Goal: Task Accomplishment & Management: Complete application form

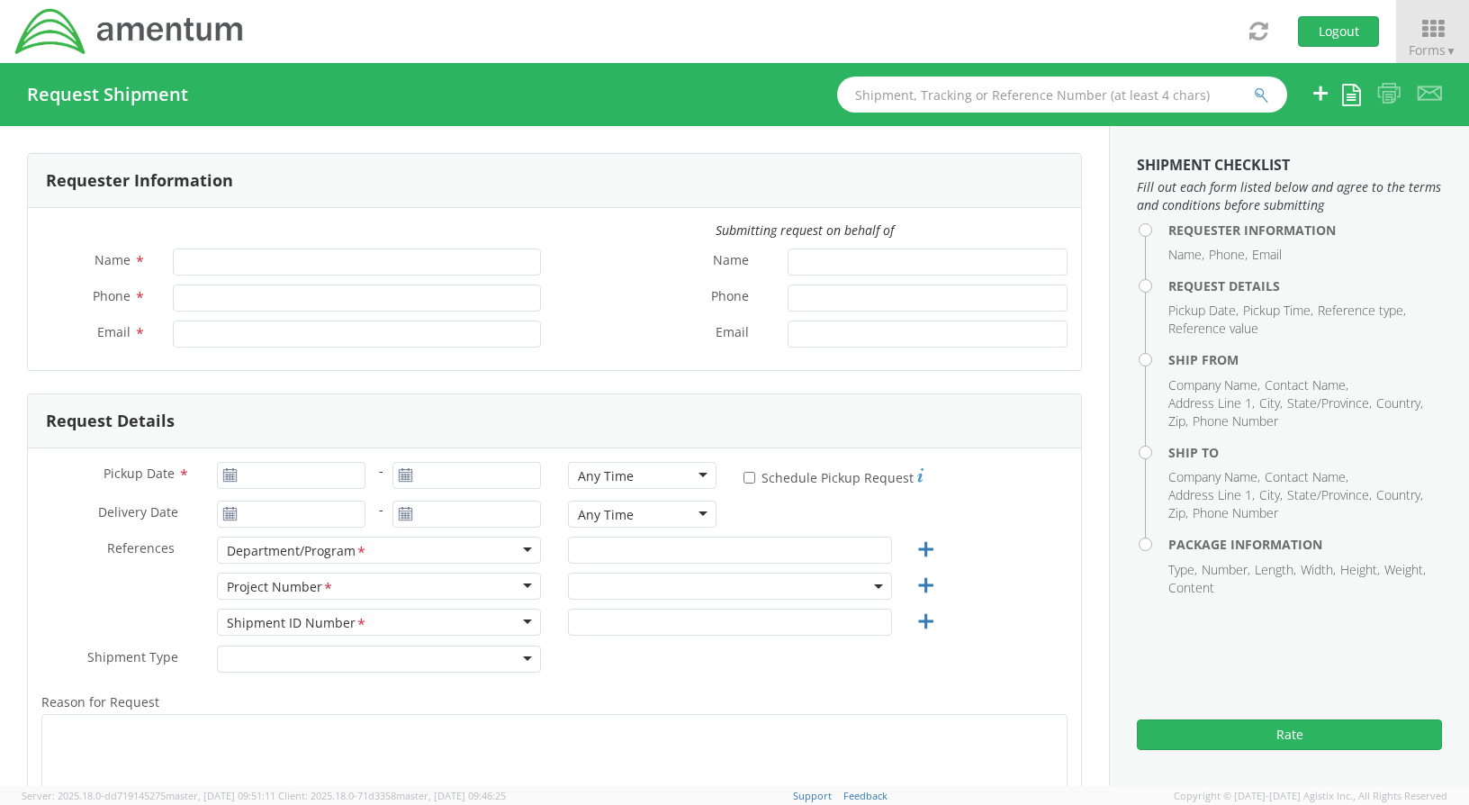
type input "[PERSON_NAME]"
type input "[PHONE_NUMBER]"
type input "[PERSON_NAME][EMAIL_ADDRESS][PERSON_NAME][DOMAIN_NAME]"
select select "ADMN.100038.00000"
click at [375, 474] on div "Pickup Date * - Any Time Any Time Any Time 7:00 am - 10:00 am 10:00 am - 1:00 p…" at bounding box center [554, 481] width 1053 height 39
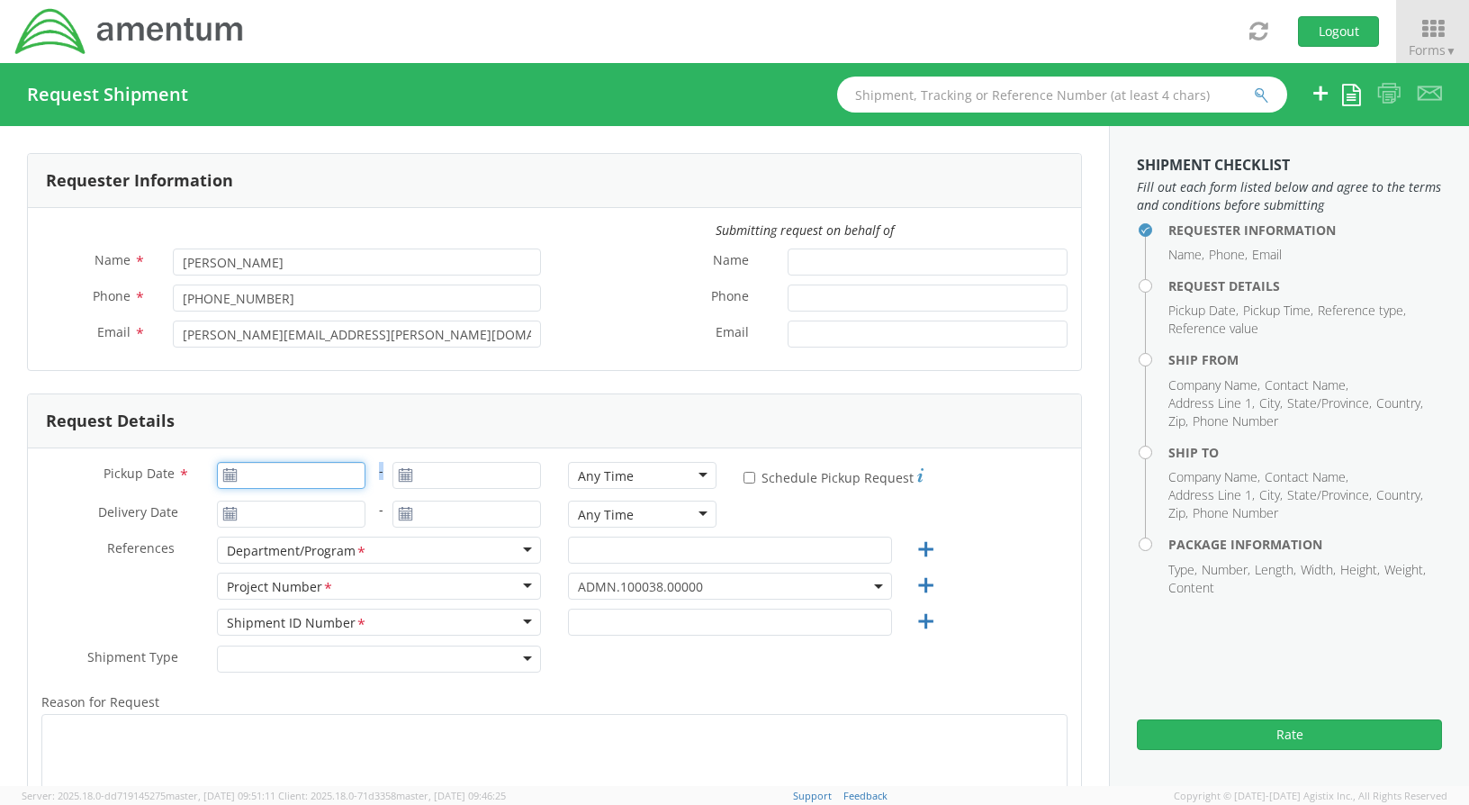
type input "[DATE]"
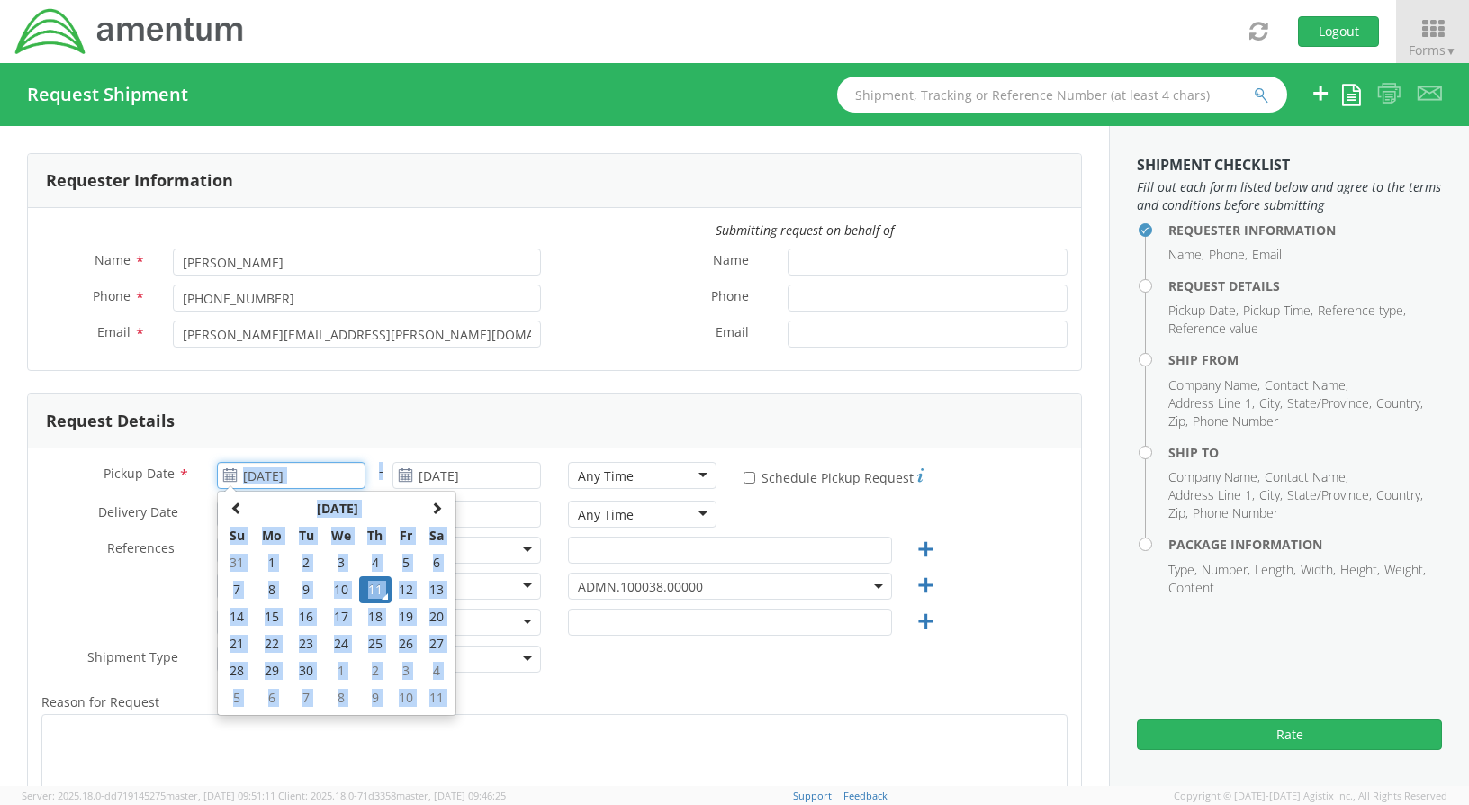
drag, startPoint x: 375, startPoint y: 474, endPoint x: 270, endPoint y: 478, distance: 104.5
click at [270, 478] on input "[DATE]" at bounding box center [291, 475] width 149 height 27
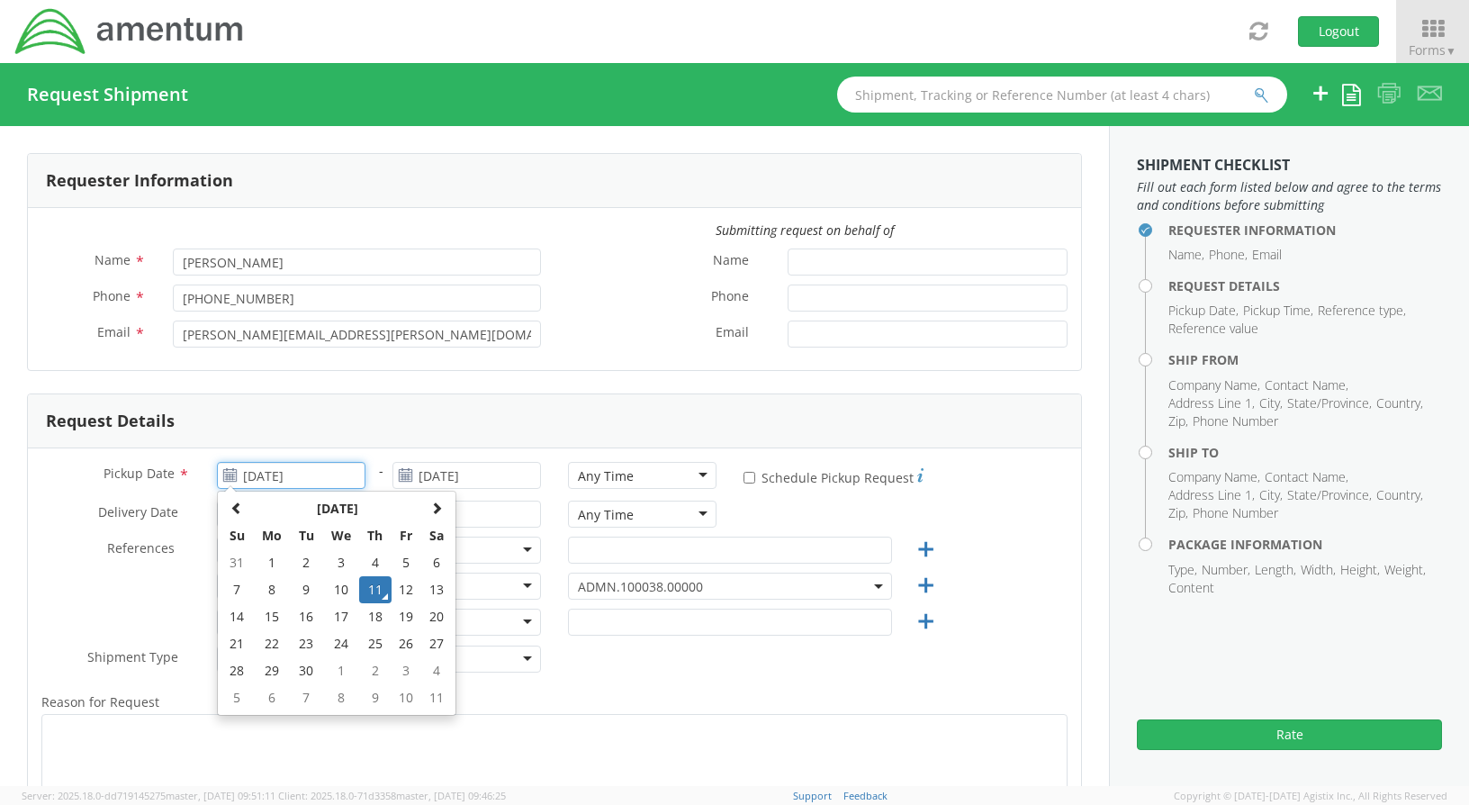
click at [369, 589] on td "11" at bounding box center [375, 589] width 32 height 27
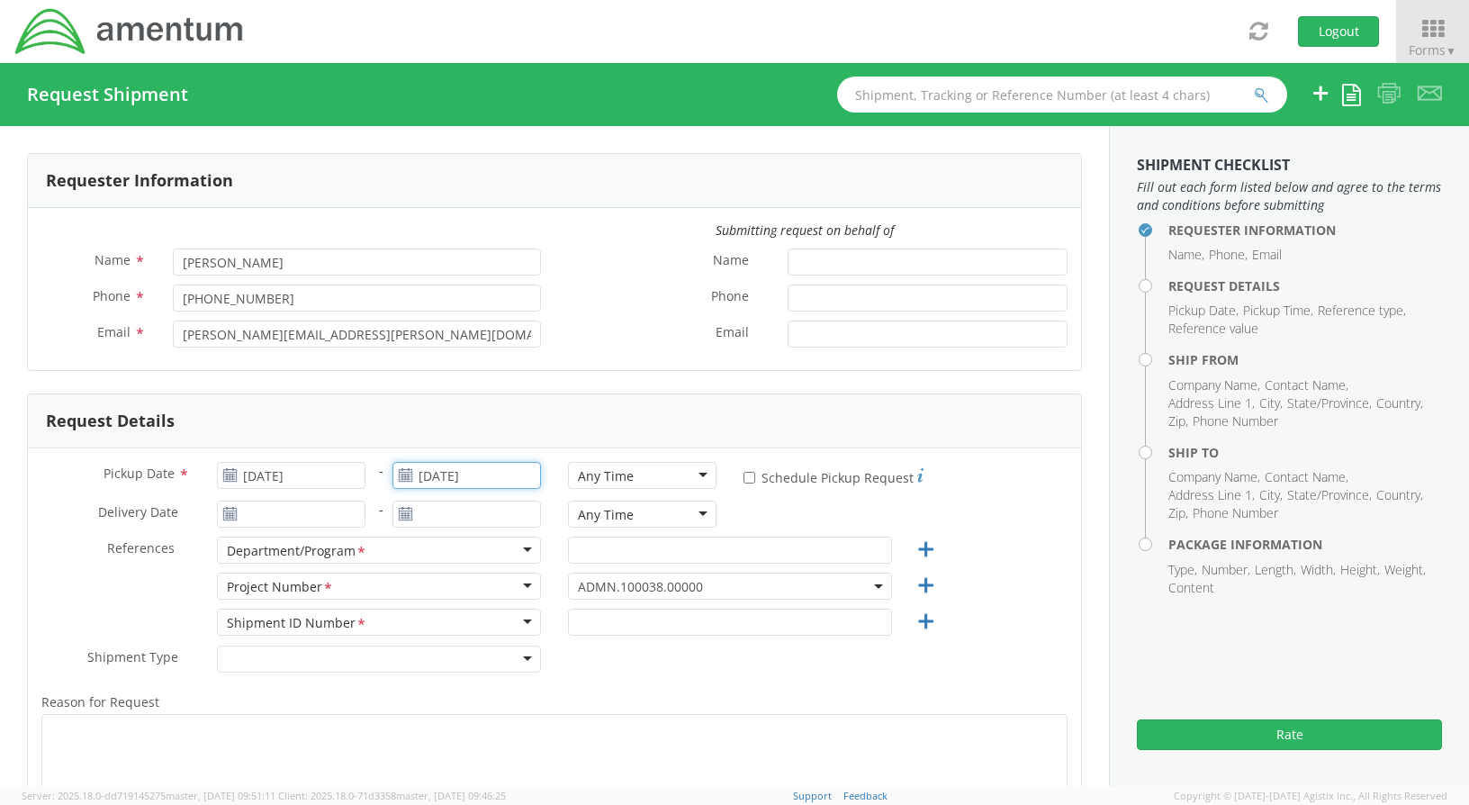
click at [490, 474] on input "[DATE]" at bounding box center [467, 475] width 149 height 27
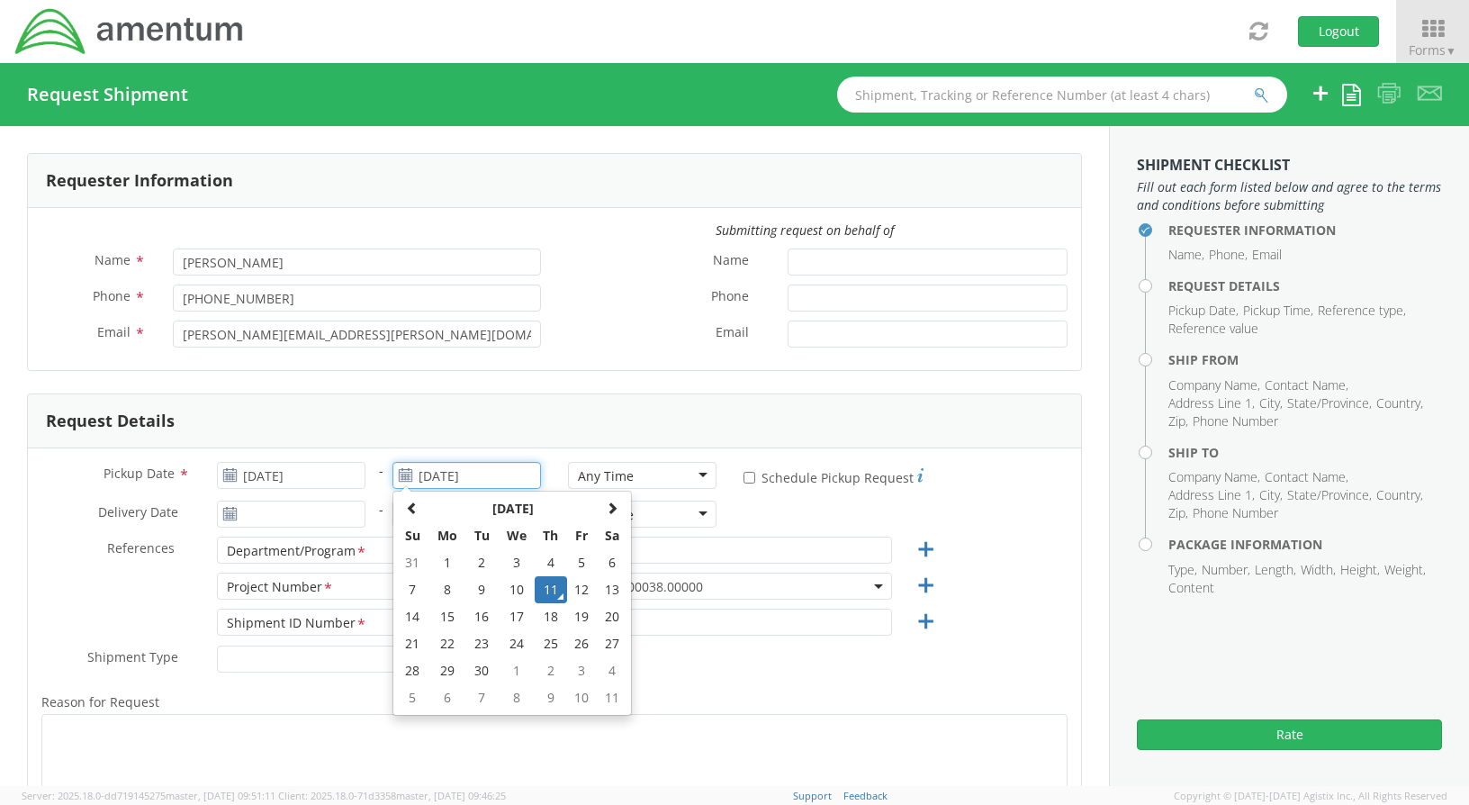
click at [549, 589] on td "11" at bounding box center [551, 589] width 32 height 27
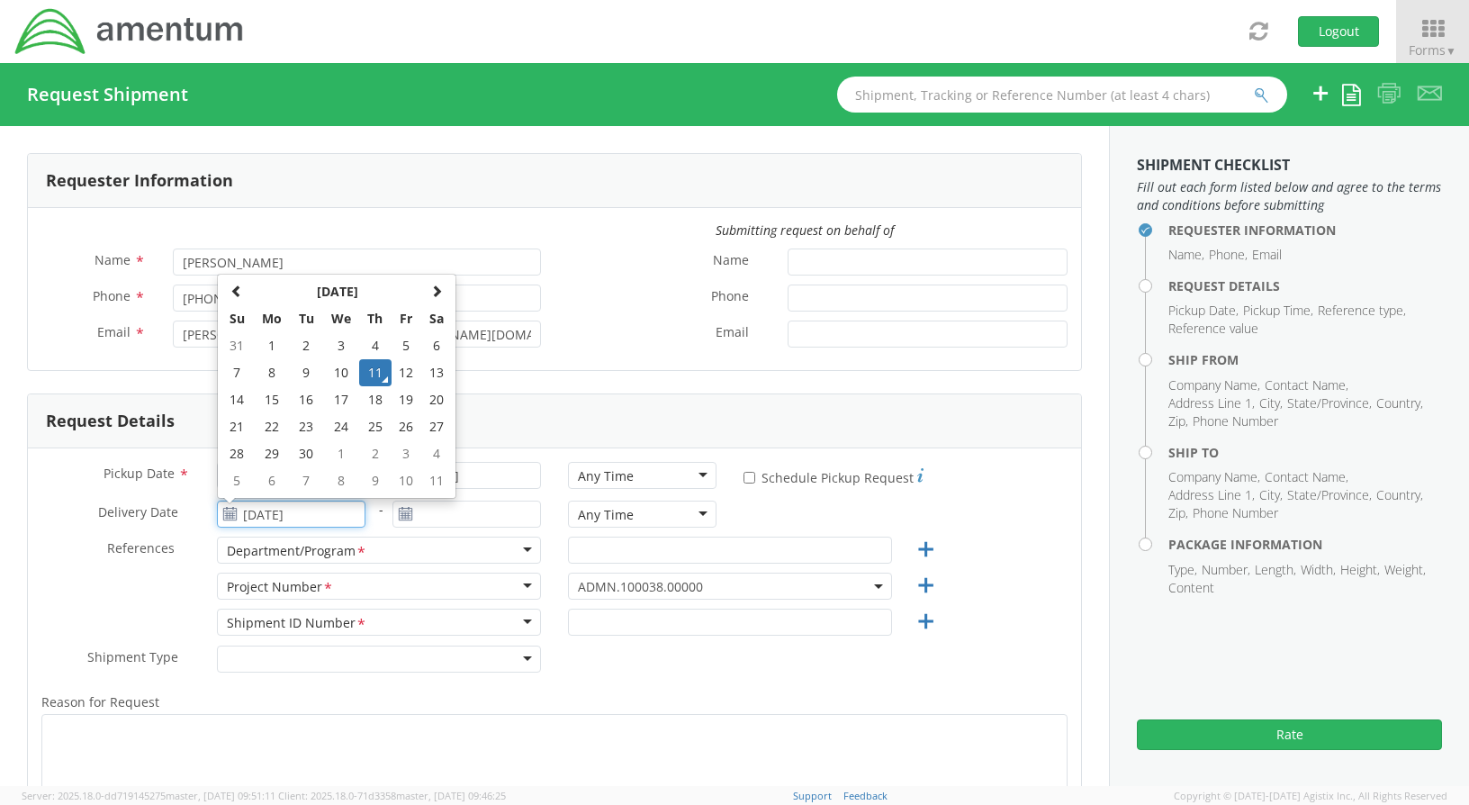
click at [303, 512] on input "[DATE]" at bounding box center [291, 514] width 149 height 27
click at [400, 371] on td "12" at bounding box center [407, 372] width 31 height 27
type input "[DATE]"
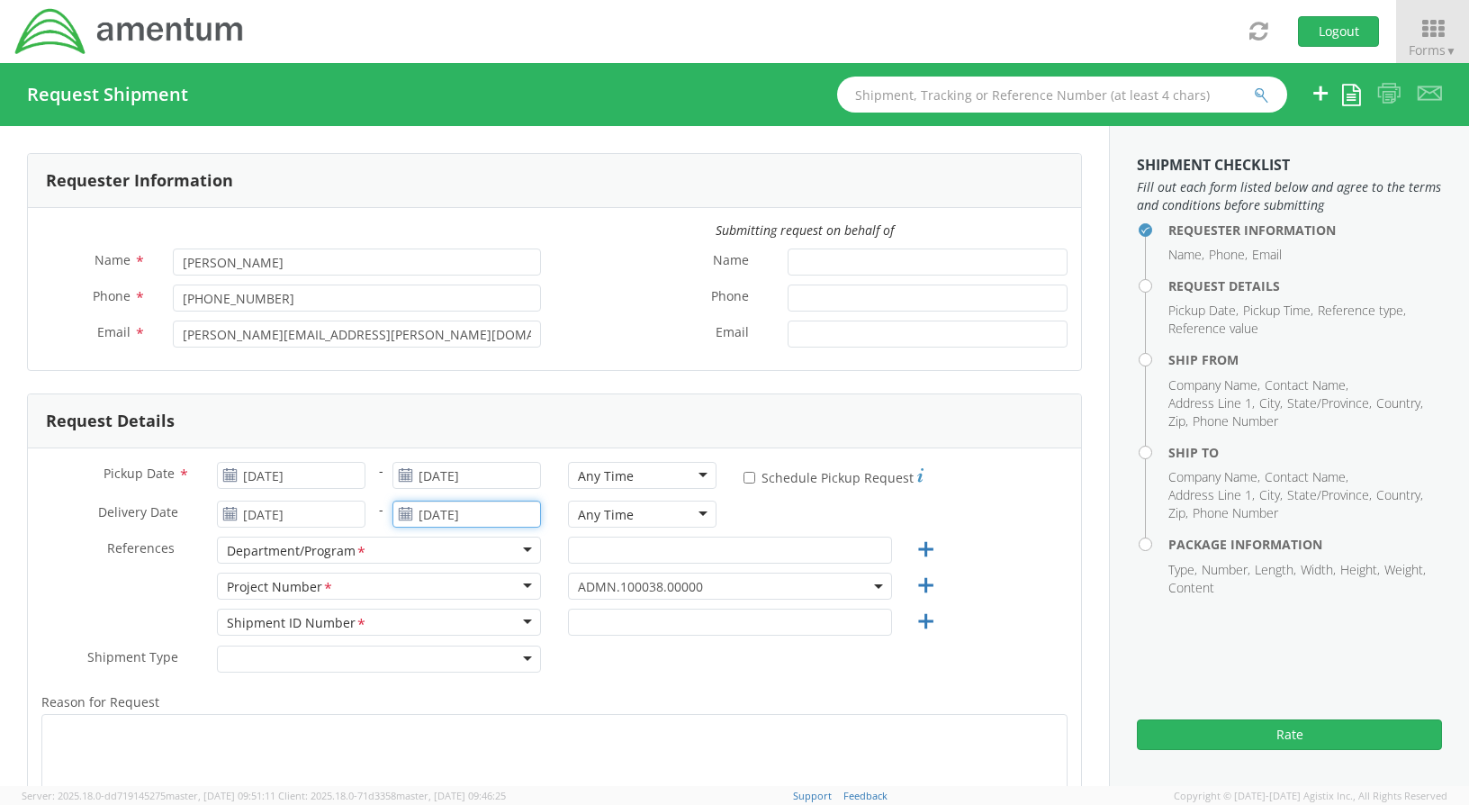
click at [504, 509] on input "[DATE]" at bounding box center [467, 514] width 149 height 27
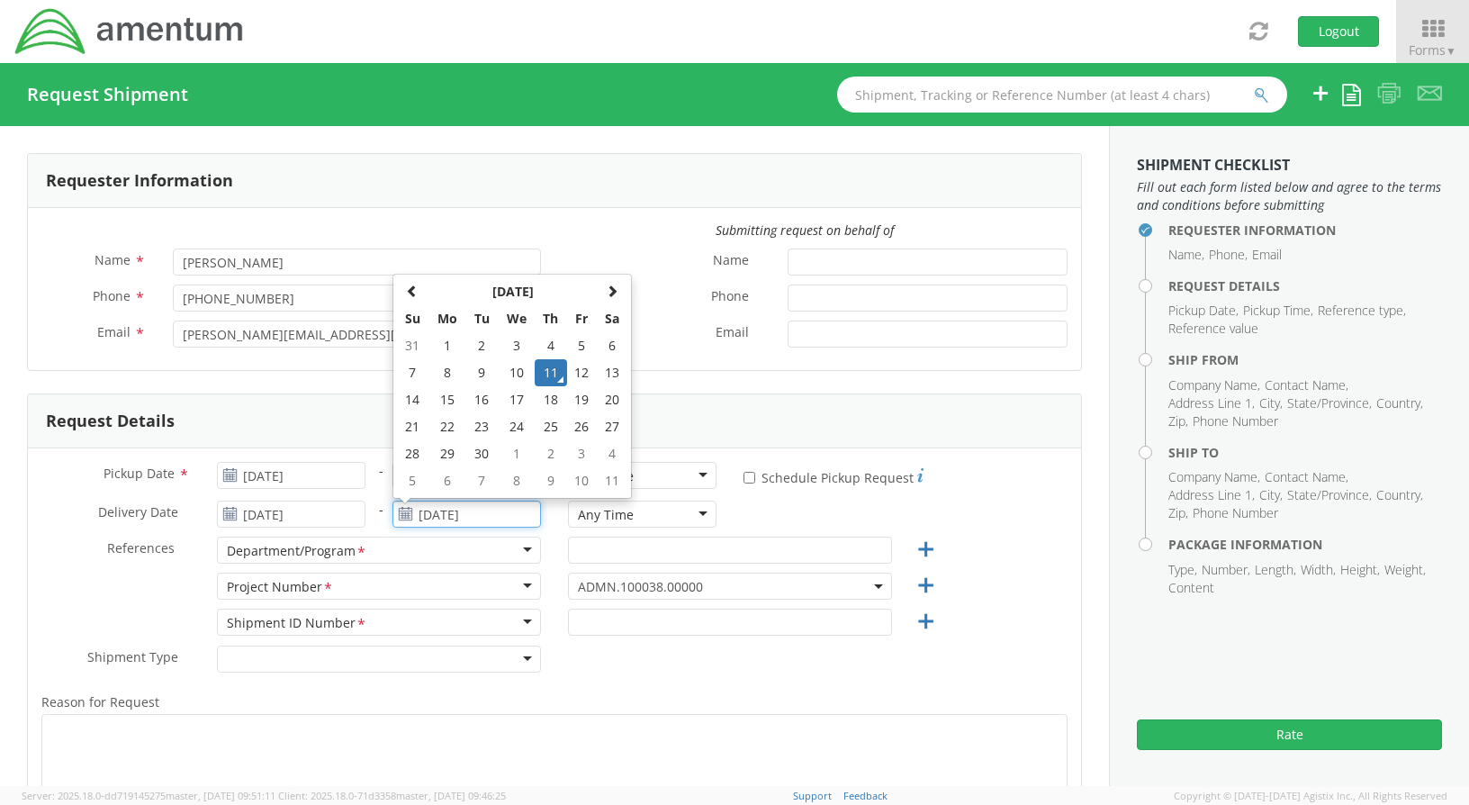
click at [576, 373] on td "12" at bounding box center [582, 372] width 31 height 27
type input "[DATE]"
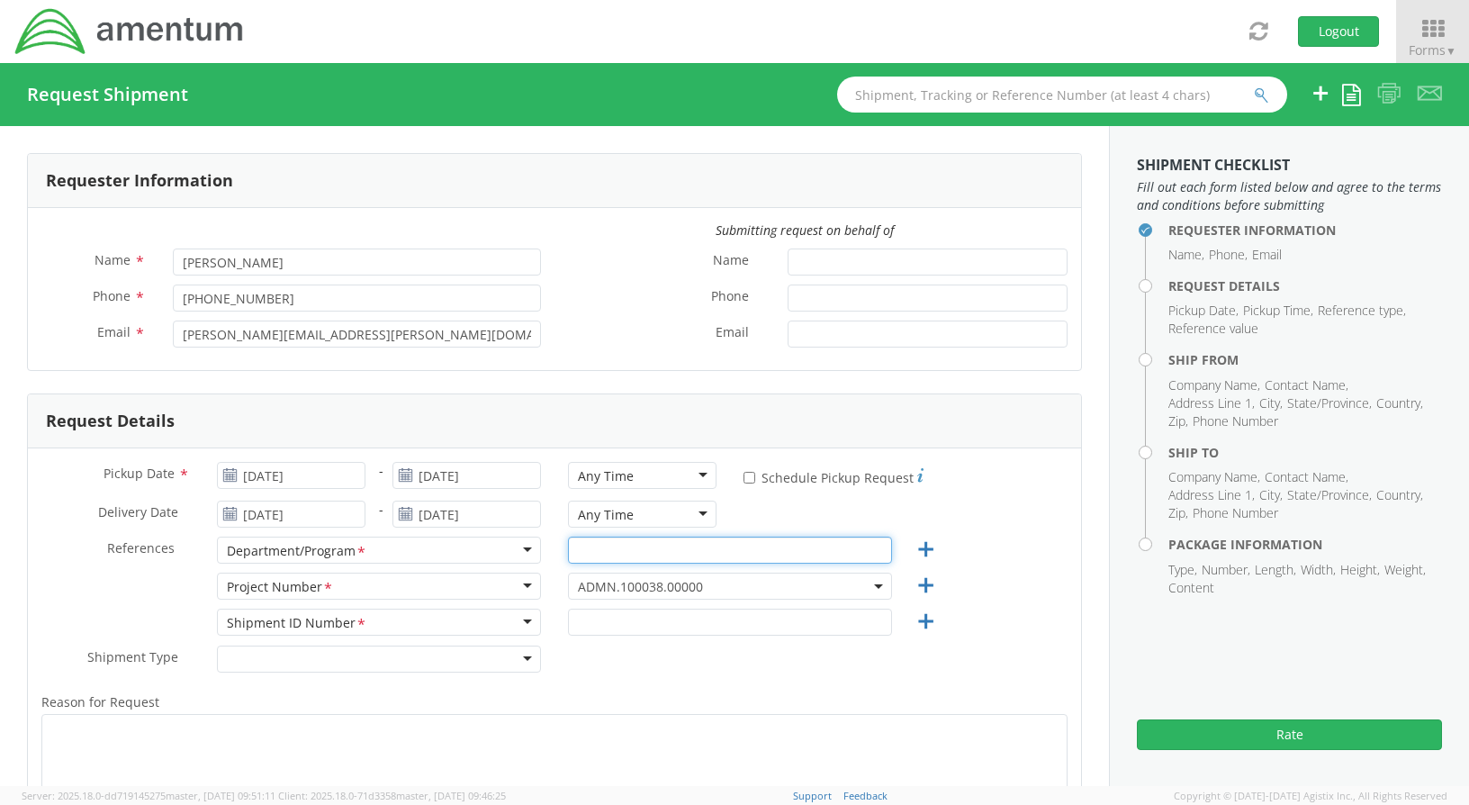
click at [578, 555] on input "text" at bounding box center [730, 550] width 324 height 27
type input "AP"
click at [700, 583] on span "ADMN.100038.00000" at bounding box center [730, 586] width 304 height 17
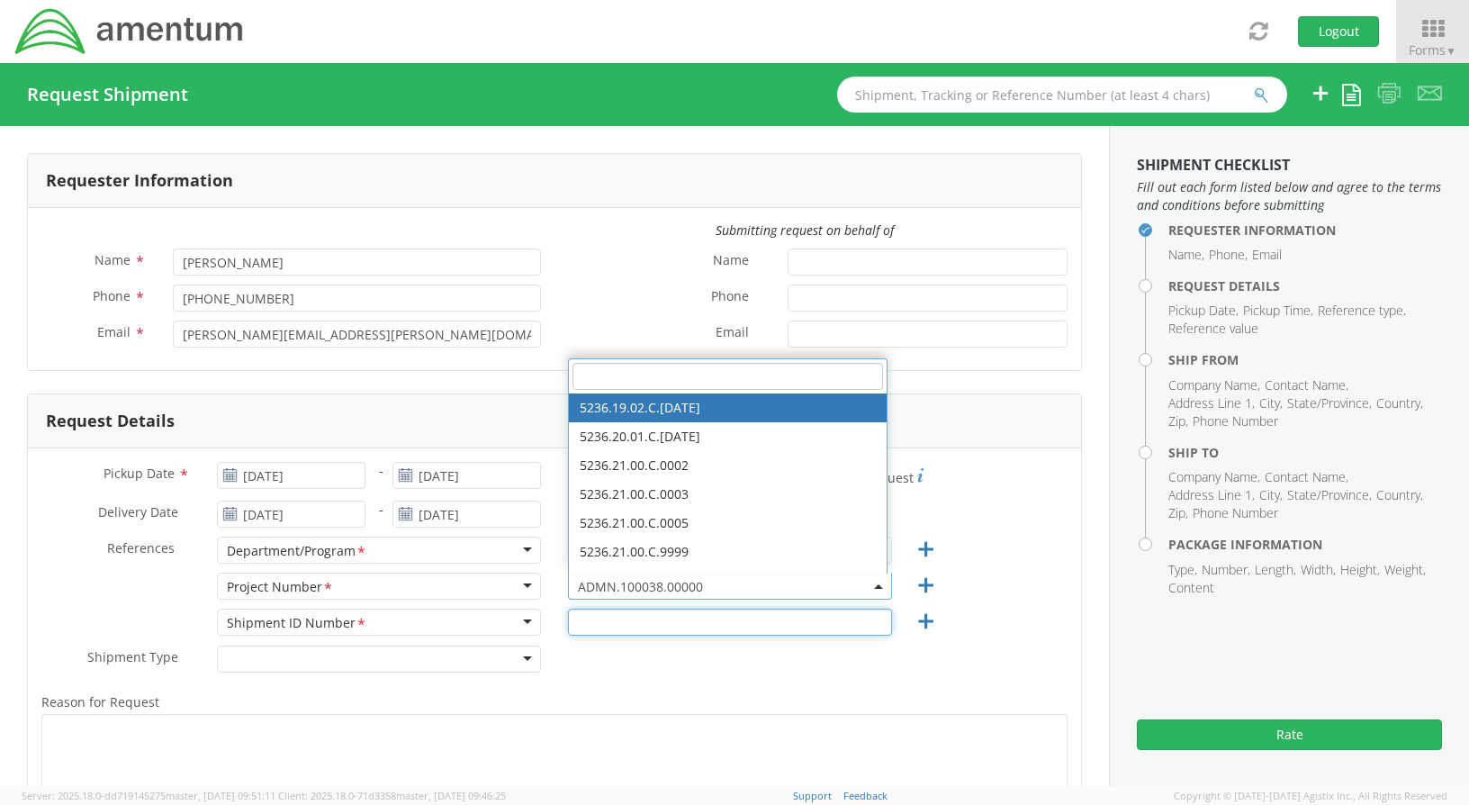
click at [681, 614] on input "text" at bounding box center [730, 622] width 324 height 27
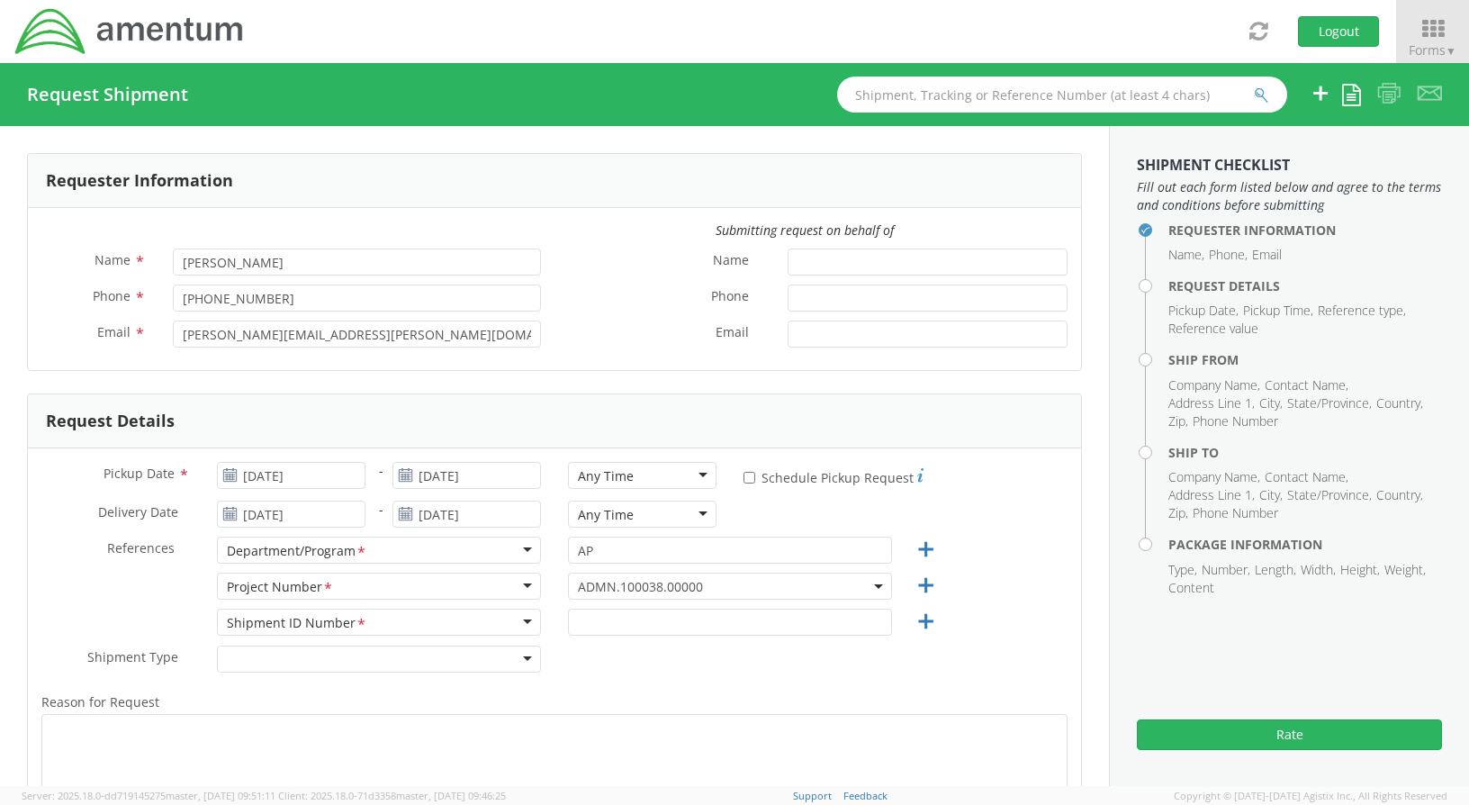
click at [699, 572] on div "AP" at bounding box center [730, 555] width 351 height 36
click at [700, 585] on span "ADMN.100038.00000" at bounding box center [730, 586] width 304 height 17
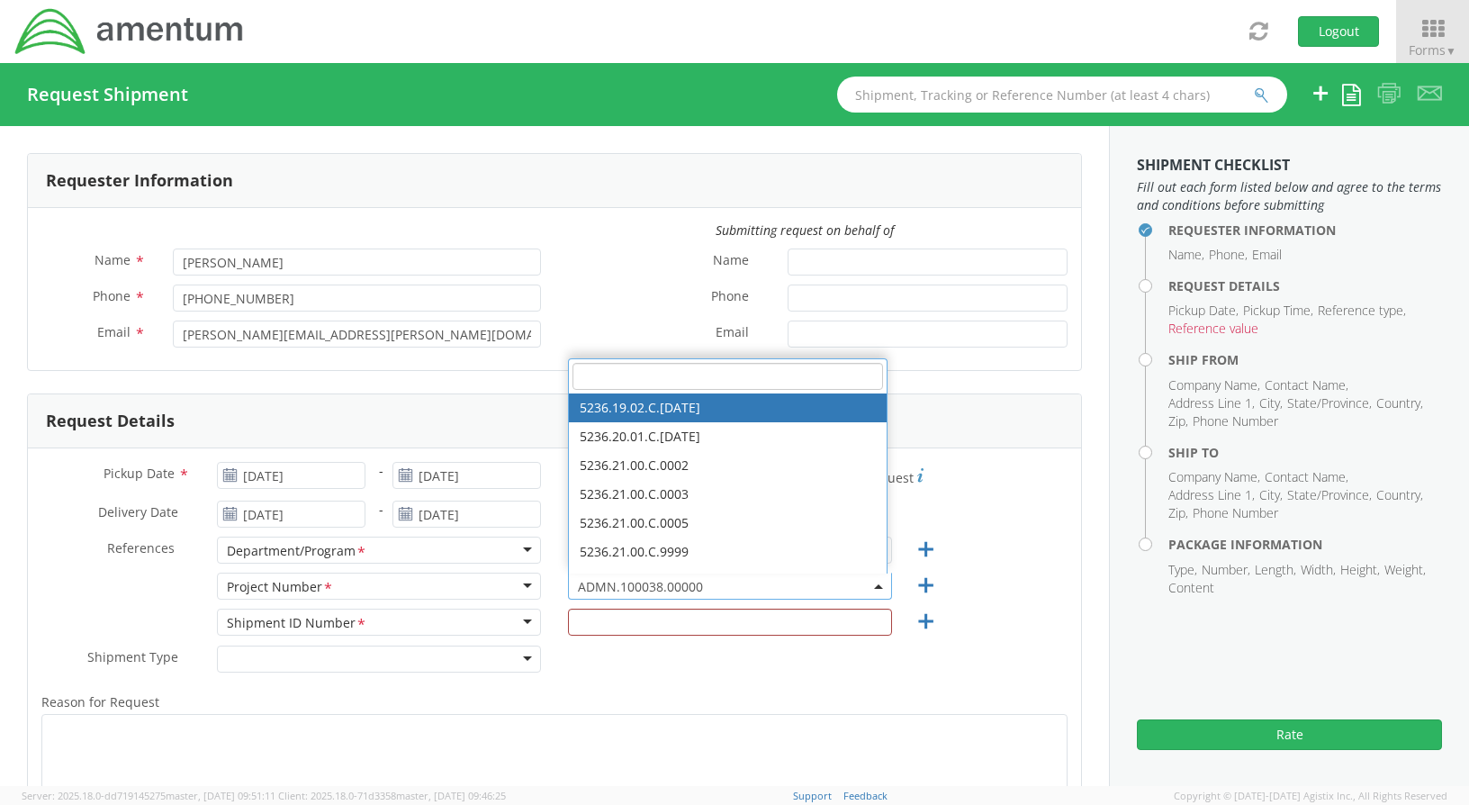
click at [610, 374] on input "search" at bounding box center [728, 376] width 311 height 27
type input "400R.00.00.C.001.04"
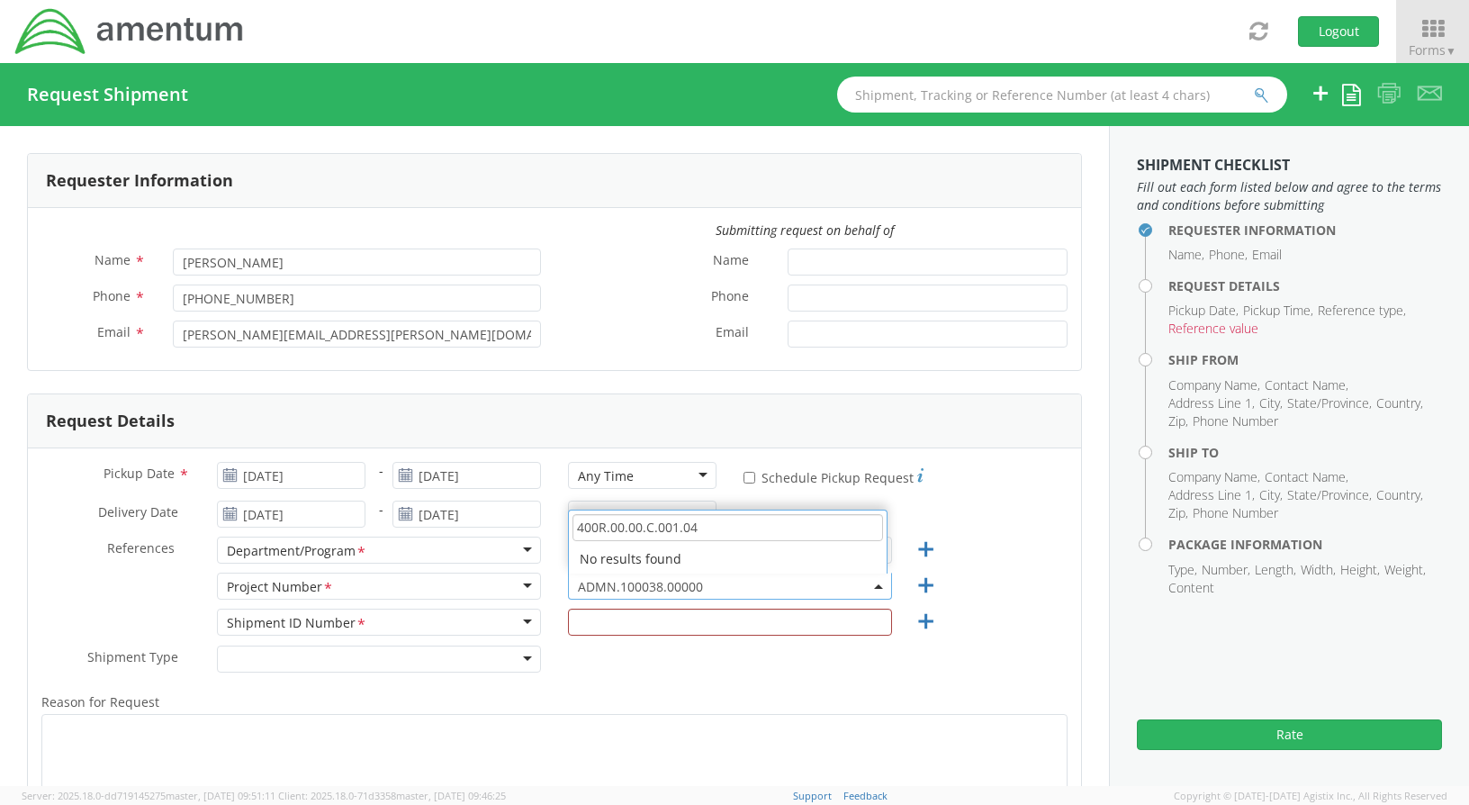
click at [693, 521] on input "400R.00.00.C.001.04" at bounding box center [728, 527] width 311 height 27
click at [730, 527] on input "400R.00.00.C.001.04" at bounding box center [728, 527] width 311 height 27
click at [956, 517] on div "Delivery Date * [DATE] - [DATE] Any Time Any Time Any Time 7:00 am - 10:00 am 1…" at bounding box center [554, 519] width 1053 height 36
click at [861, 583] on span "ADMN.100038.00000" at bounding box center [730, 586] width 304 height 17
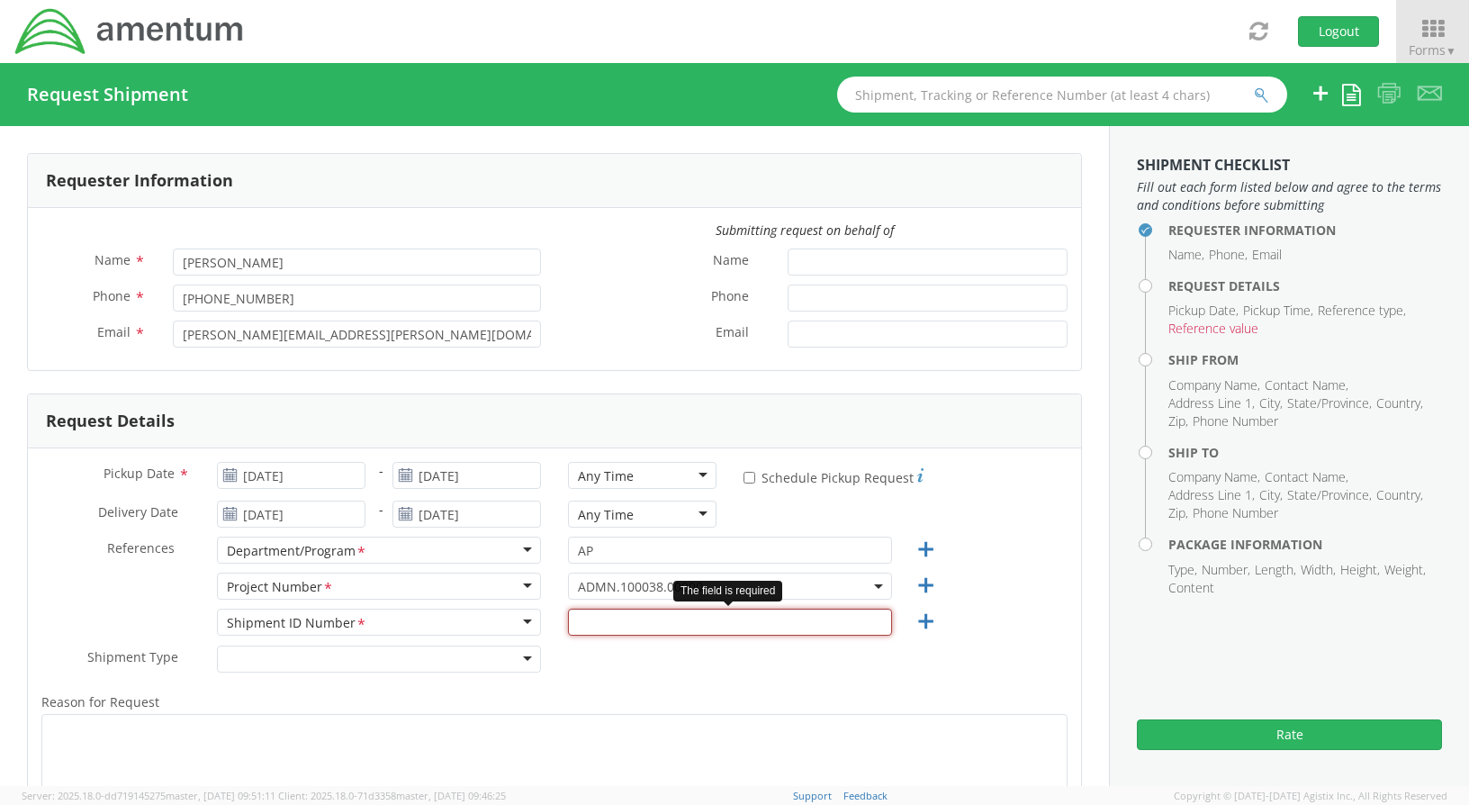
click at [588, 627] on input "text" at bounding box center [730, 622] width 324 height 27
click at [600, 618] on input "text" at bounding box center [730, 622] width 324 height 27
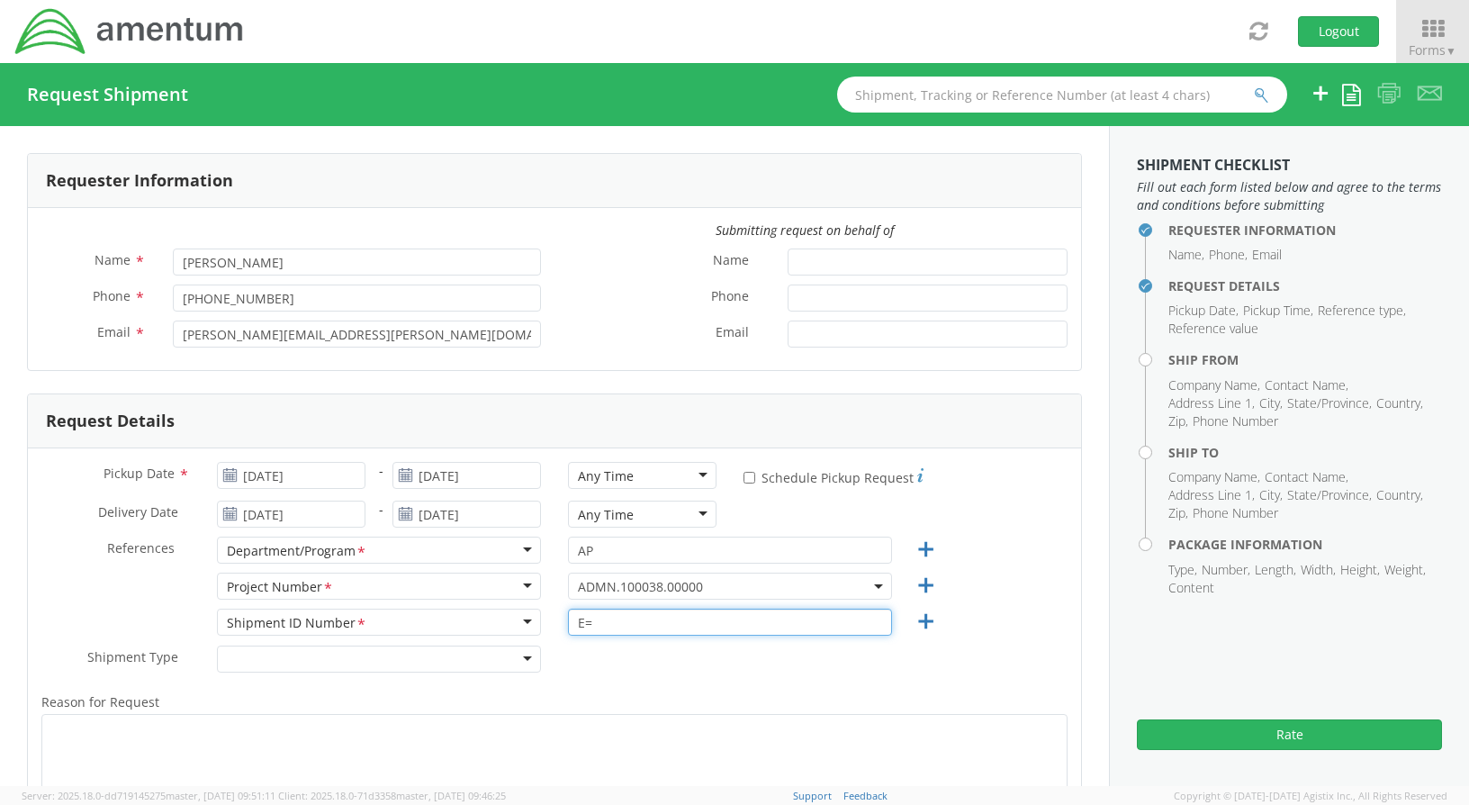
type input "E"
type input "REGULAR"
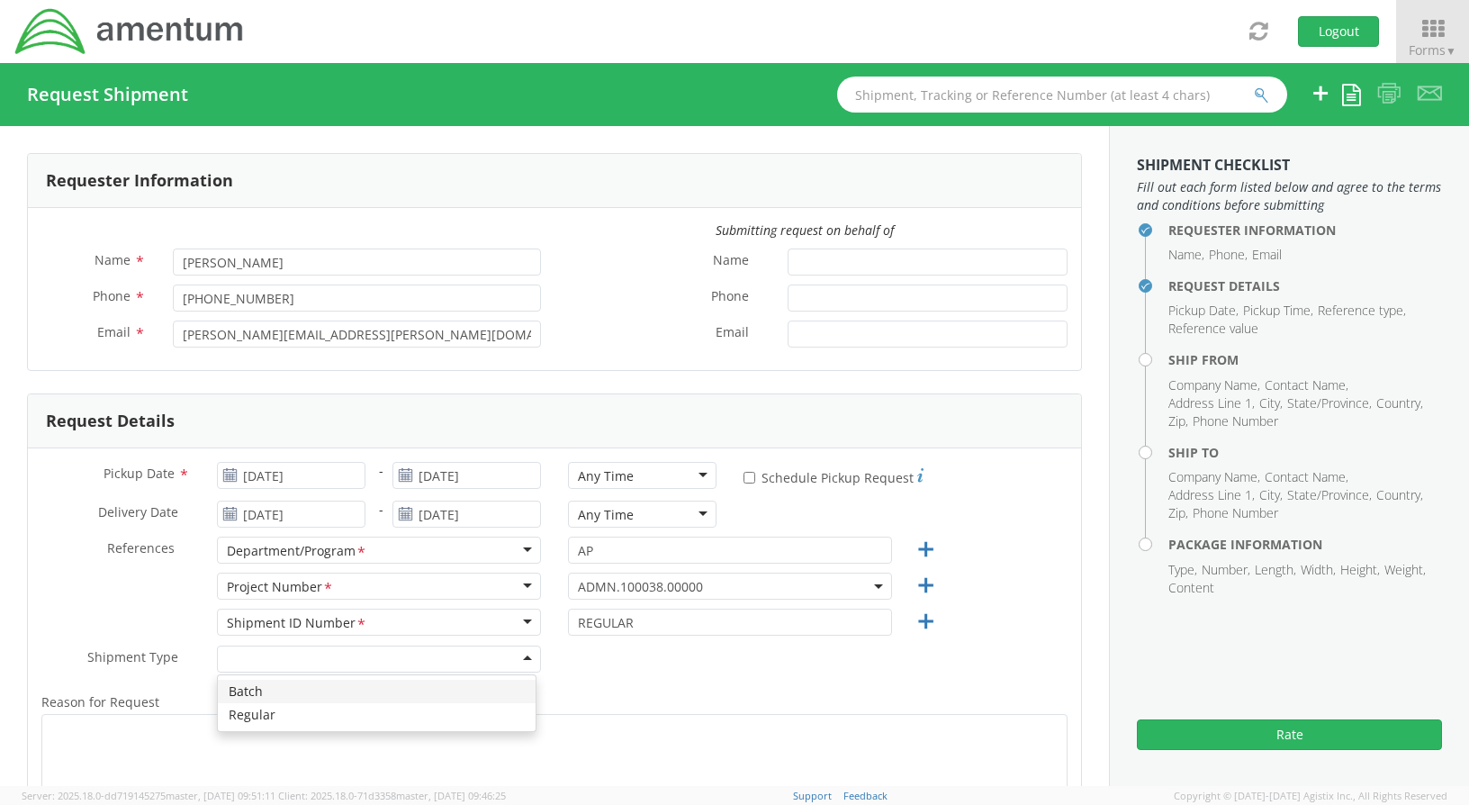
click at [524, 657] on div at bounding box center [379, 658] width 324 height 27
click at [848, 587] on span "ADMN.100038.00000" at bounding box center [730, 586] width 304 height 17
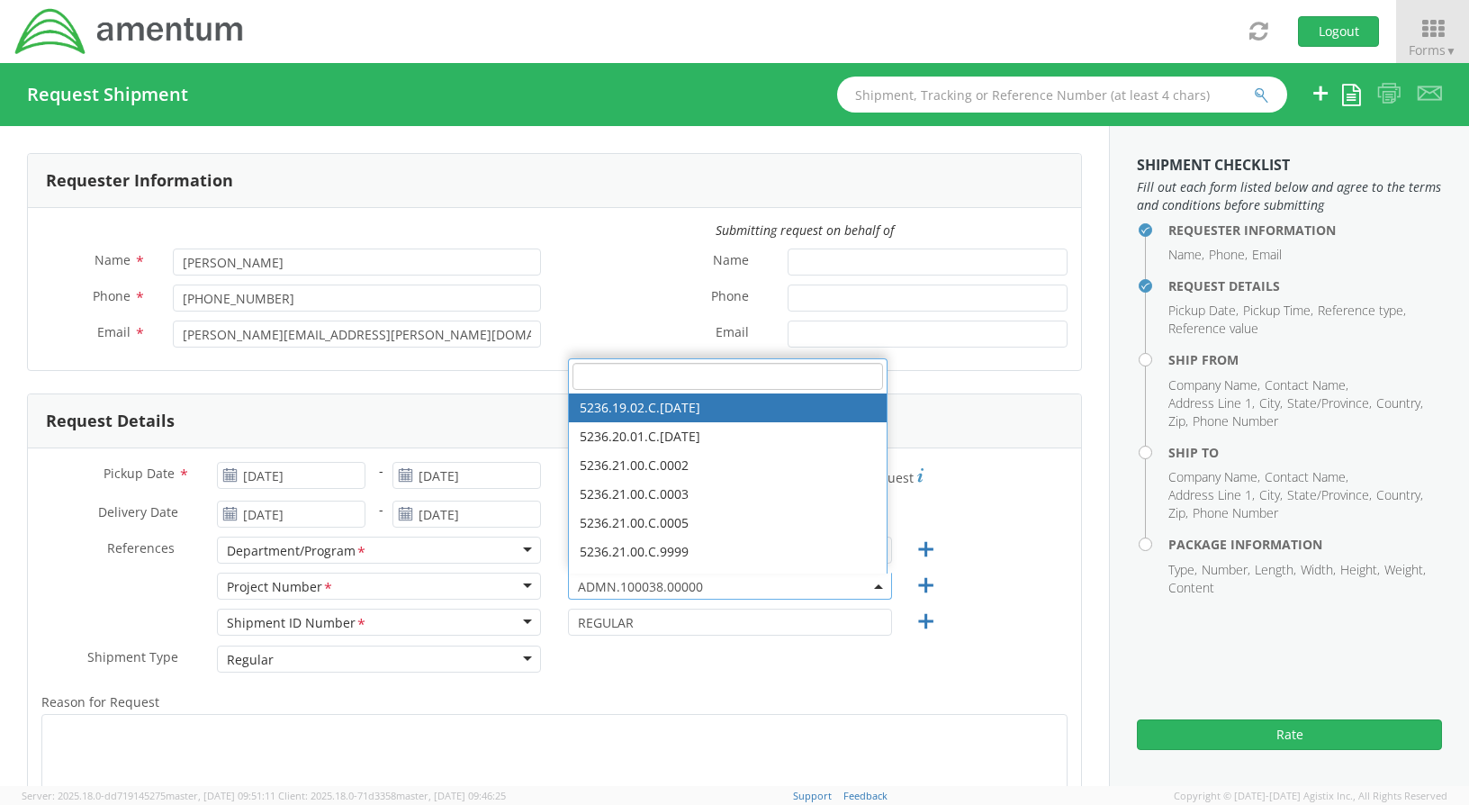
click at [638, 374] on input "search" at bounding box center [728, 376] width 311 height 27
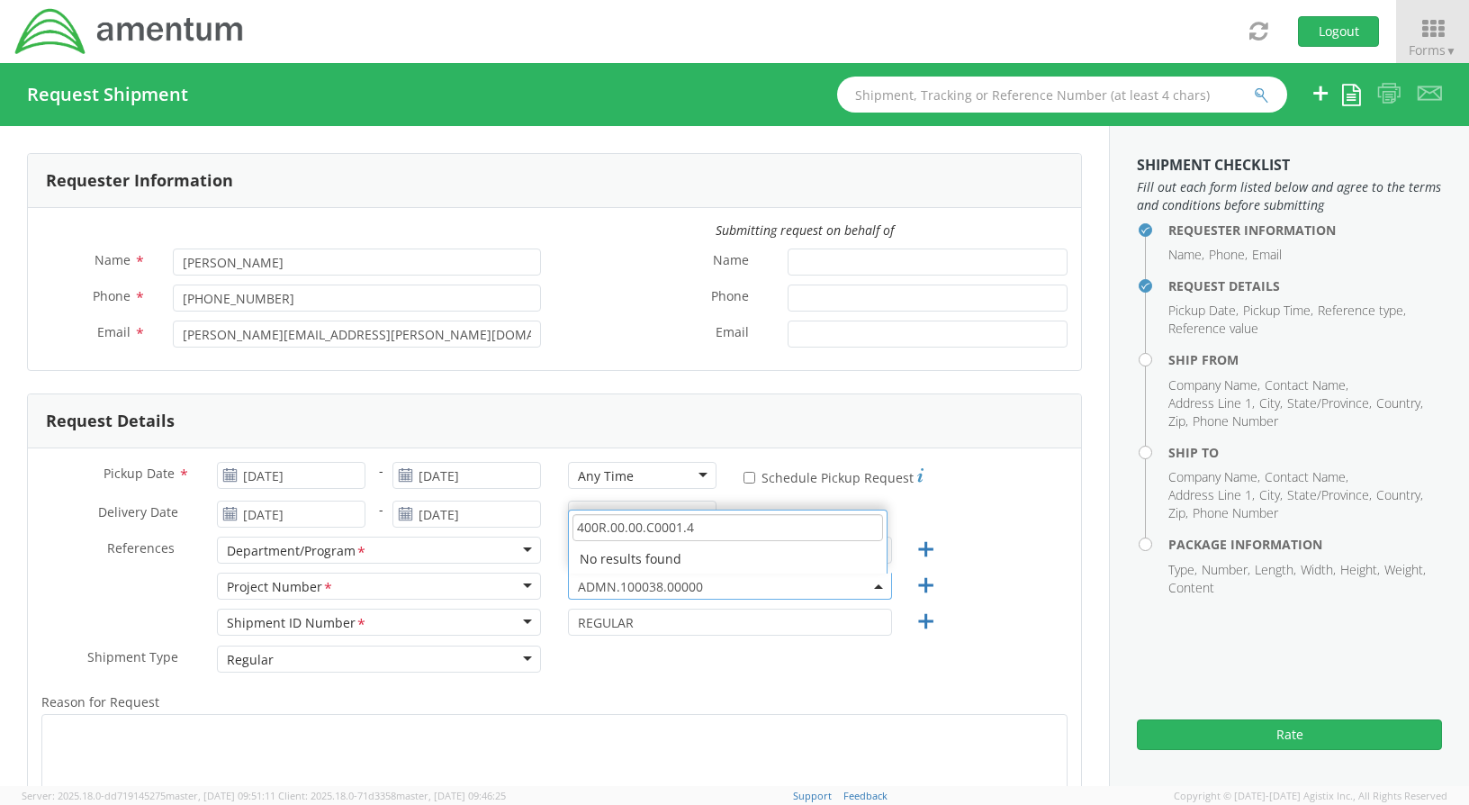
click at [752, 527] on input "400R.00.00.C0001.4" at bounding box center [728, 527] width 311 height 27
drag, startPoint x: 687, startPoint y: 528, endPoint x: 659, endPoint y: 528, distance: 27.9
click at [659, 528] on input "400R.00.00.C0001.4" at bounding box center [728, 527] width 311 height 27
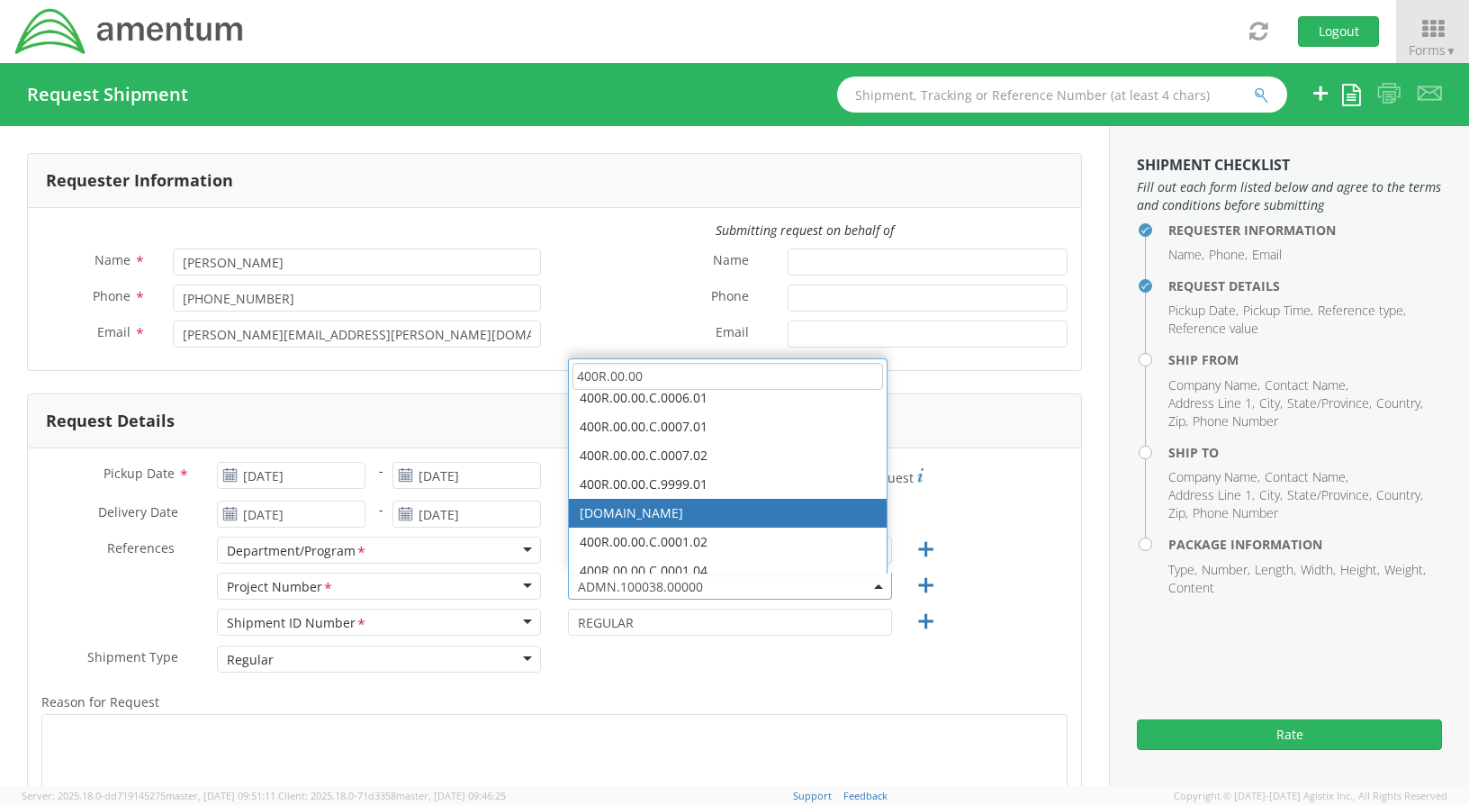
scroll to position [540, 0]
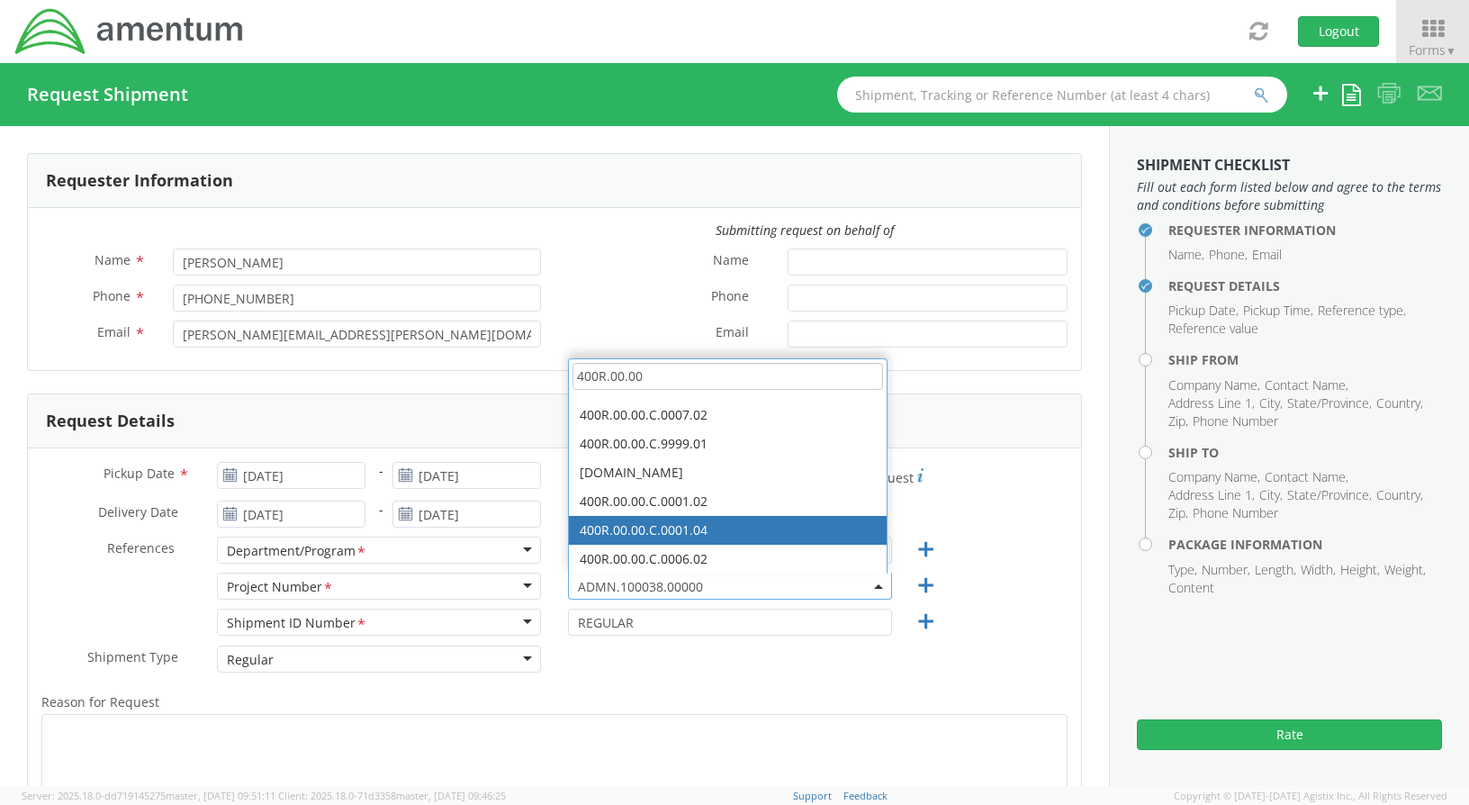
type input "400R.00.00"
select select "400R.00.00.C.0001.04"
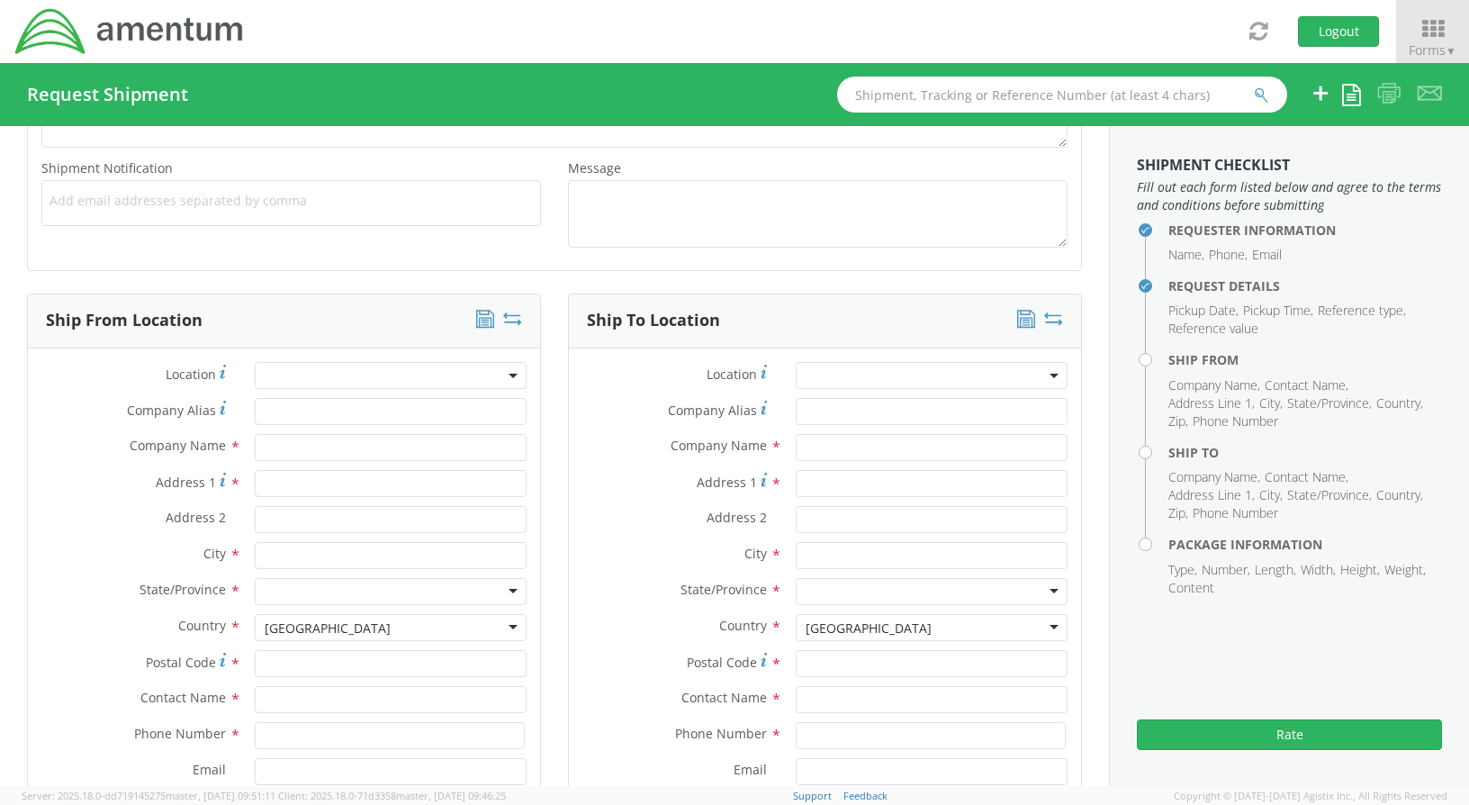
scroll to position [720, 0]
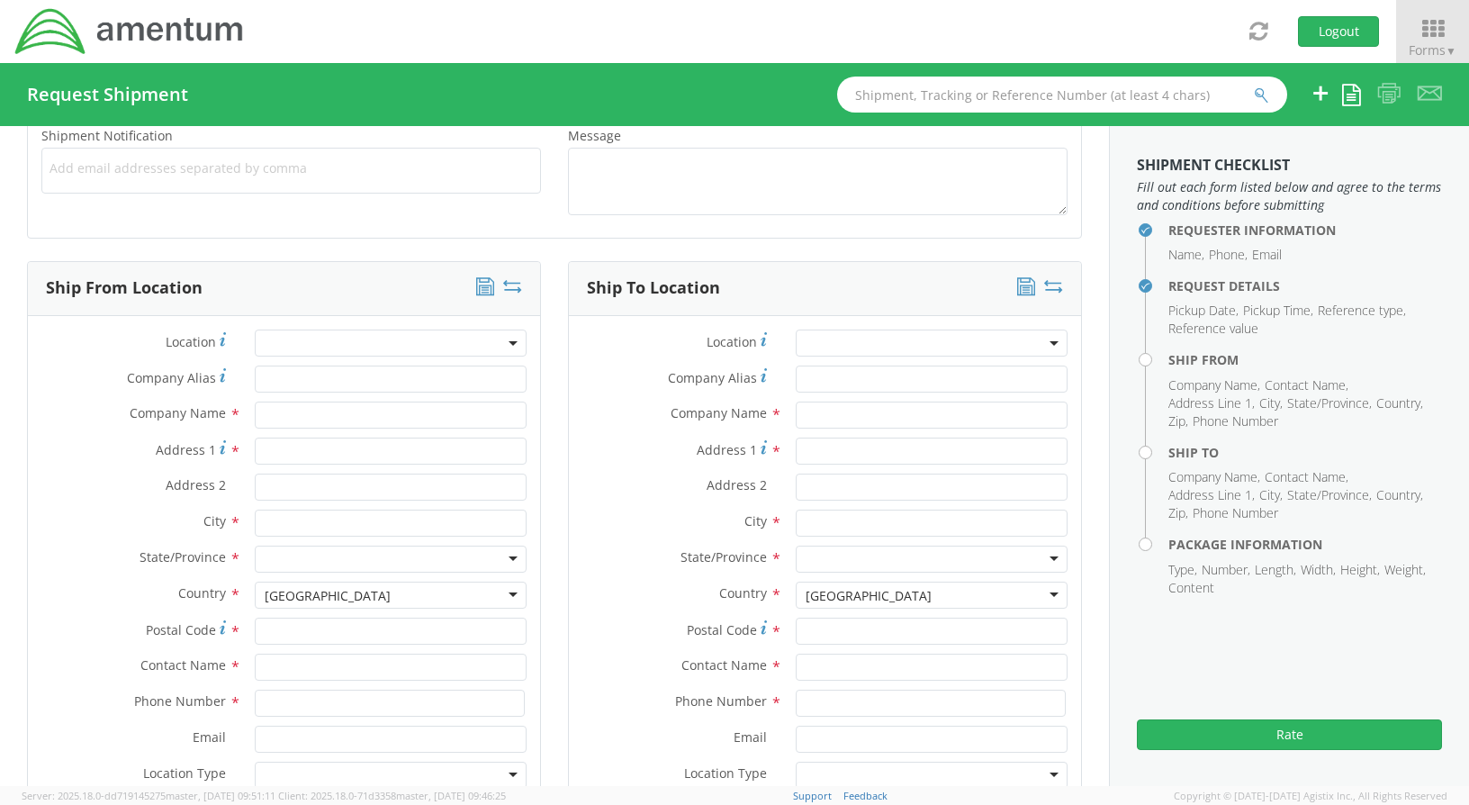
click at [204, 412] on span "Company Name" at bounding box center [178, 412] width 96 height 17
click at [220, 412] on span "Company Name" at bounding box center [178, 412] width 96 height 17
click at [176, 416] on span "Company Name" at bounding box center [178, 412] width 96 height 17
click at [255, 416] on input "text" at bounding box center [391, 415] width 272 height 27
type input "AMENTUM"
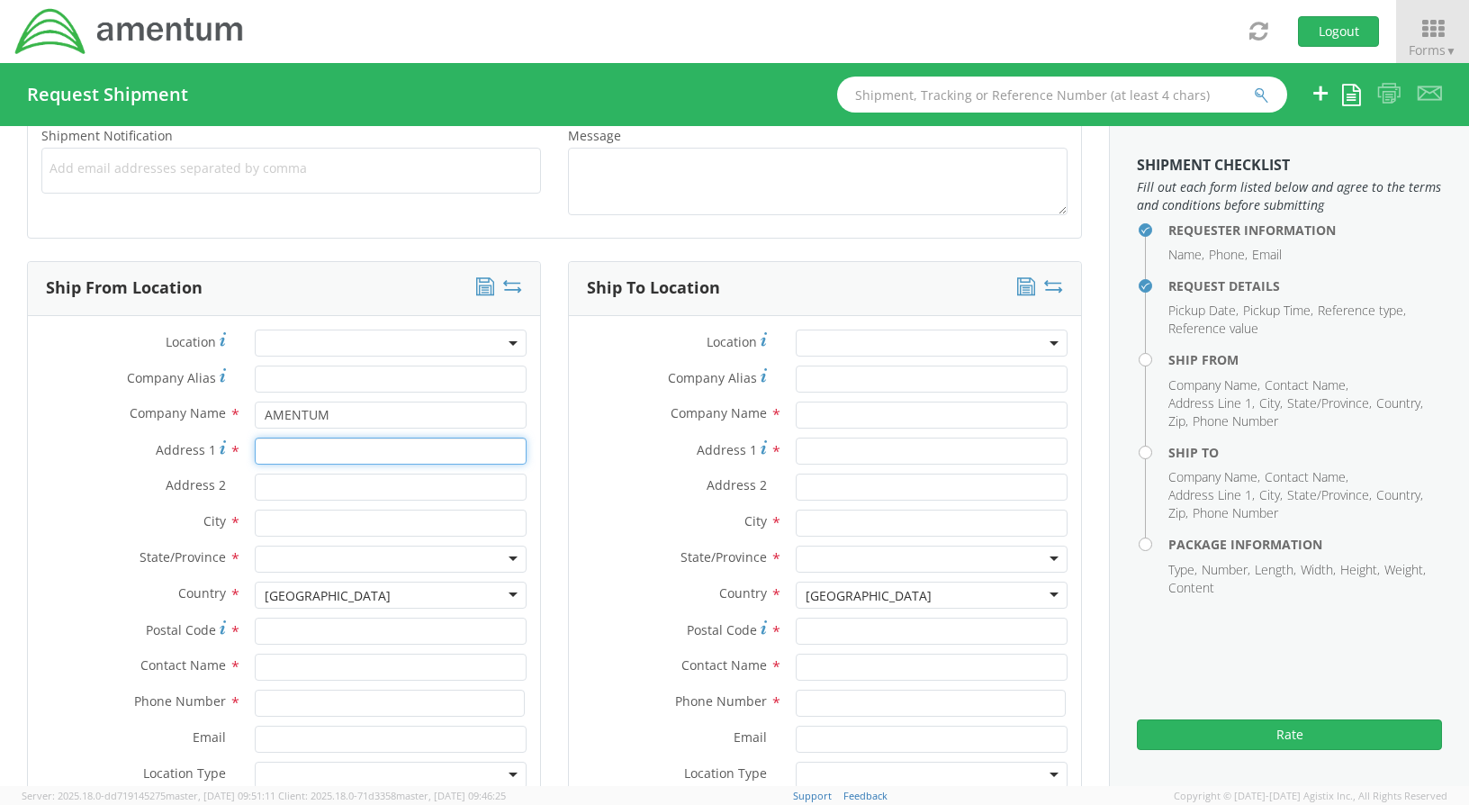
type input "[STREET_ADDRESS][PERSON_NAME]"
type input "SUITE 200"
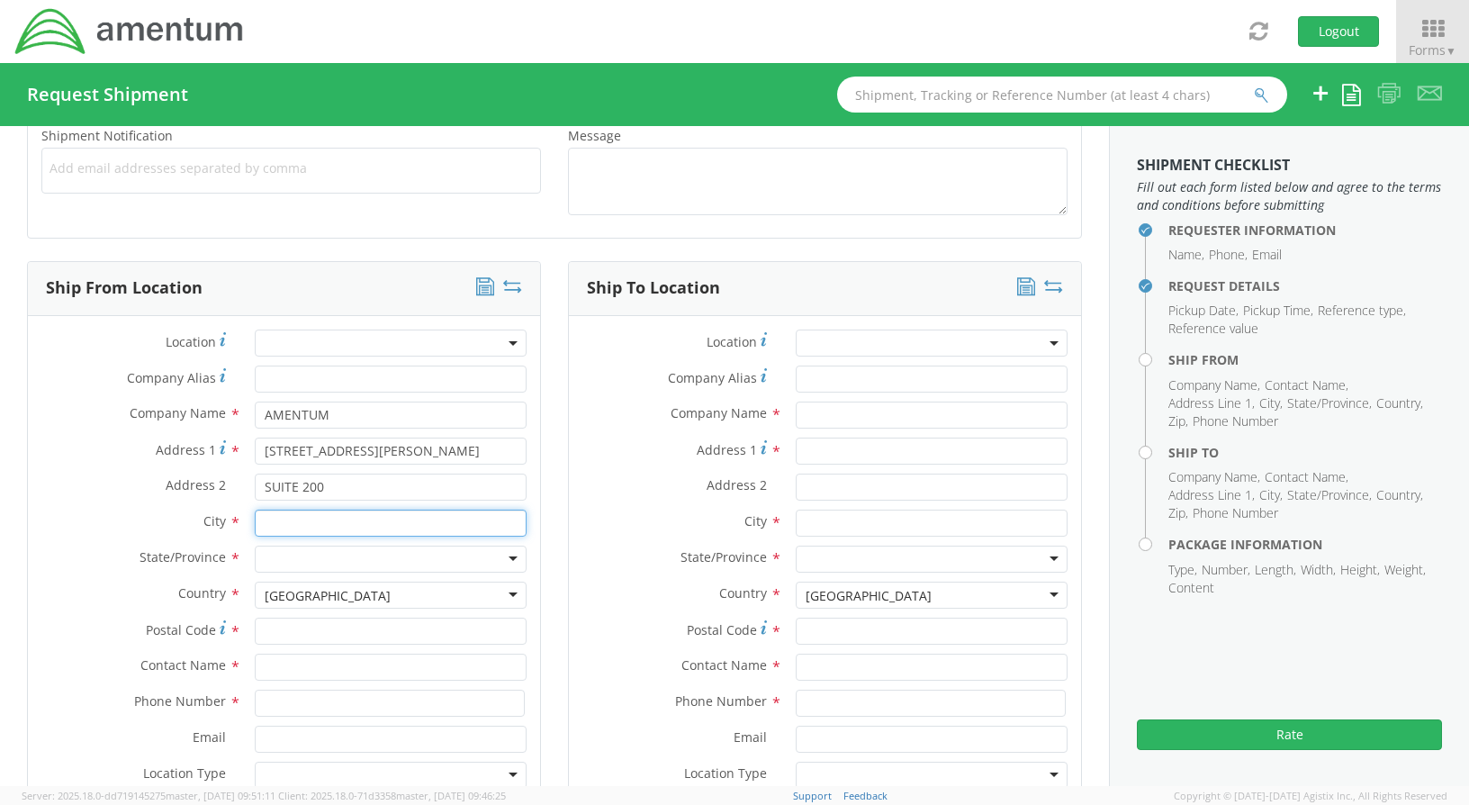
type input "[GEOGRAPHIC_DATA]"
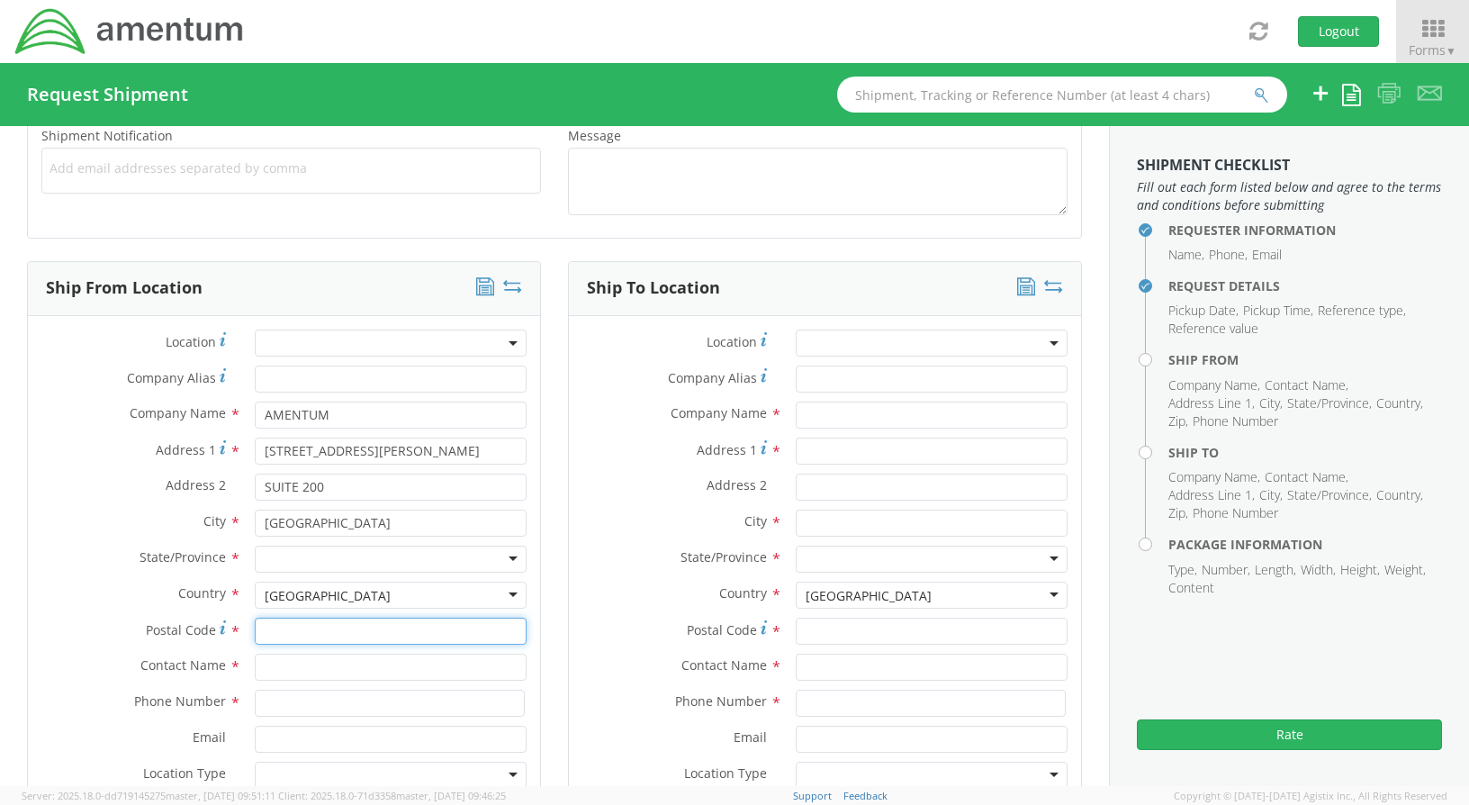
type input "20876"
type input "[PERSON_NAME]"
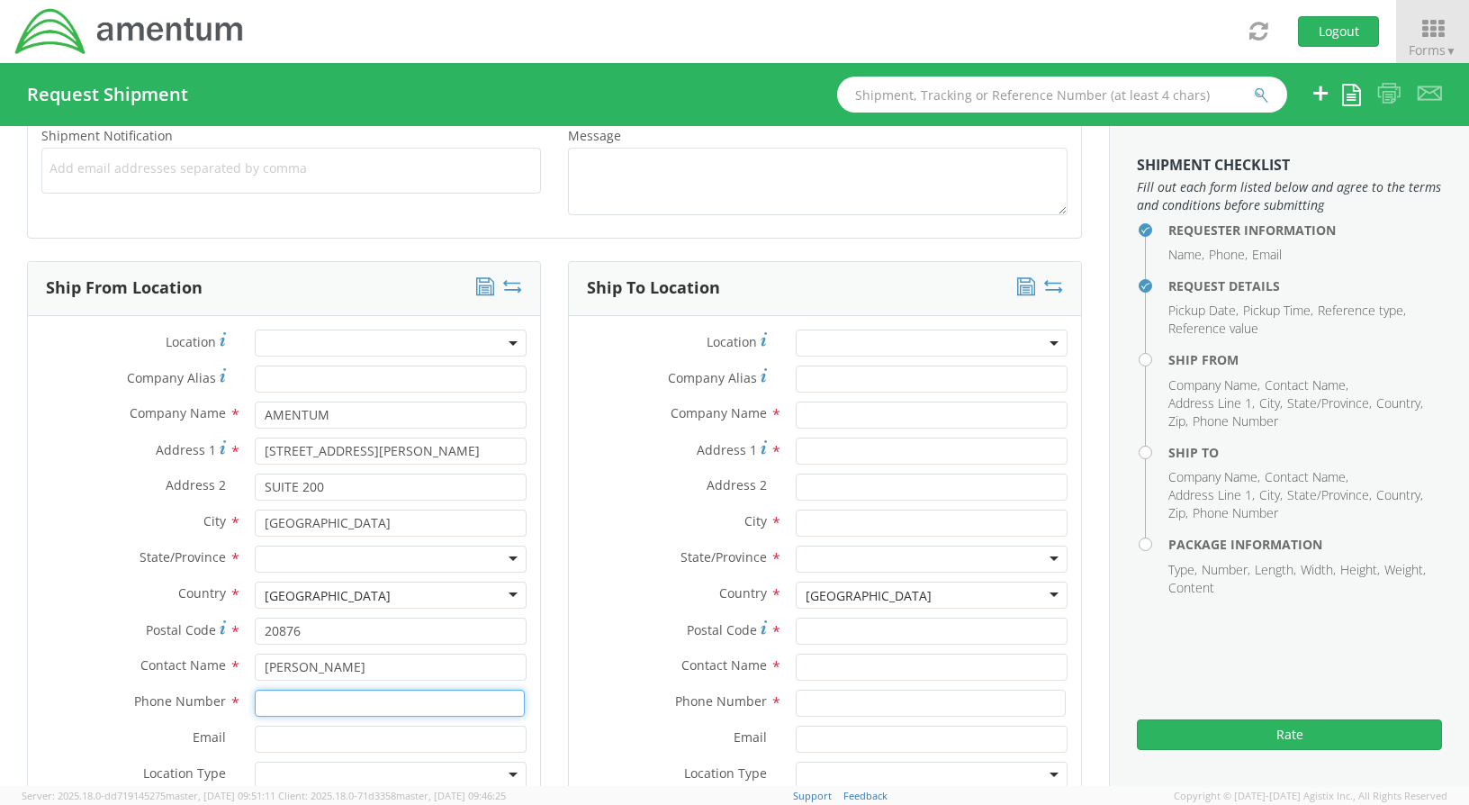
type input "[PHONE_NUMBER]"
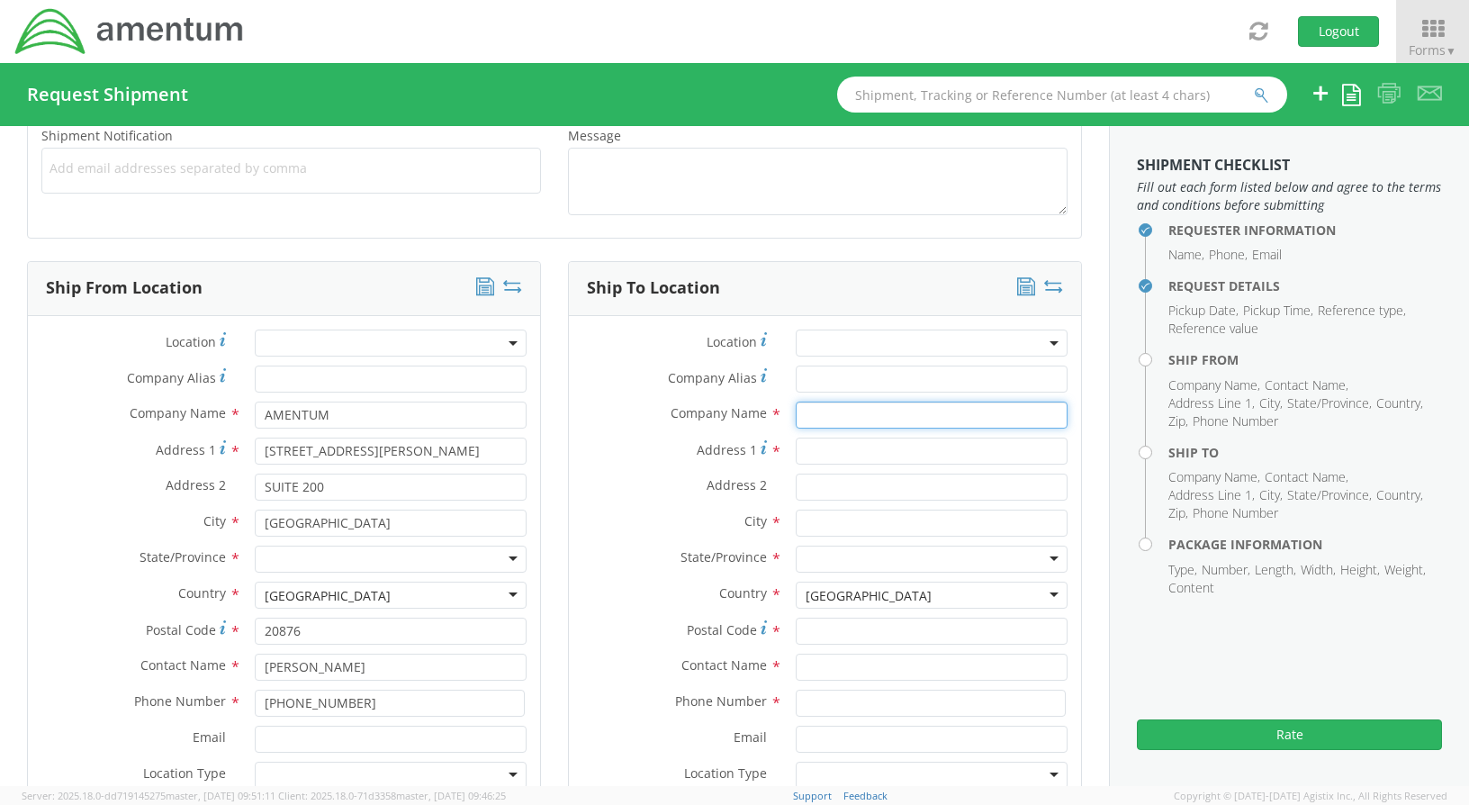
type input "U.S. DEPT OF TREASURY"
type input "[STREET_ADDRESS]"
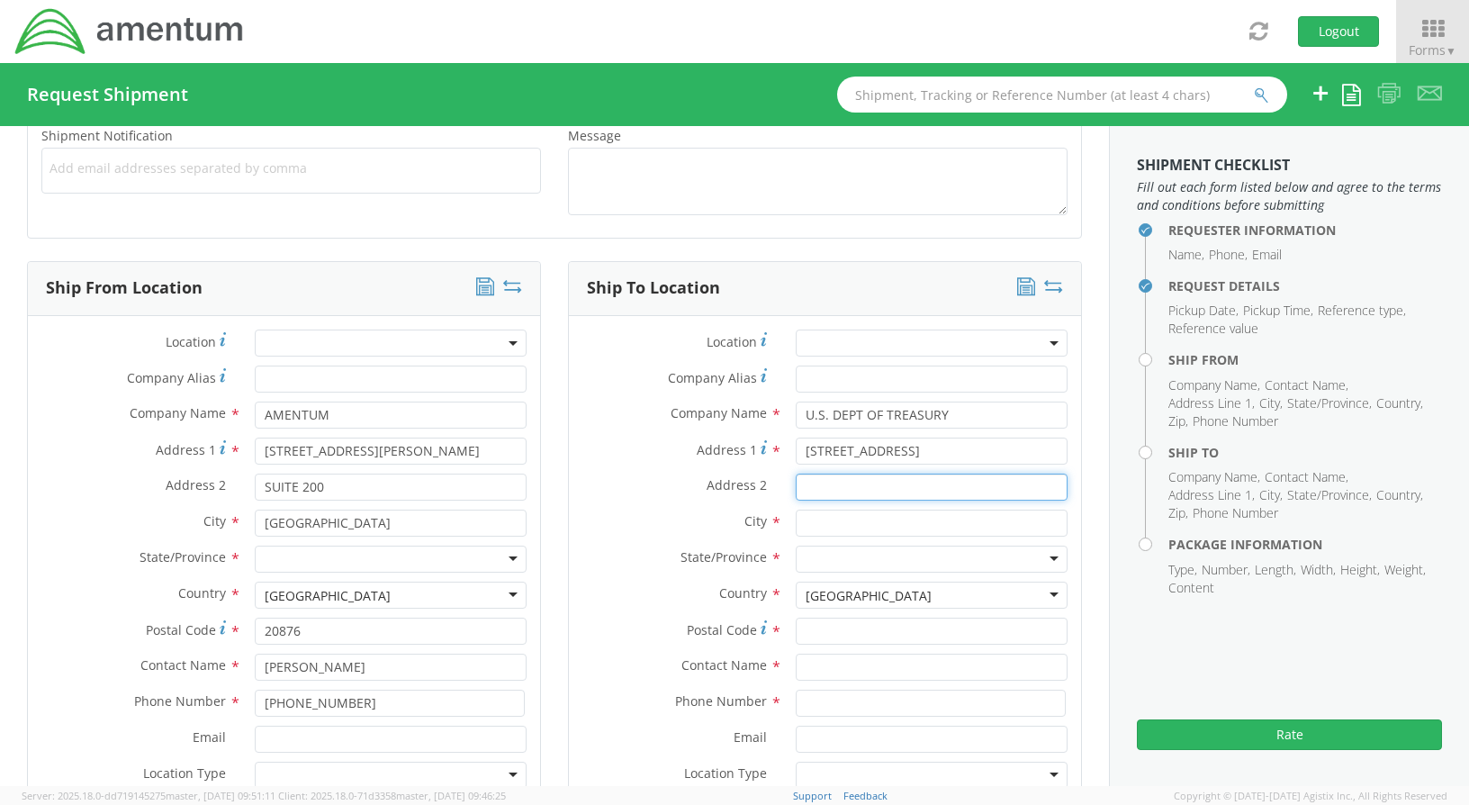
type input "PAY OFFICE HQ0490"
type input "[GEOGRAPHIC_DATA]"
type input "ATTN: W91CRB19F0248"
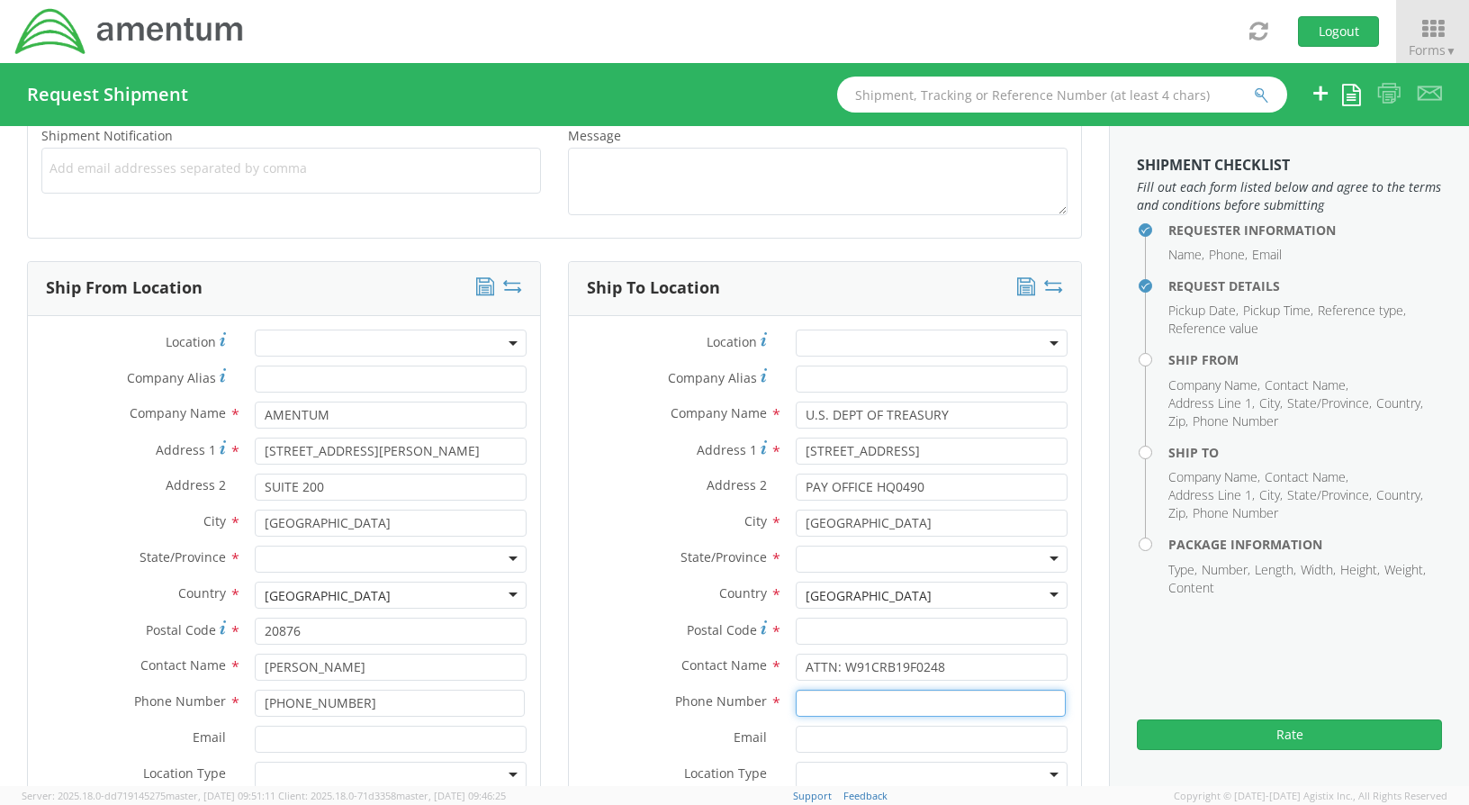
type input "[PHONE_NUMBER]"
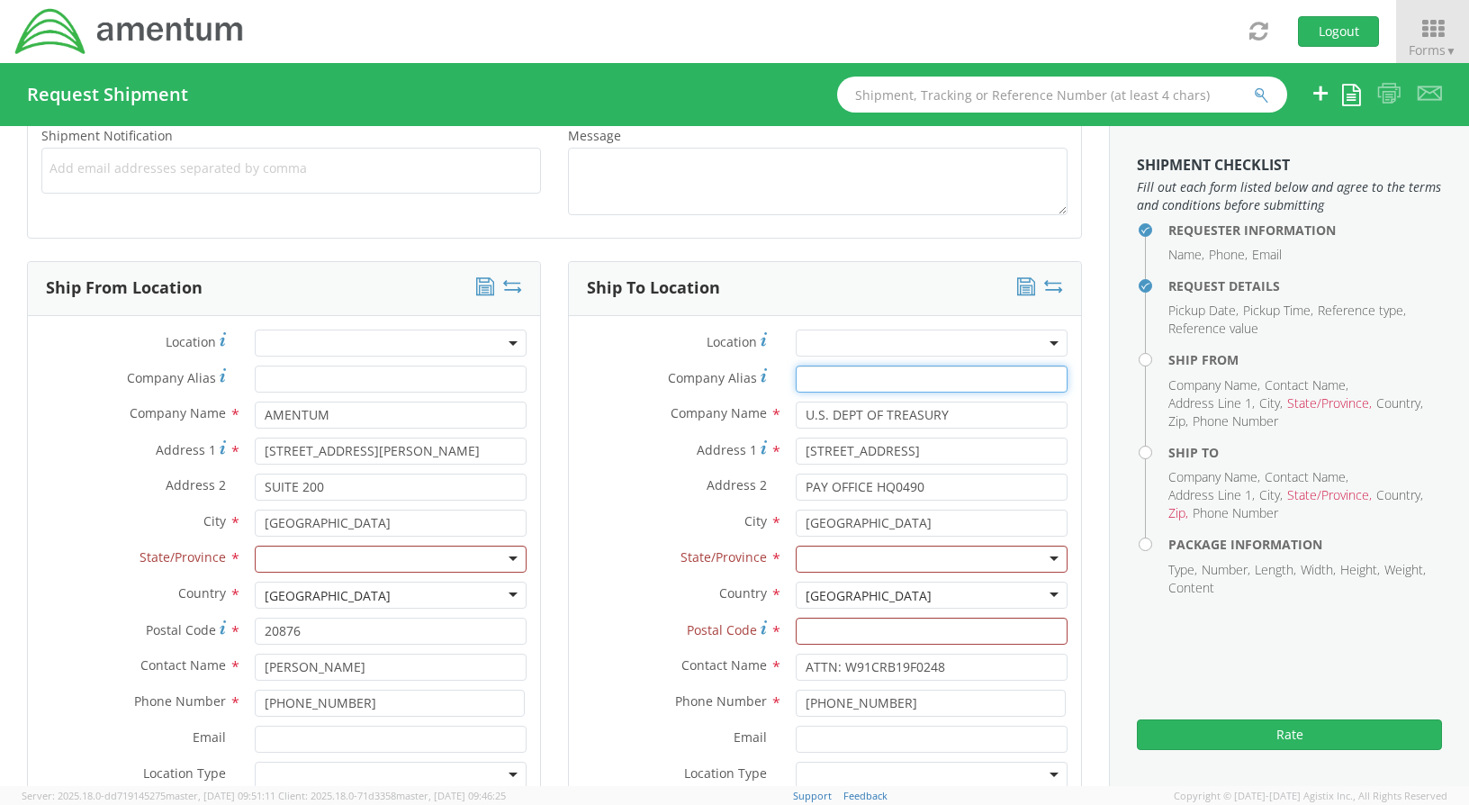
click at [569, 399] on div "Company Alias *" at bounding box center [825, 384] width 512 height 36
click at [501, 559] on div at bounding box center [391, 559] width 272 height 27
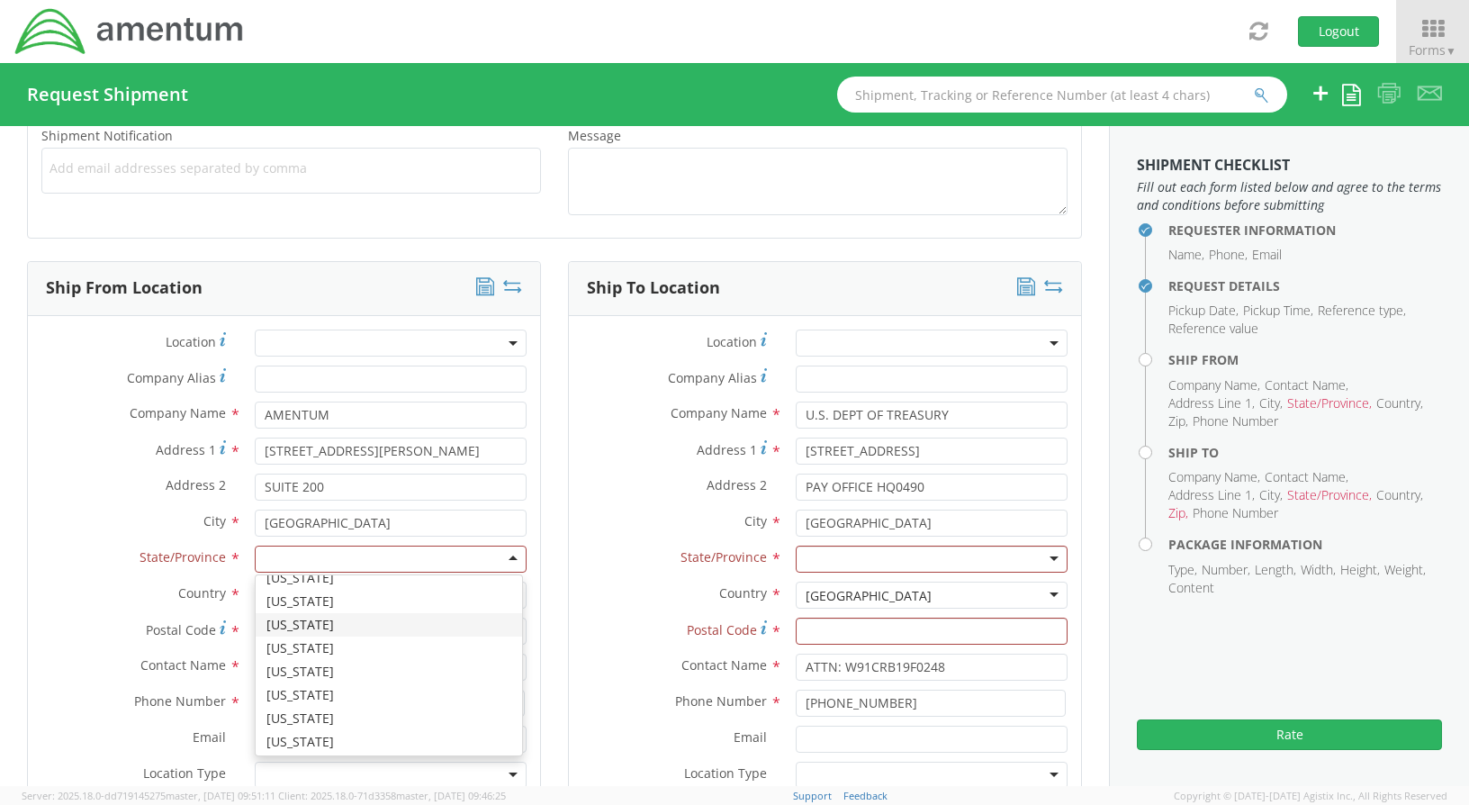
scroll to position [450, 0]
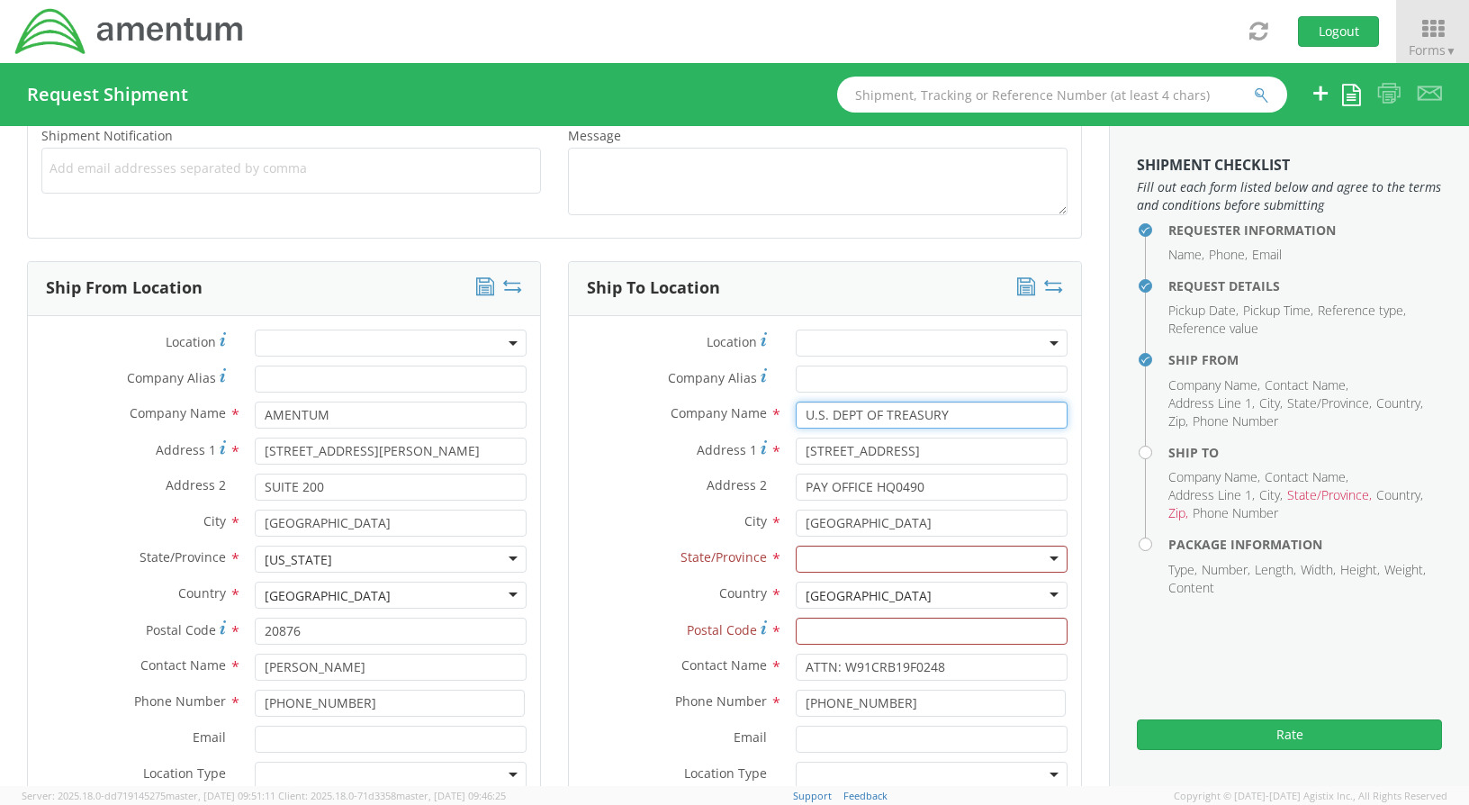
drag, startPoint x: 941, startPoint y: 412, endPoint x: 793, endPoint y: 421, distance: 147.9
click at [796, 421] on input "U.S. DEPT OF TREASURY" at bounding box center [932, 415] width 272 height 27
drag, startPoint x: 973, startPoint y: 453, endPoint x: 869, endPoint y: 454, distance: 104.4
click at [869, 454] on input "[STREET_ADDRESS]" at bounding box center [932, 451] width 272 height 27
type input "8899 E 56THY VP GFEBS"
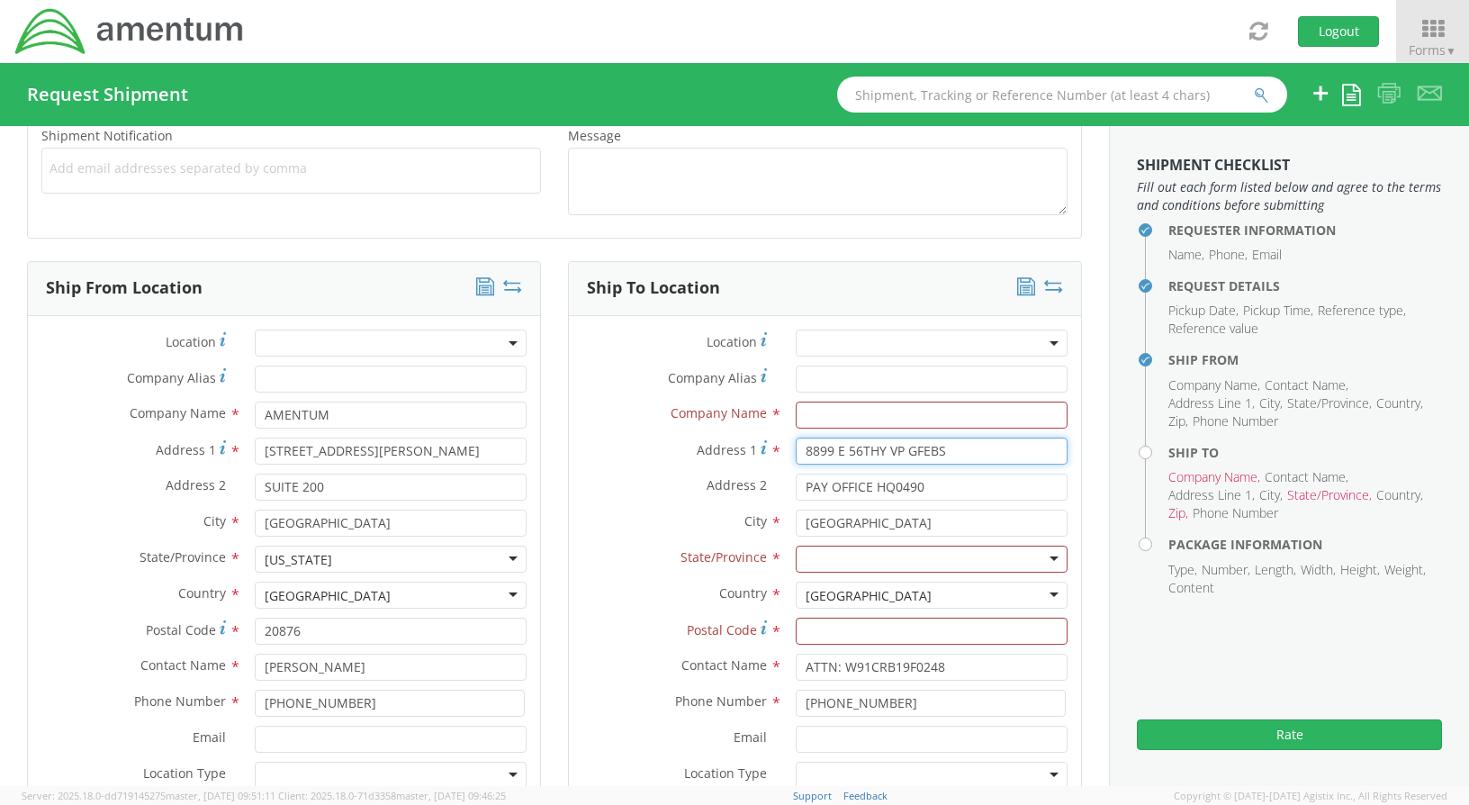
drag, startPoint x: 979, startPoint y: 450, endPoint x: 745, endPoint y: 454, distance: 234.1
click at [749, 452] on div "Address 1 * 8899 E 56THY VP GFEBS" at bounding box center [825, 451] width 512 height 27
drag, startPoint x: 846, startPoint y: 491, endPoint x: 726, endPoint y: 494, distance: 120.7
click at [726, 494] on div "Address 2 * PAY OFFICE HQ0490" at bounding box center [825, 487] width 512 height 27
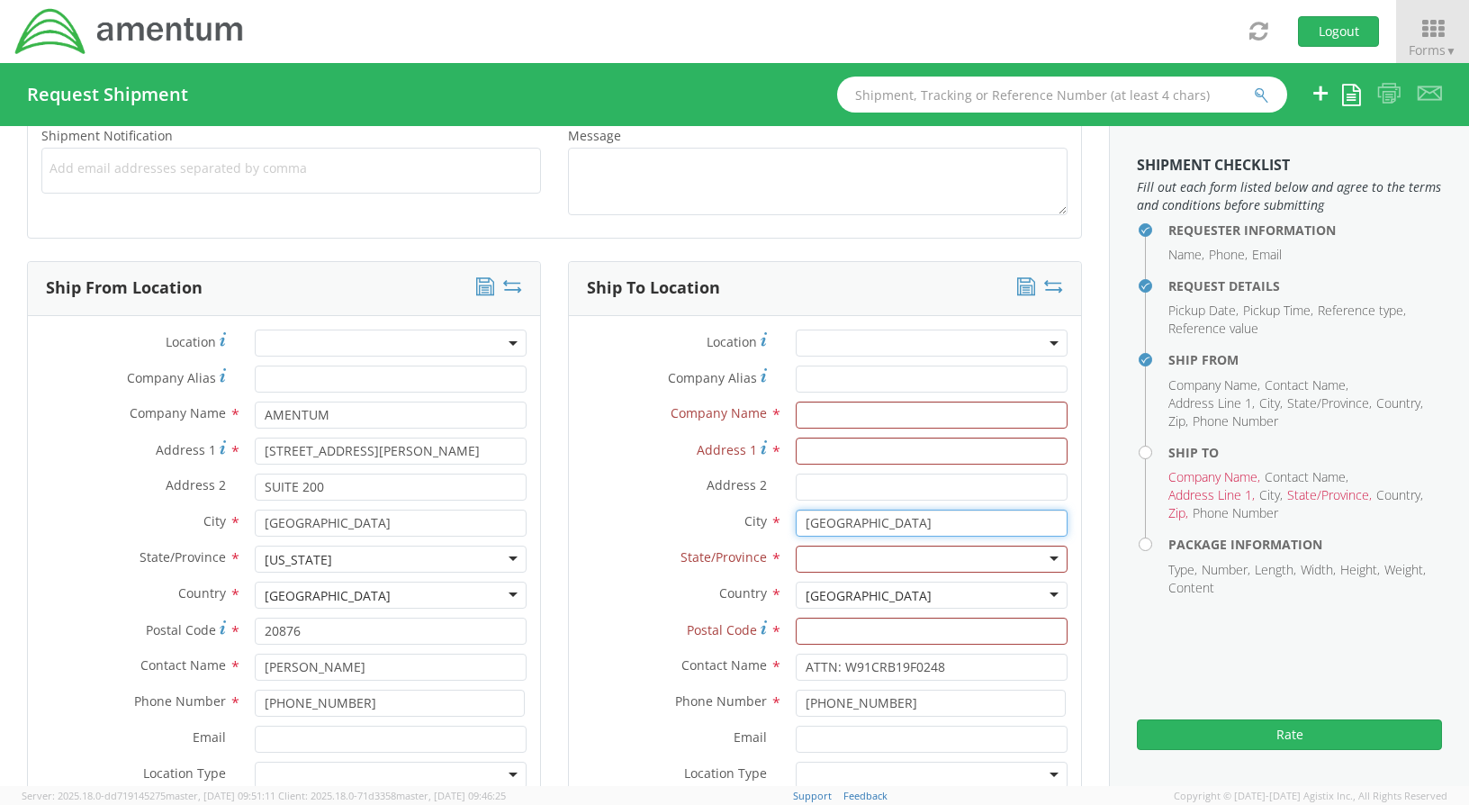
drag, startPoint x: 867, startPoint y: 524, endPoint x: 797, endPoint y: 541, distance: 72.3
click at [754, 527] on div "City * [GEOGRAPHIC_DATA] searching..." at bounding box center [825, 523] width 512 height 27
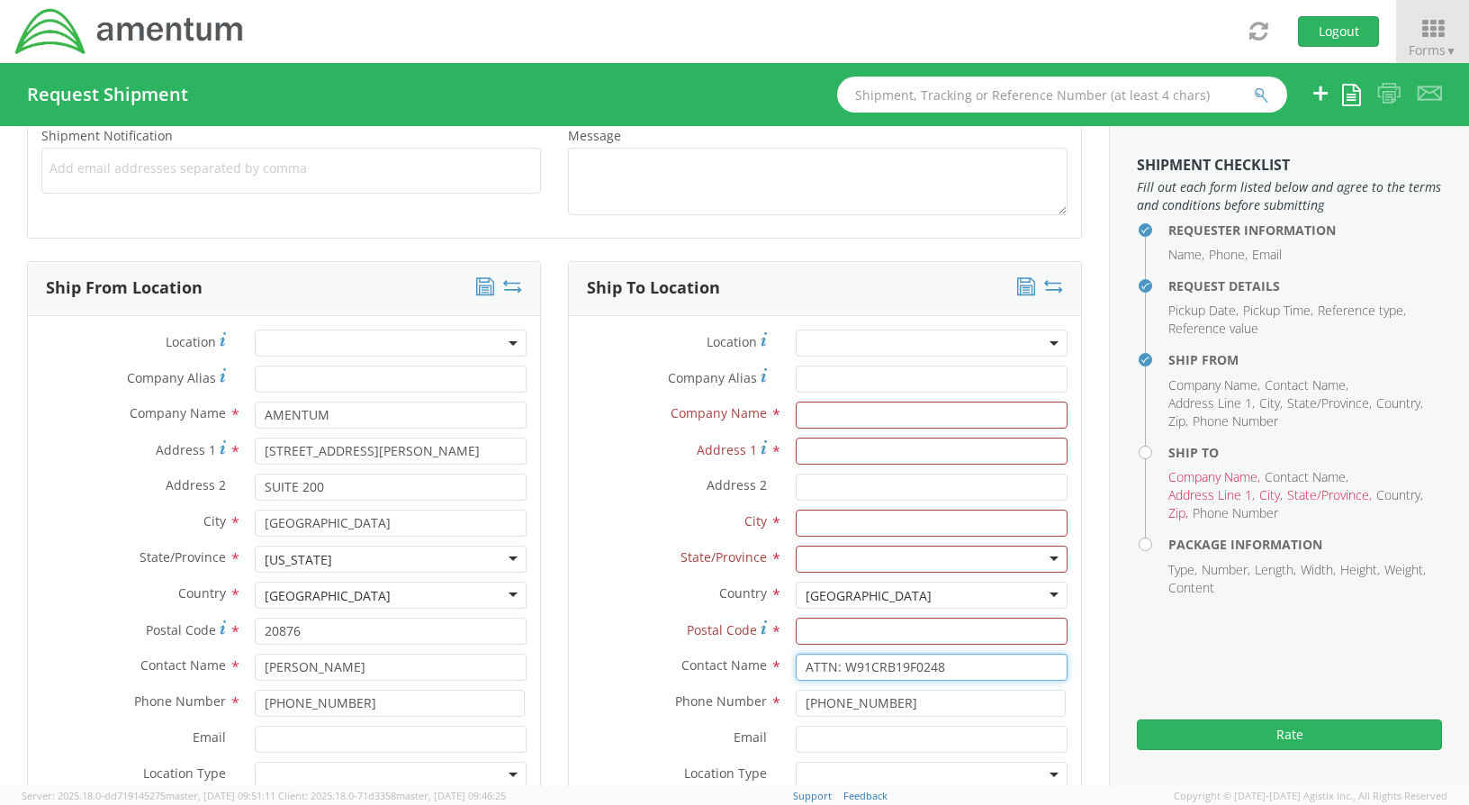
drag, startPoint x: 870, startPoint y: 662, endPoint x: 745, endPoint y: 662, distance: 125.1
click at [756, 660] on div "Contact Name * ATTN: W91CRB19F0248" at bounding box center [825, 667] width 512 height 27
click at [835, 417] on input "text" at bounding box center [932, 415] width 272 height 27
type input "BMO [PERSON_NAME] BANK LBX 6293"
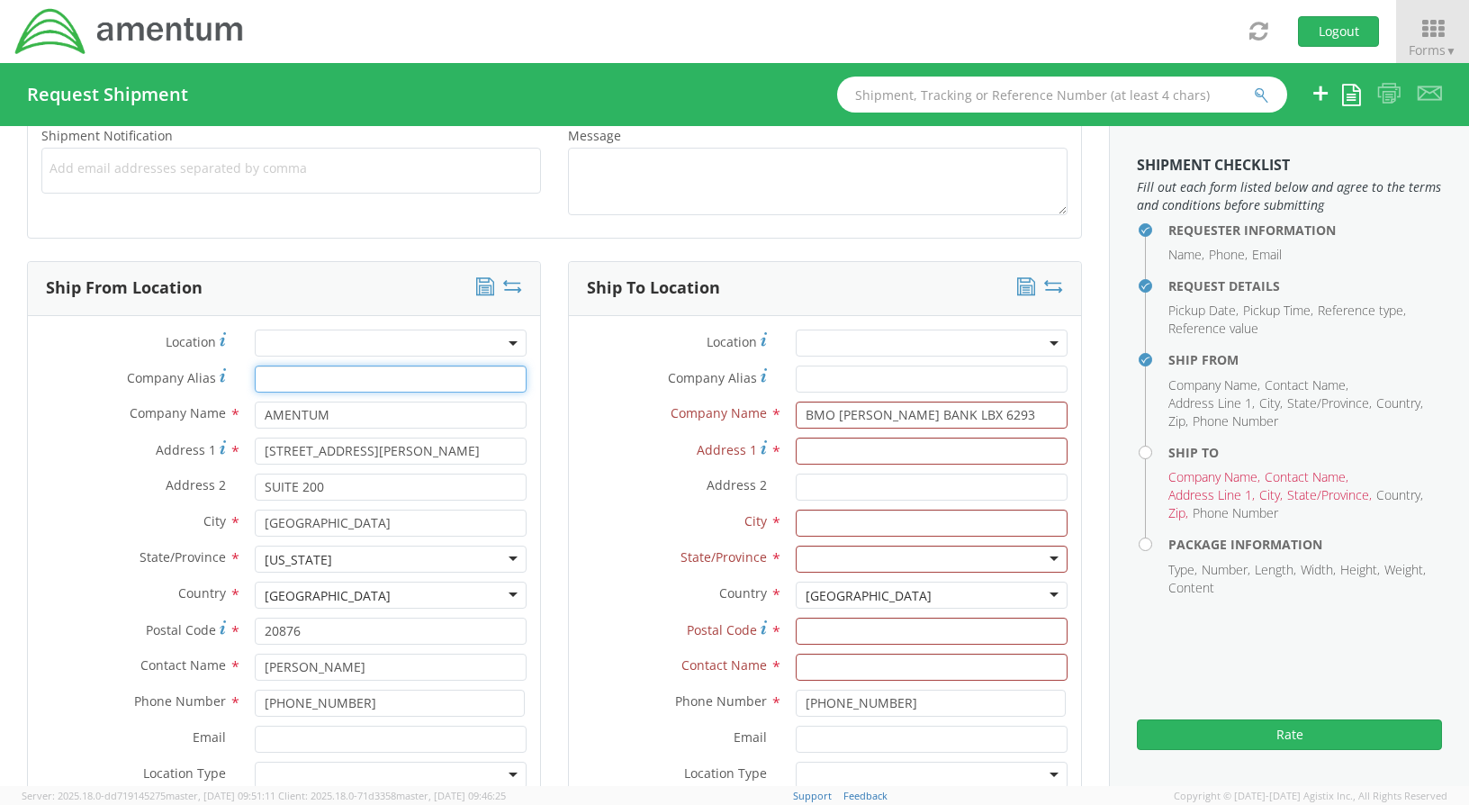
type input "BMO [PERSON_NAME] BANK LBX 6293"
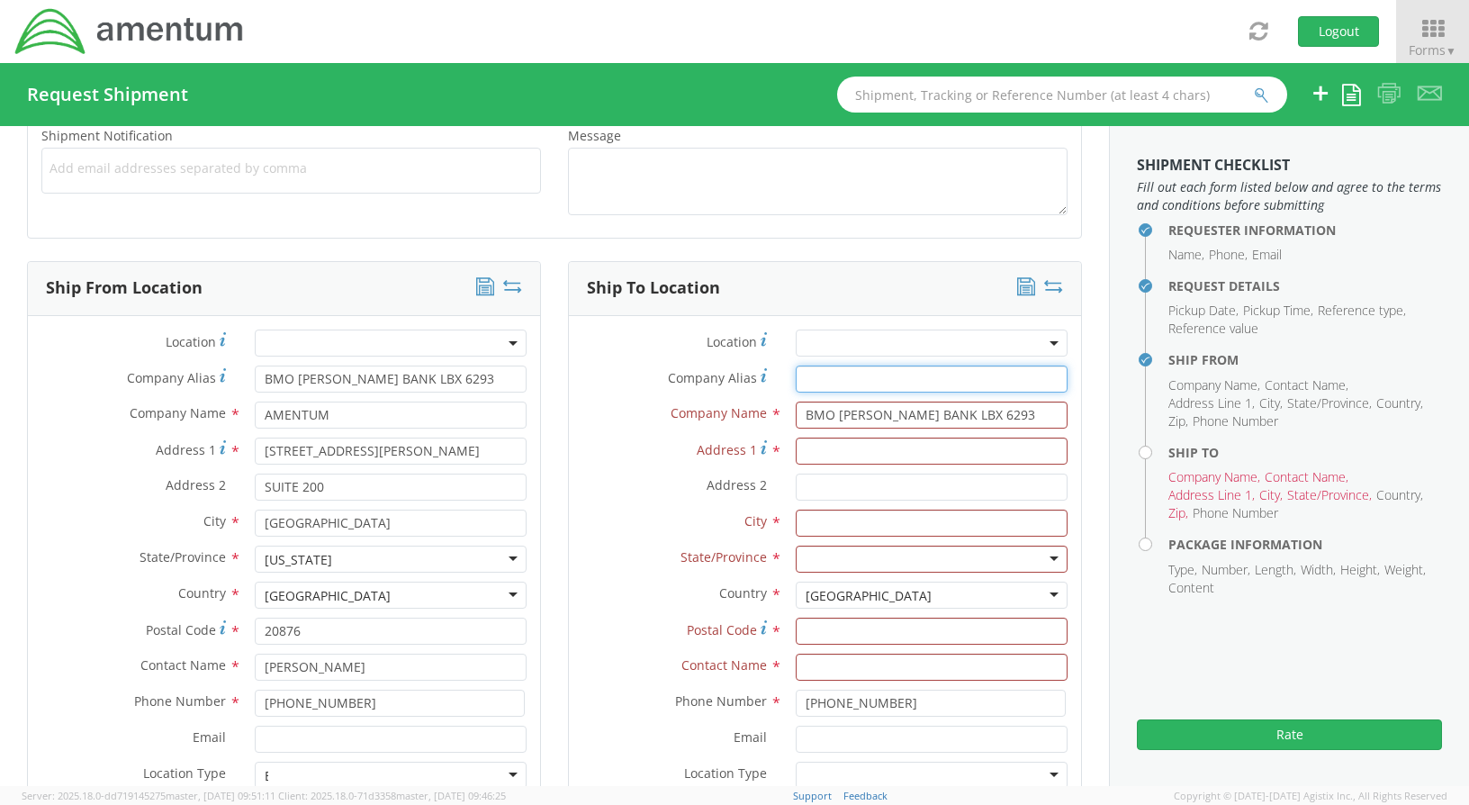
type input "BMO [PERSON_NAME] BANK LBX 6293"
type input "[STREET_ADDRESS]"
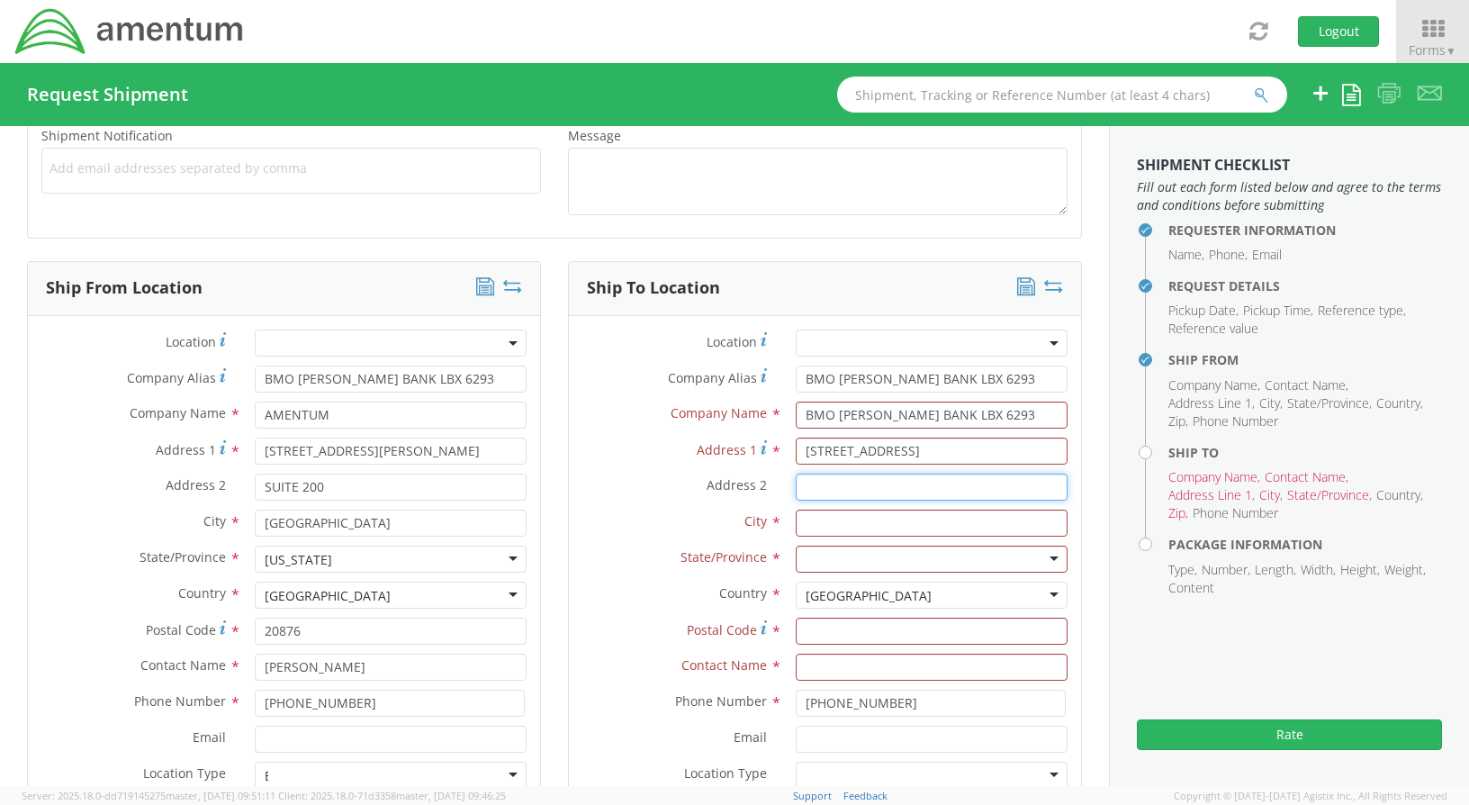
type input "SUITE B"
type input "BOLINGBROOK"
type input "60440"
type input "FIS"
type input "BMO [PERSON_NAME] BANK LBX 6293"
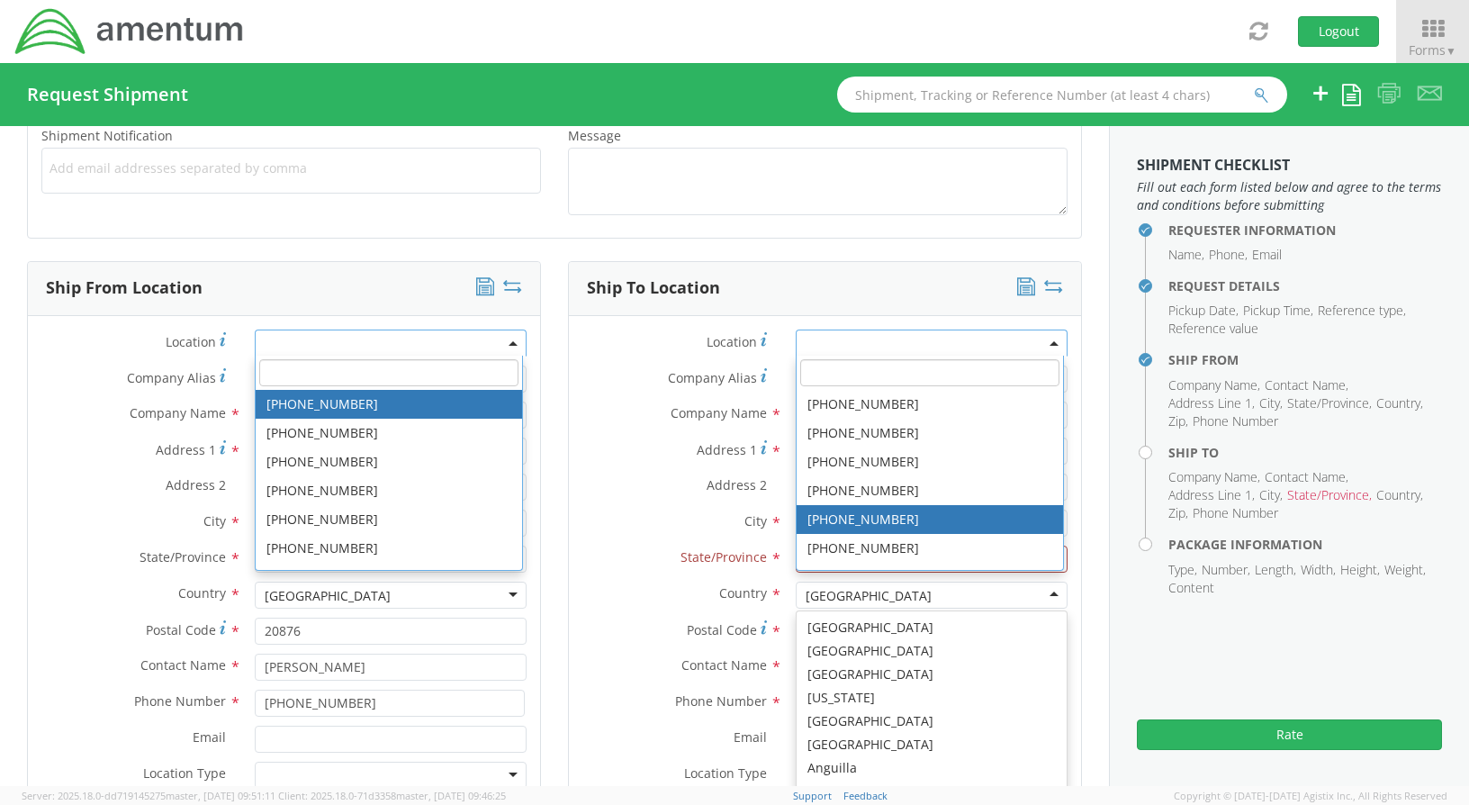
click at [798, 266] on div "Ship To Location" at bounding box center [825, 289] width 512 height 54
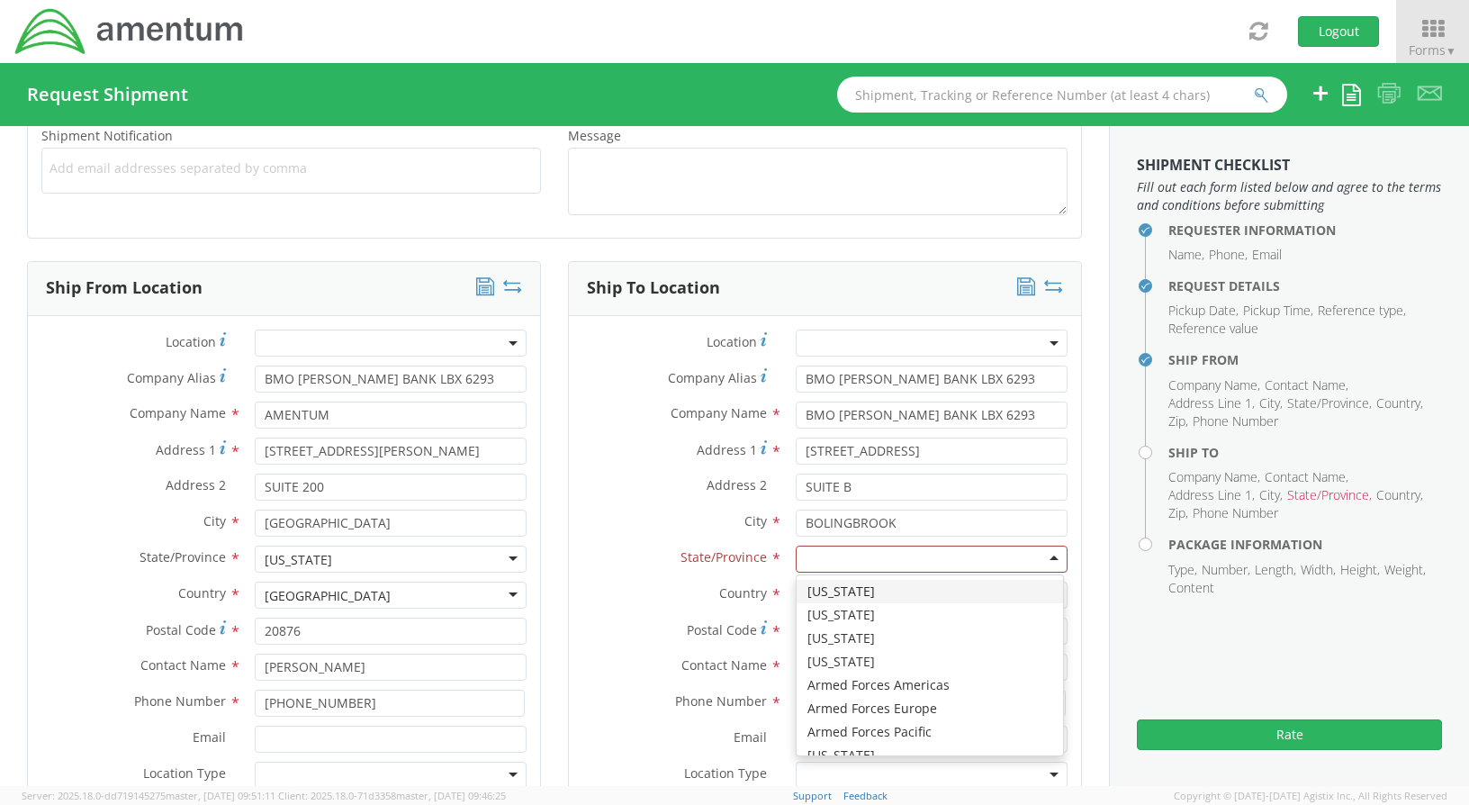
click at [1036, 557] on div at bounding box center [932, 559] width 272 height 27
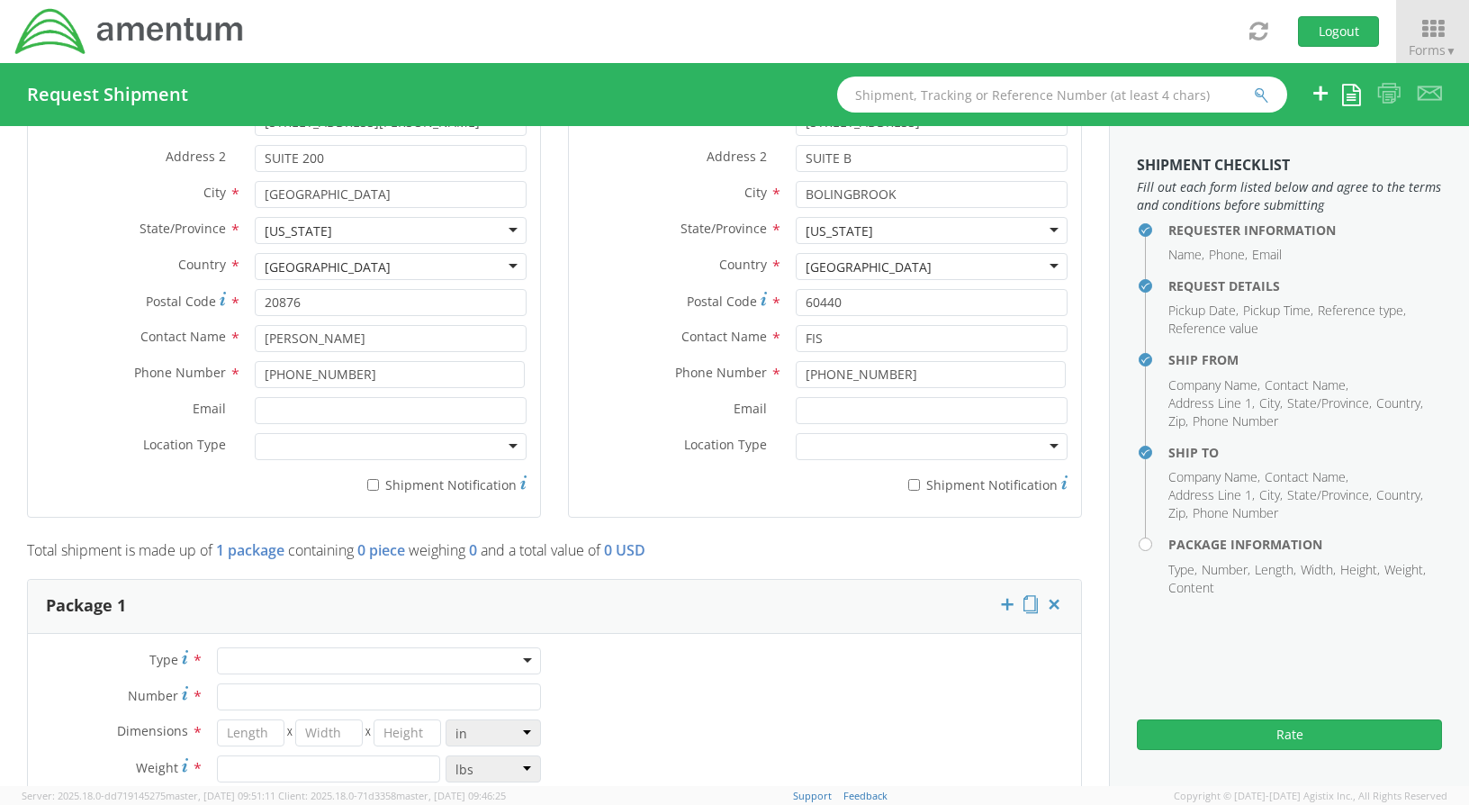
scroll to position [1080, 0]
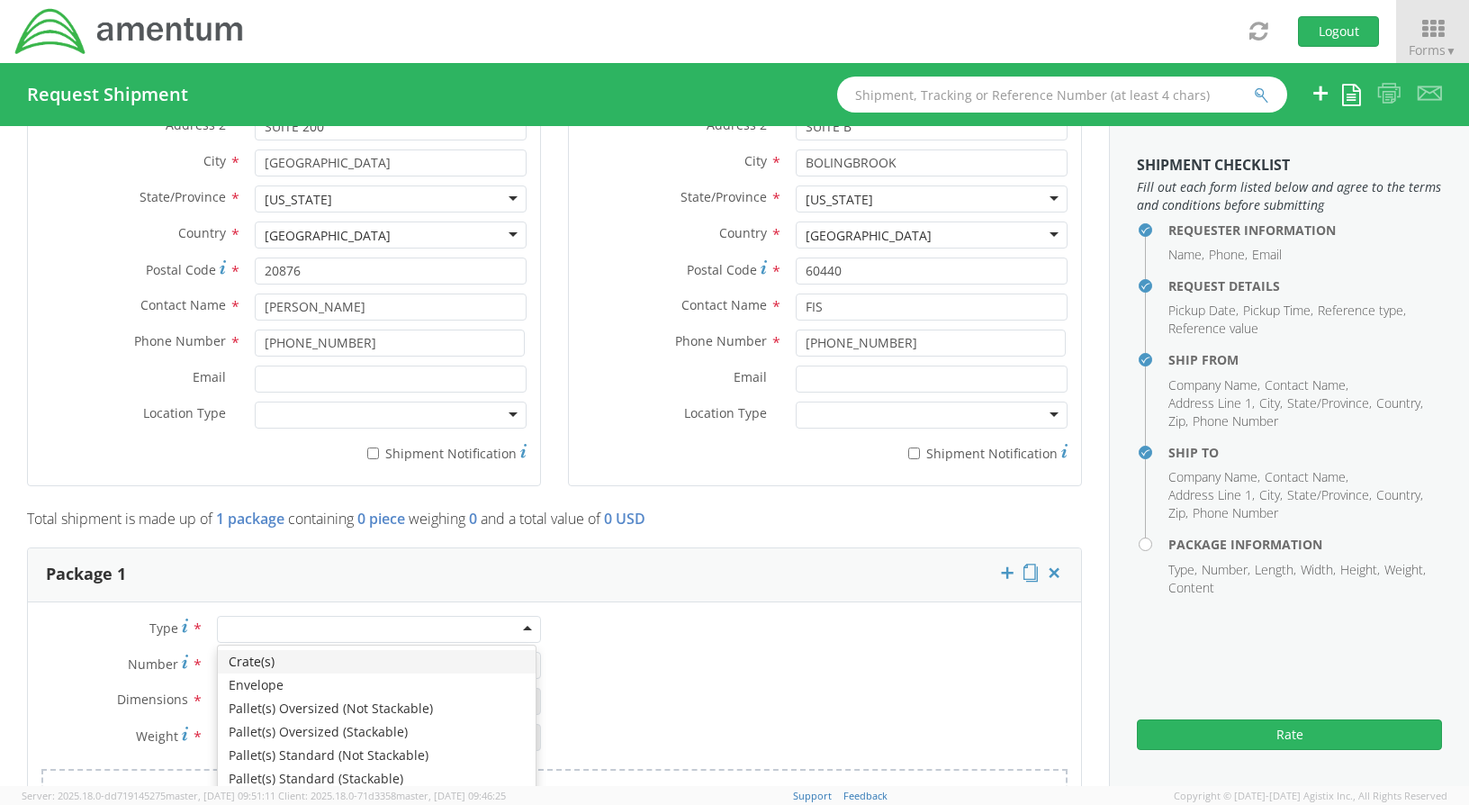
click at [522, 630] on div at bounding box center [379, 629] width 324 height 27
type input "1"
type input "9.5"
type input "12.5"
type input "0.25"
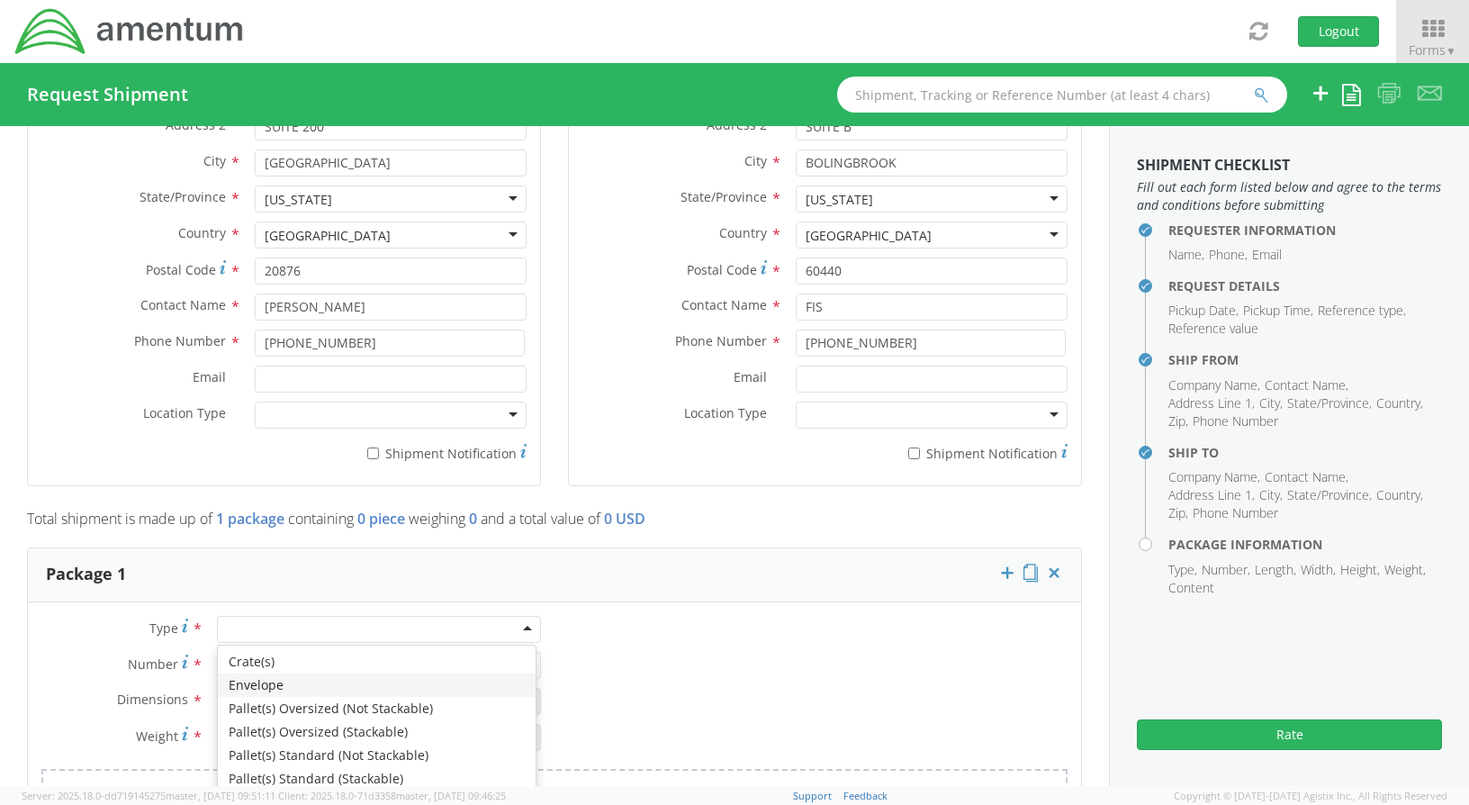
type input "1"
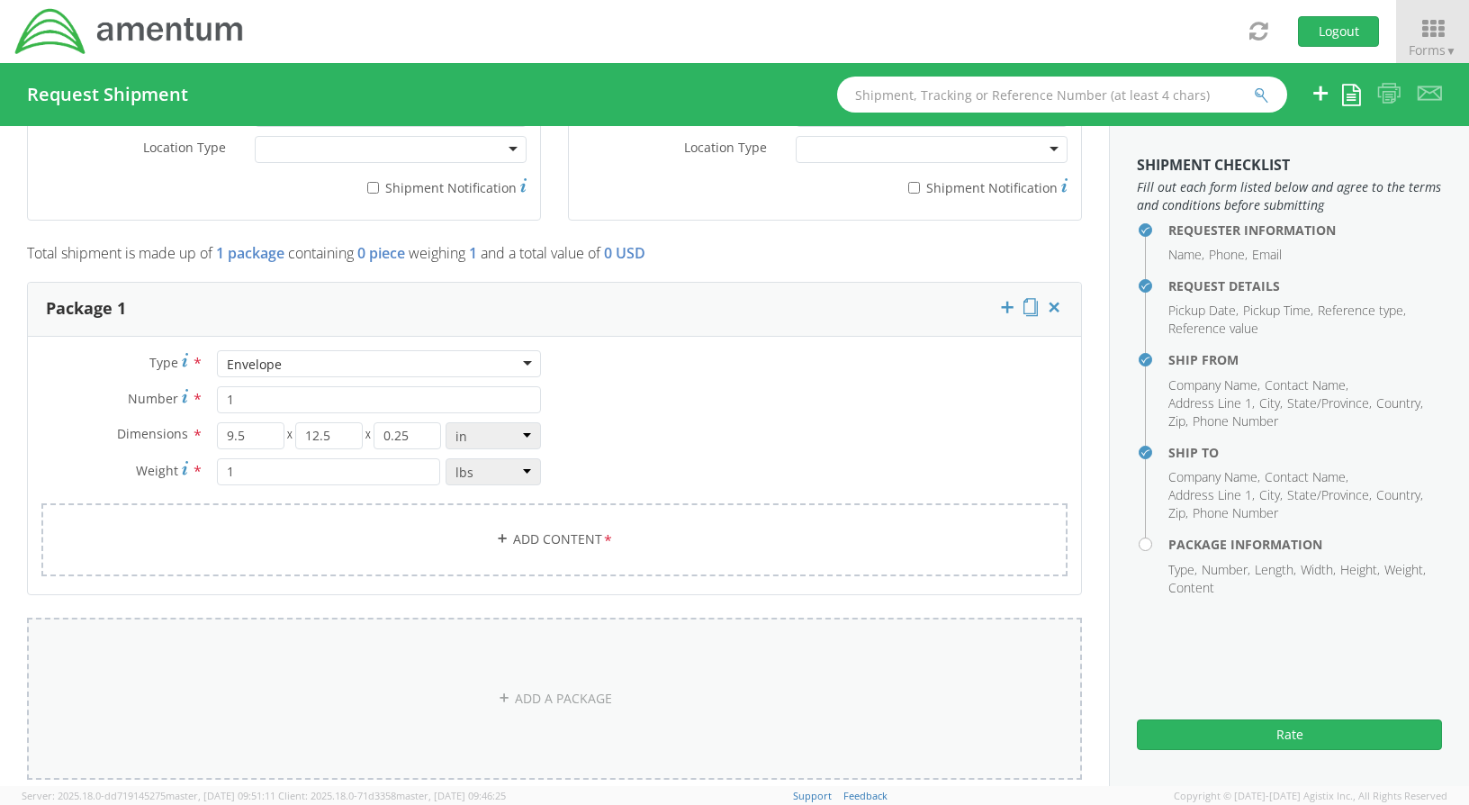
scroll to position [1350, 0]
click at [533, 538] on link "Add Content *" at bounding box center [554, 535] width 1026 height 73
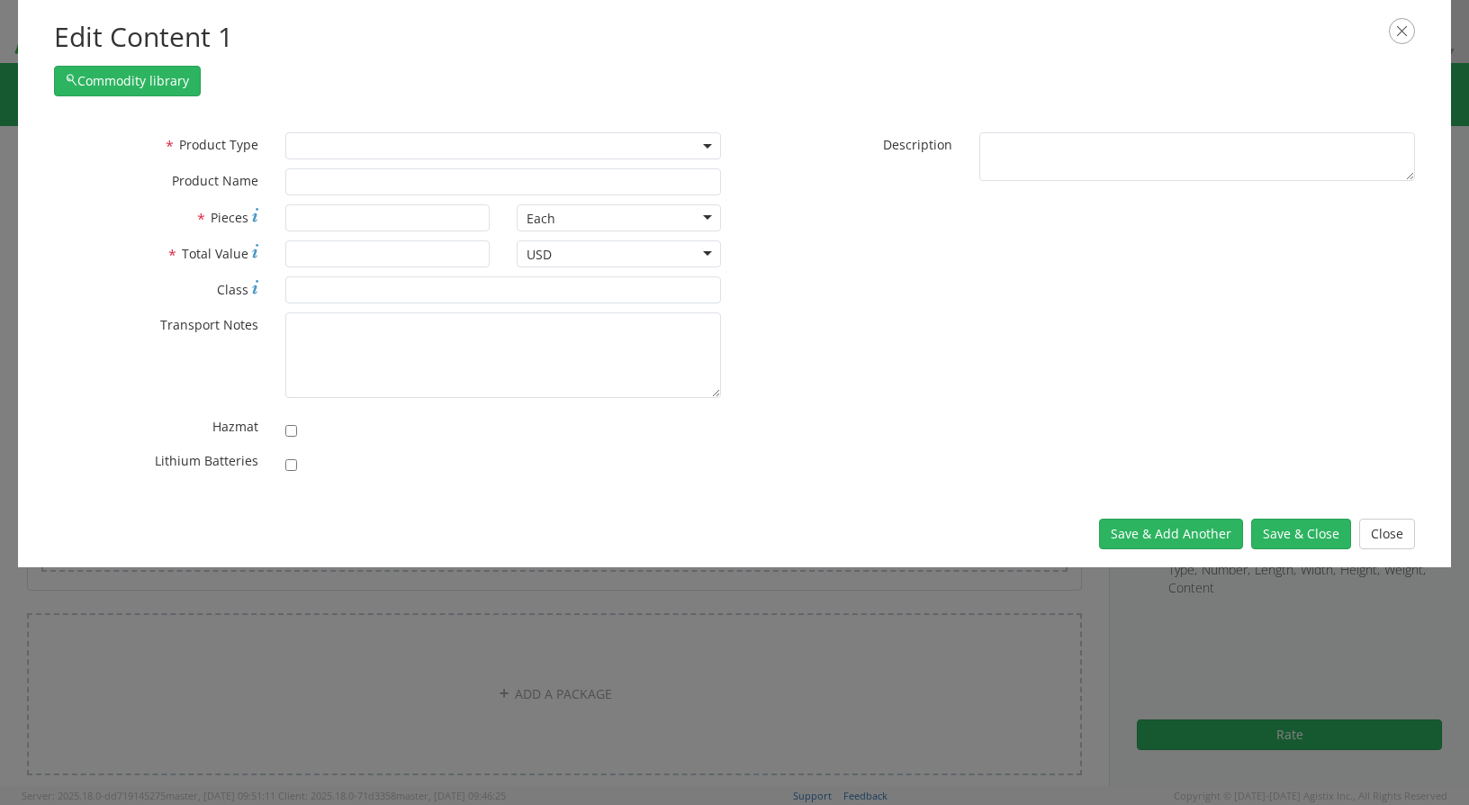
click at [482, 138] on span at bounding box center [503, 145] width 436 height 27
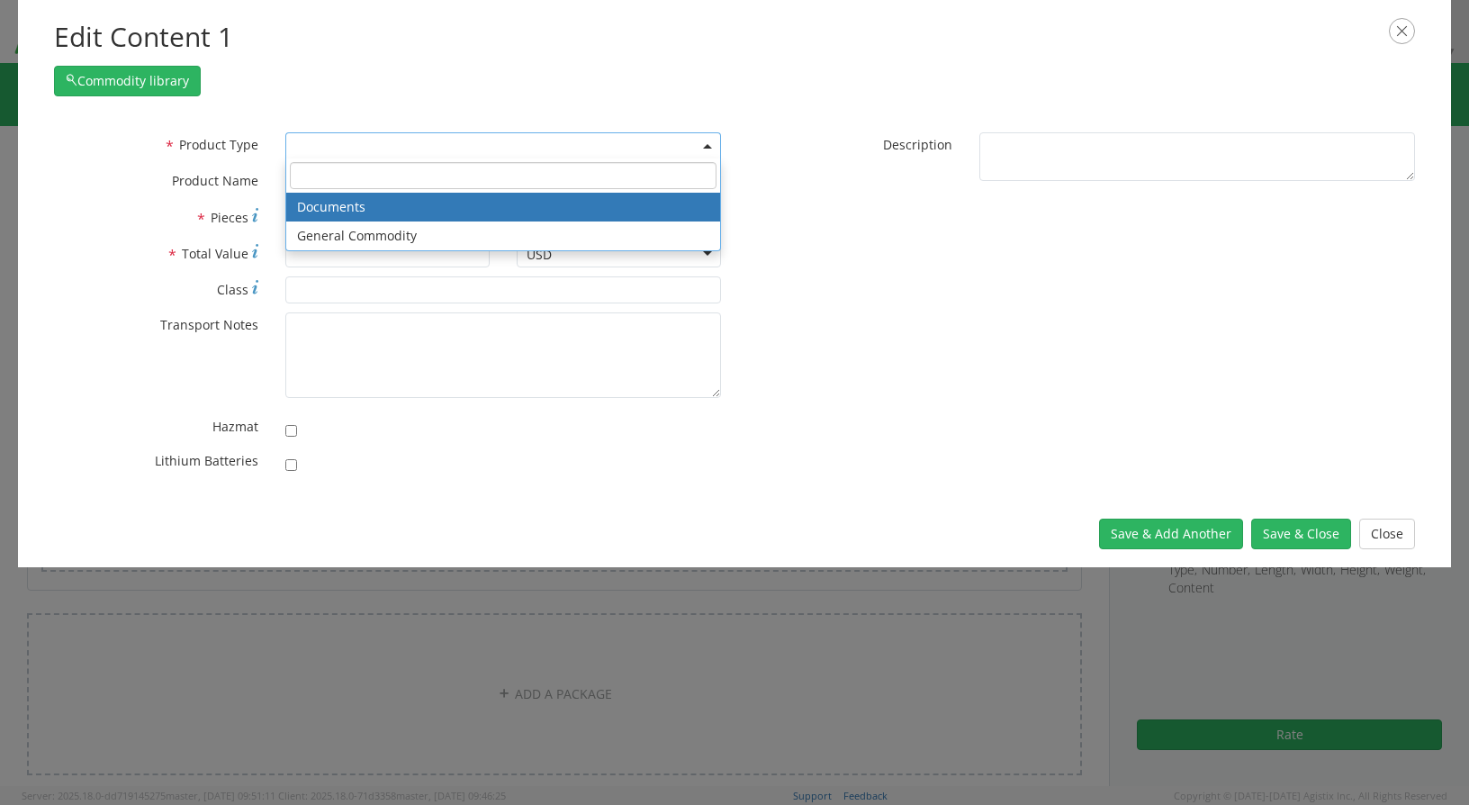
select select "DOCUMENT"
type input "Documents"
type input "1"
type textarea "Documents"
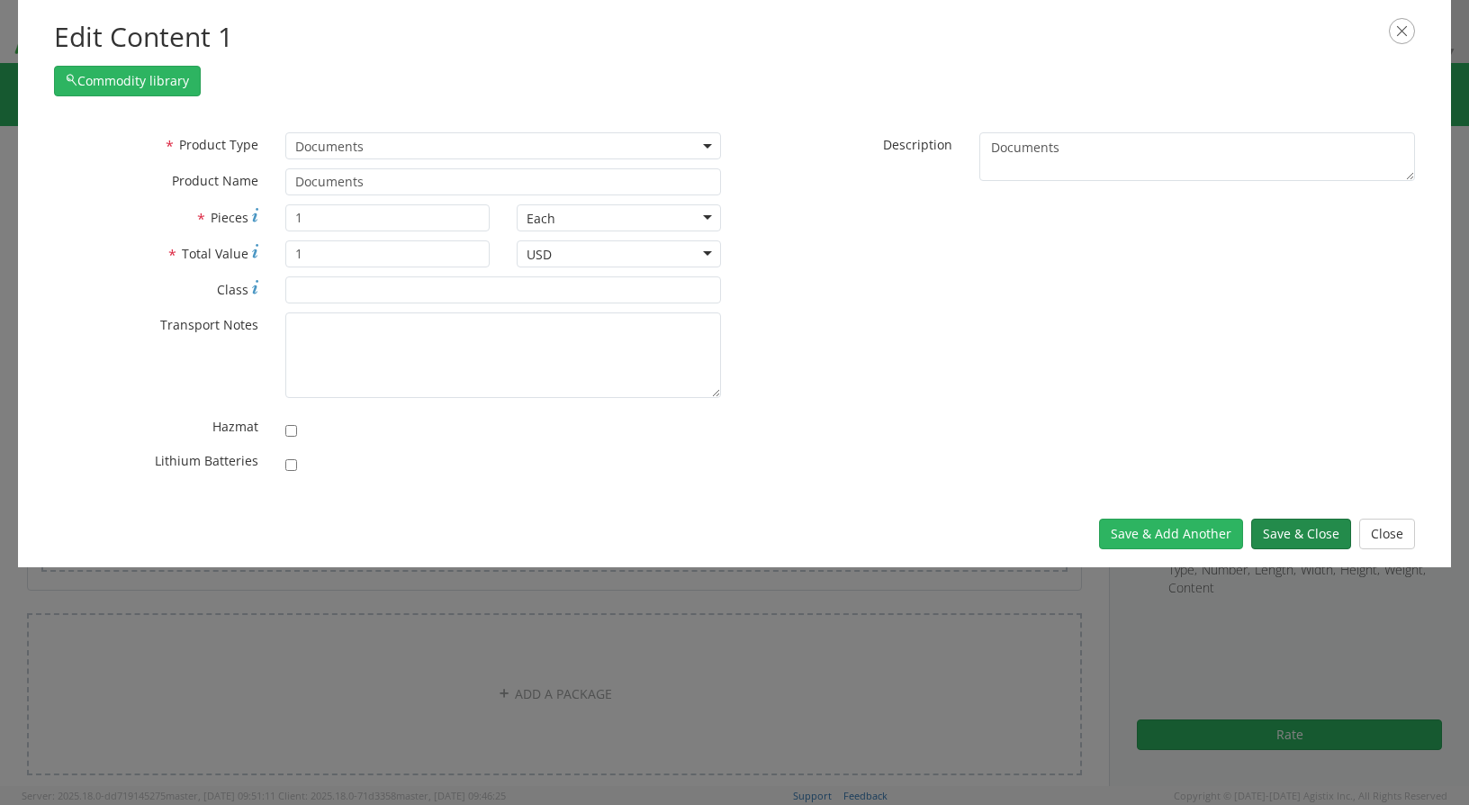
click at [1323, 531] on button "Save & Close" at bounding box center [1301, 534] width 100 height 31
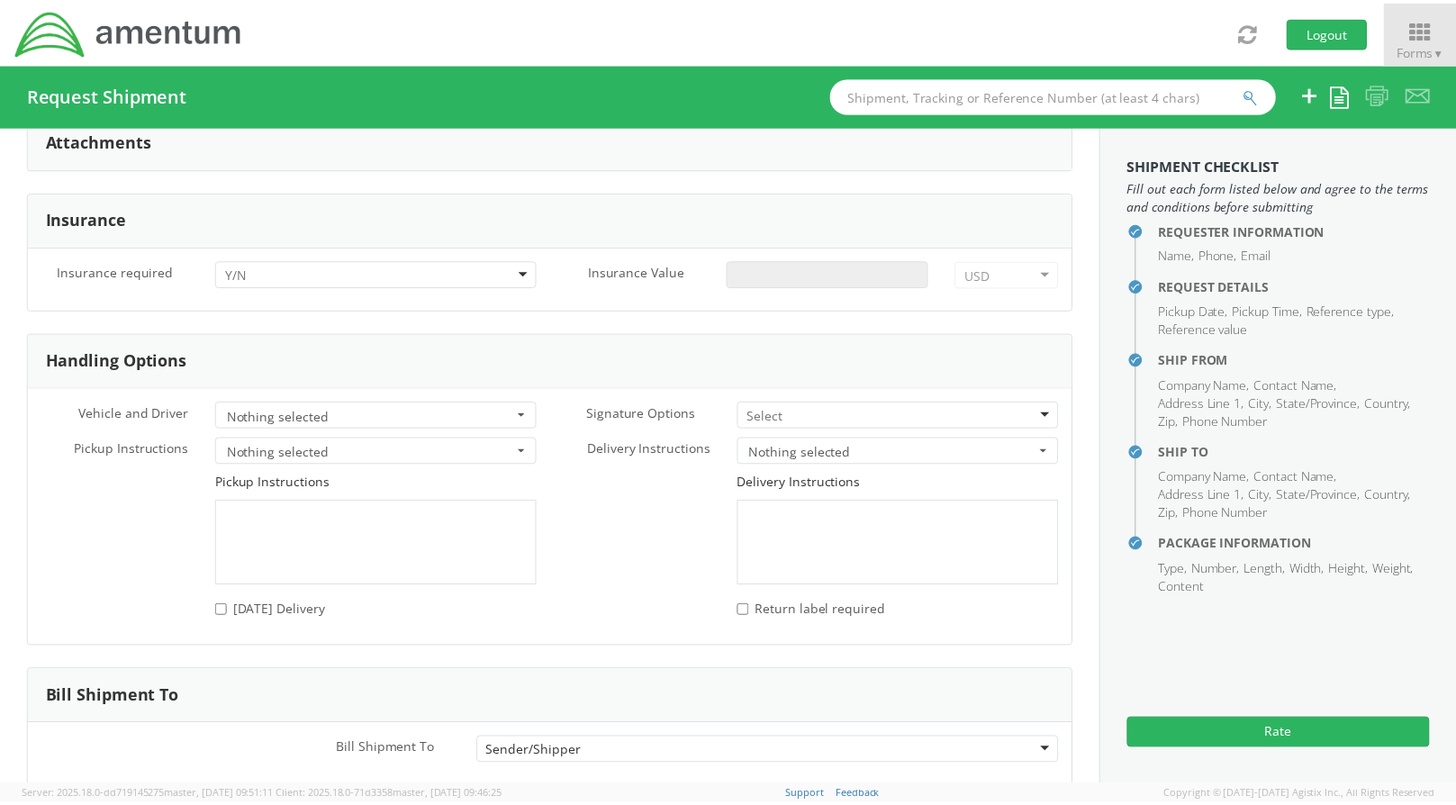
scroll to position [2239, 0]
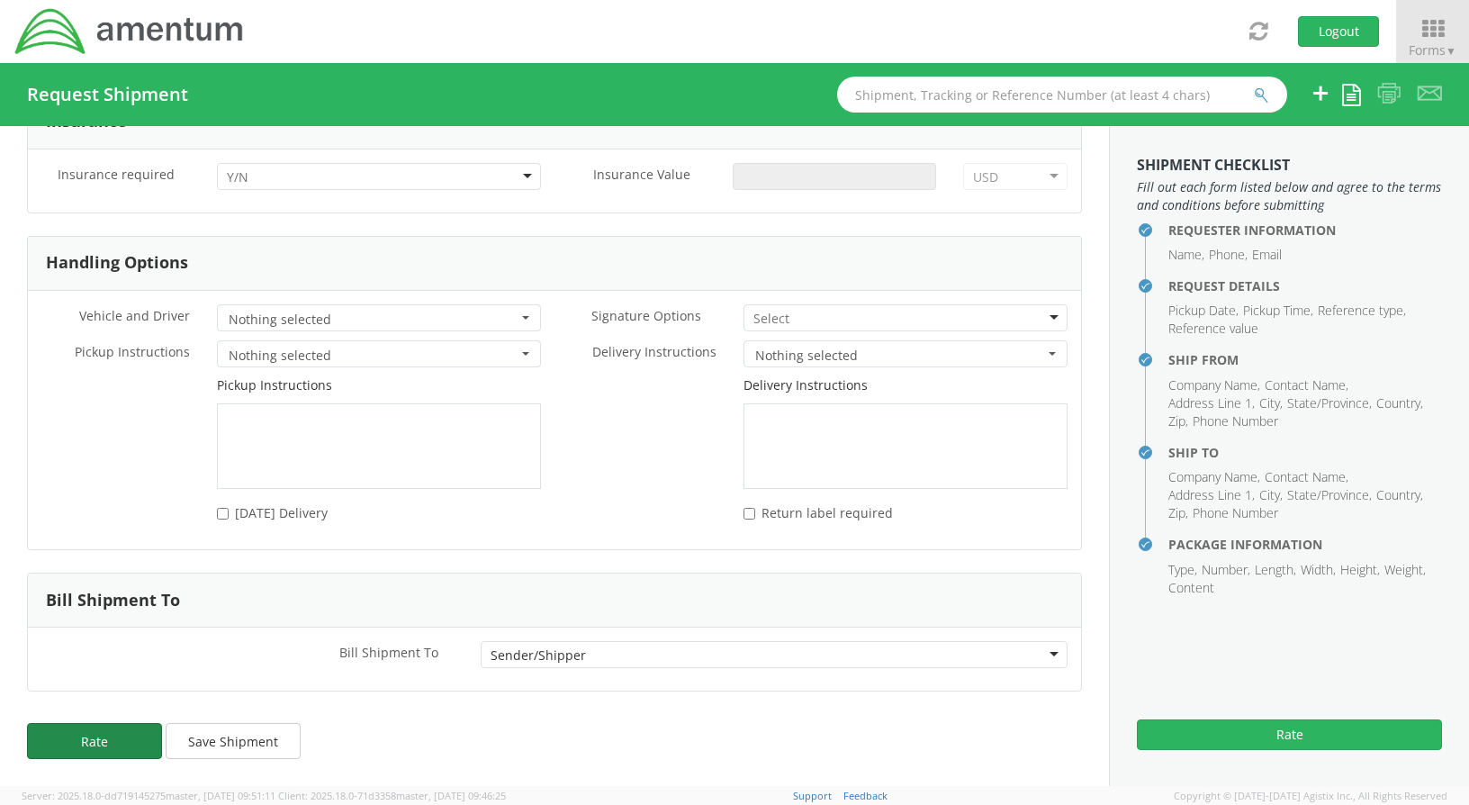
click at [110, 745] on button "Rate" at bounding box center [94, 741] width 135 height 36
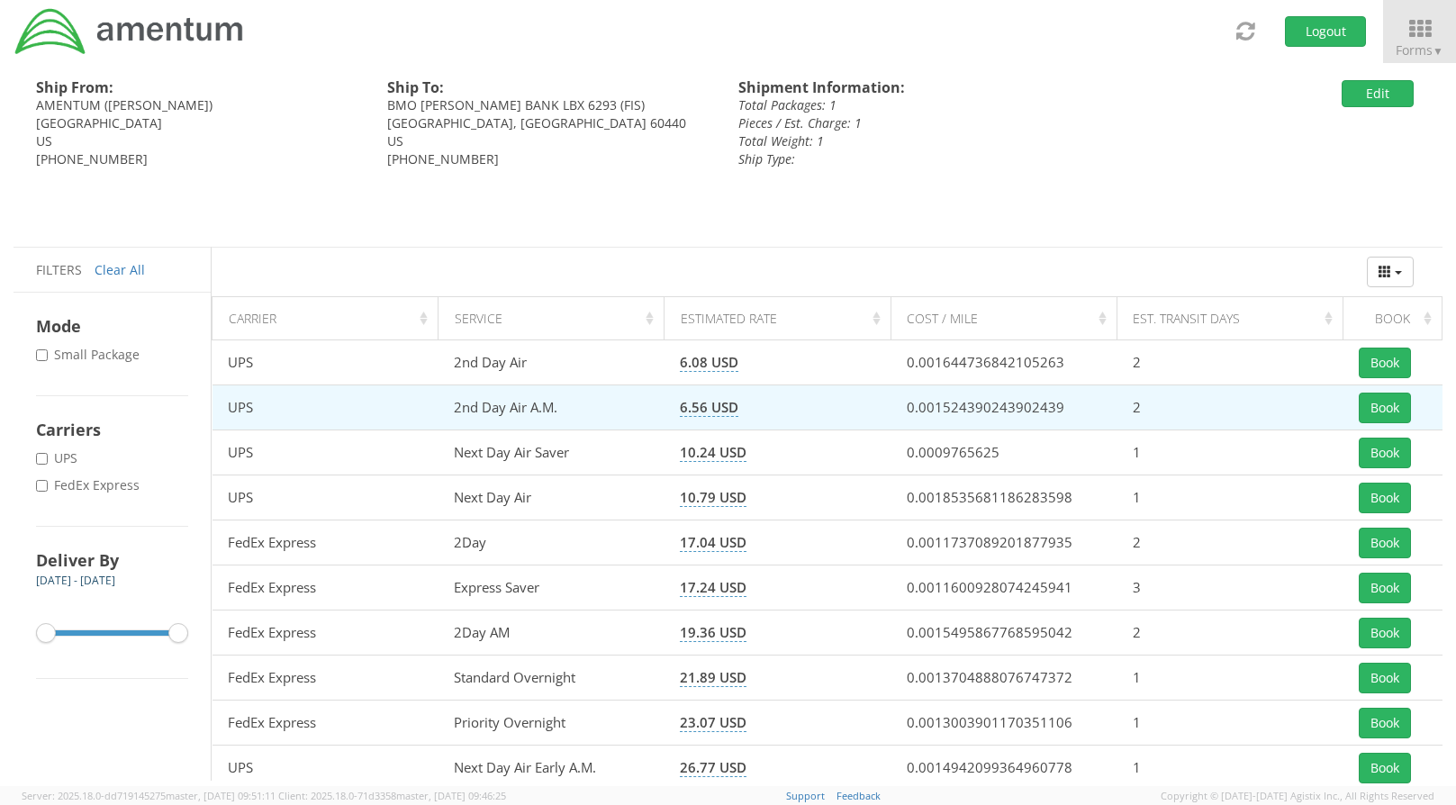
scroll to position [36, 0]
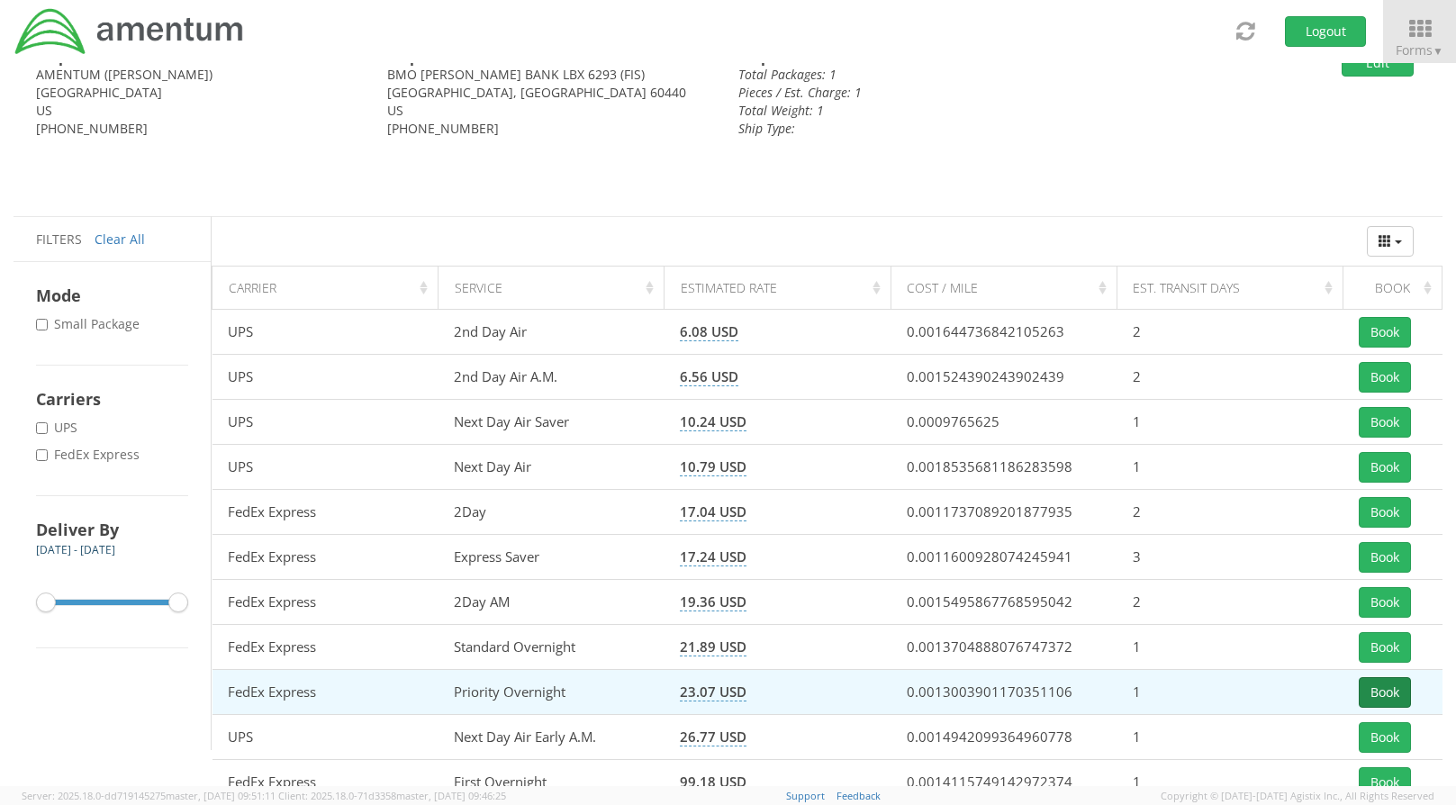
click at [1381, 682] on button "Book" at bounding box center [1385, 692] width 52 height 31
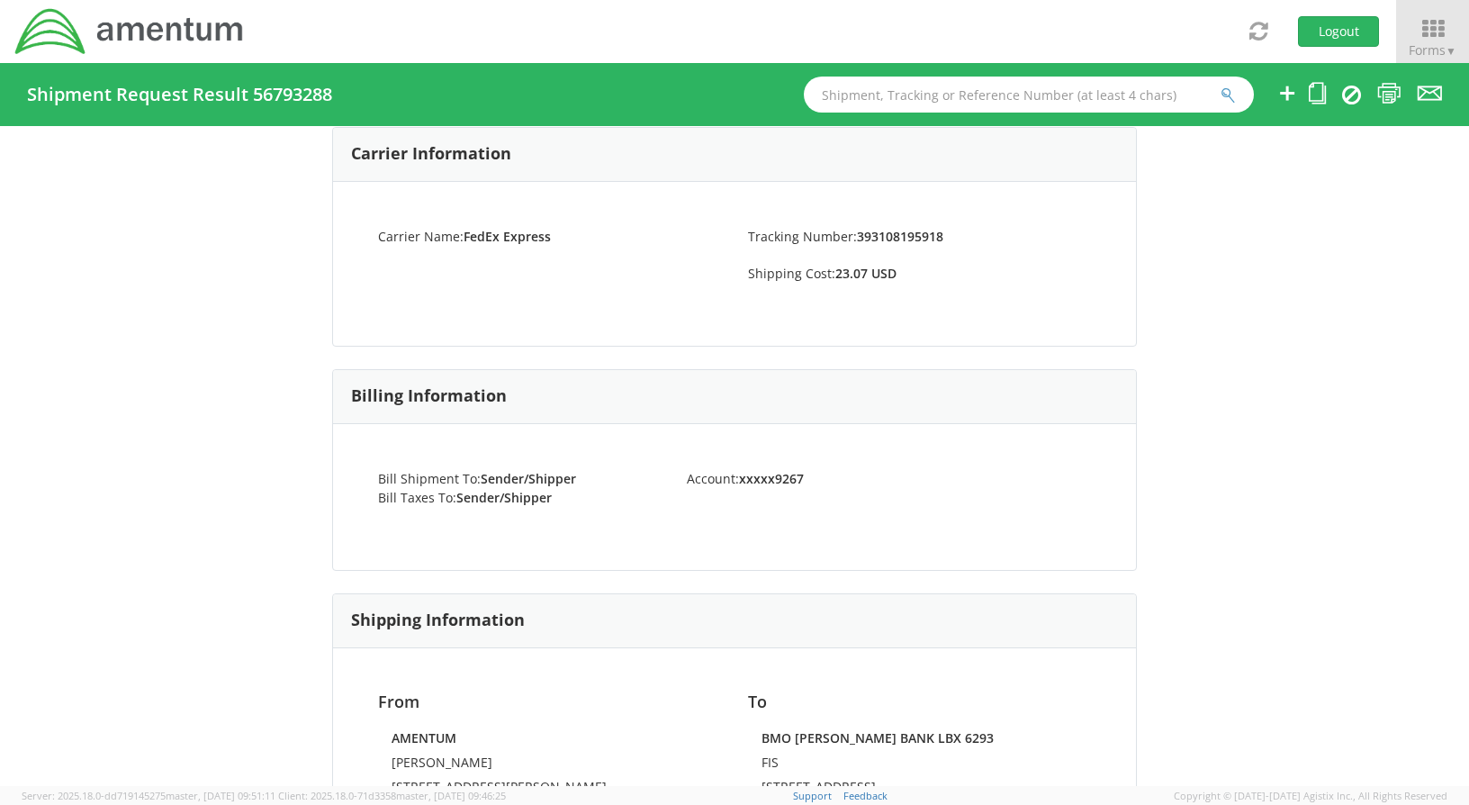
scroll to position [386, 0]
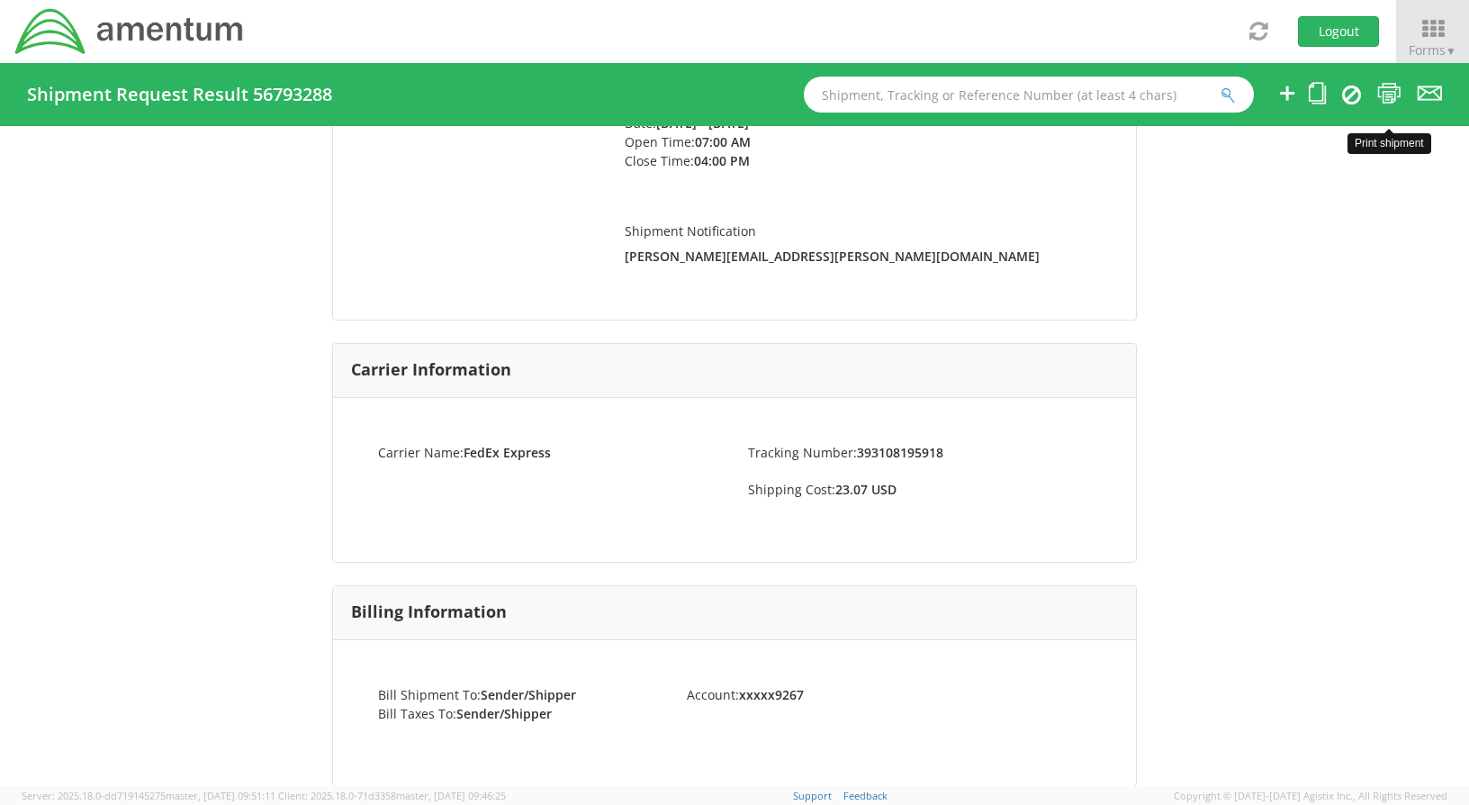
click at [1389, 95] on icon at bounding box center [1389, 93] width 24 height 23
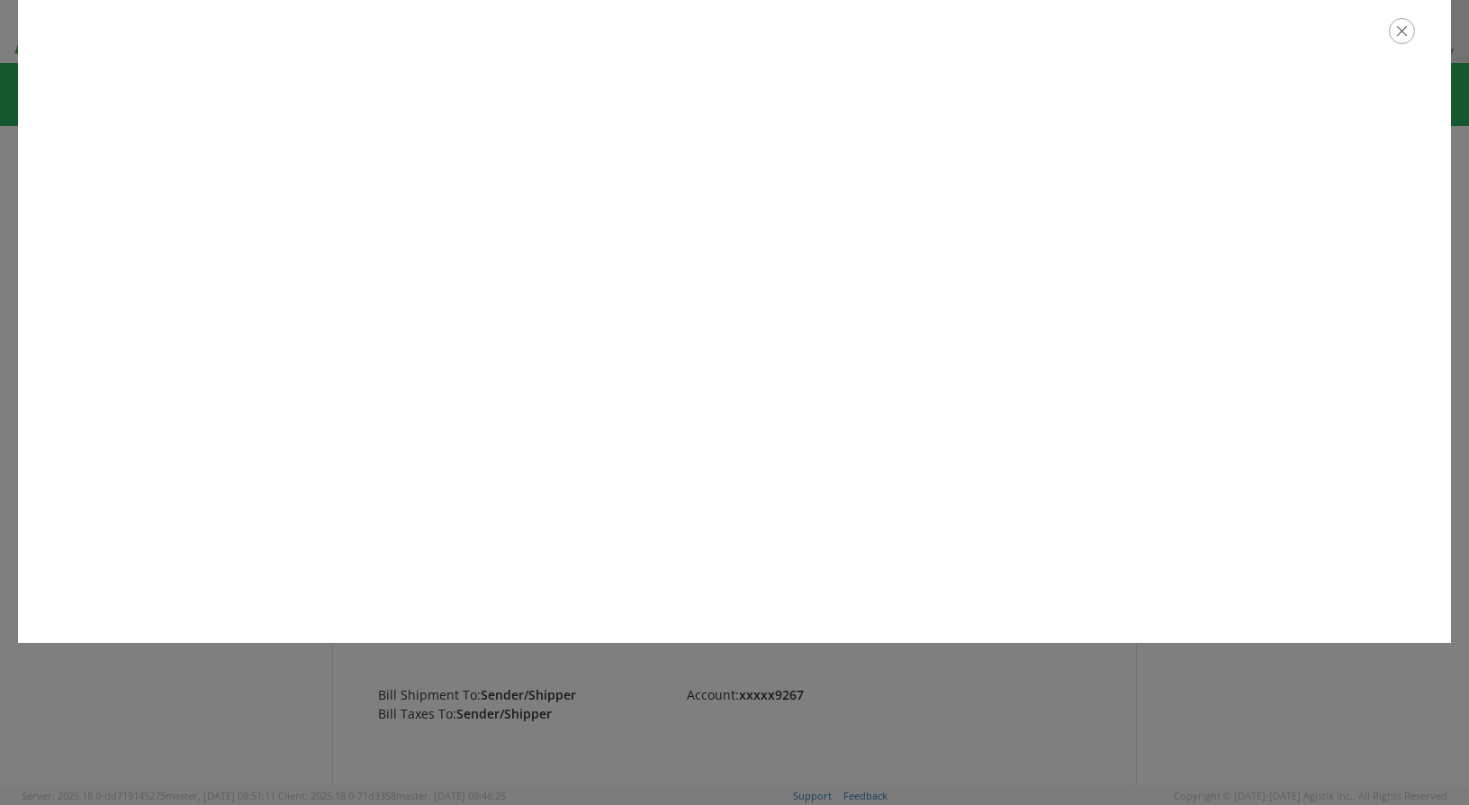
click at [1404, 41] on icon "button" at bounding box center [1402, 31] width 26 height 26
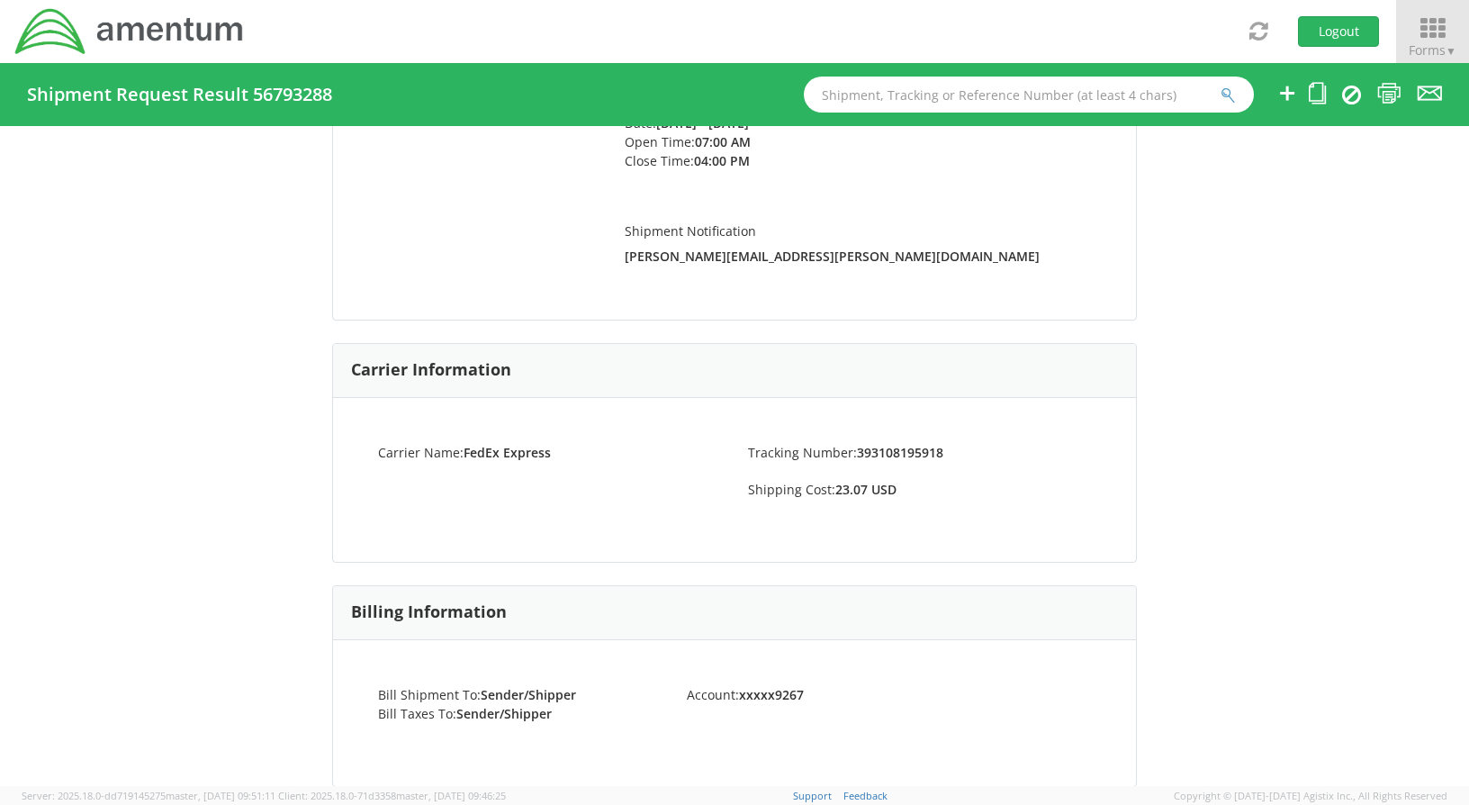
click at [1434, 23] on icon at bounding box center [1433, 28] width 84 height 25
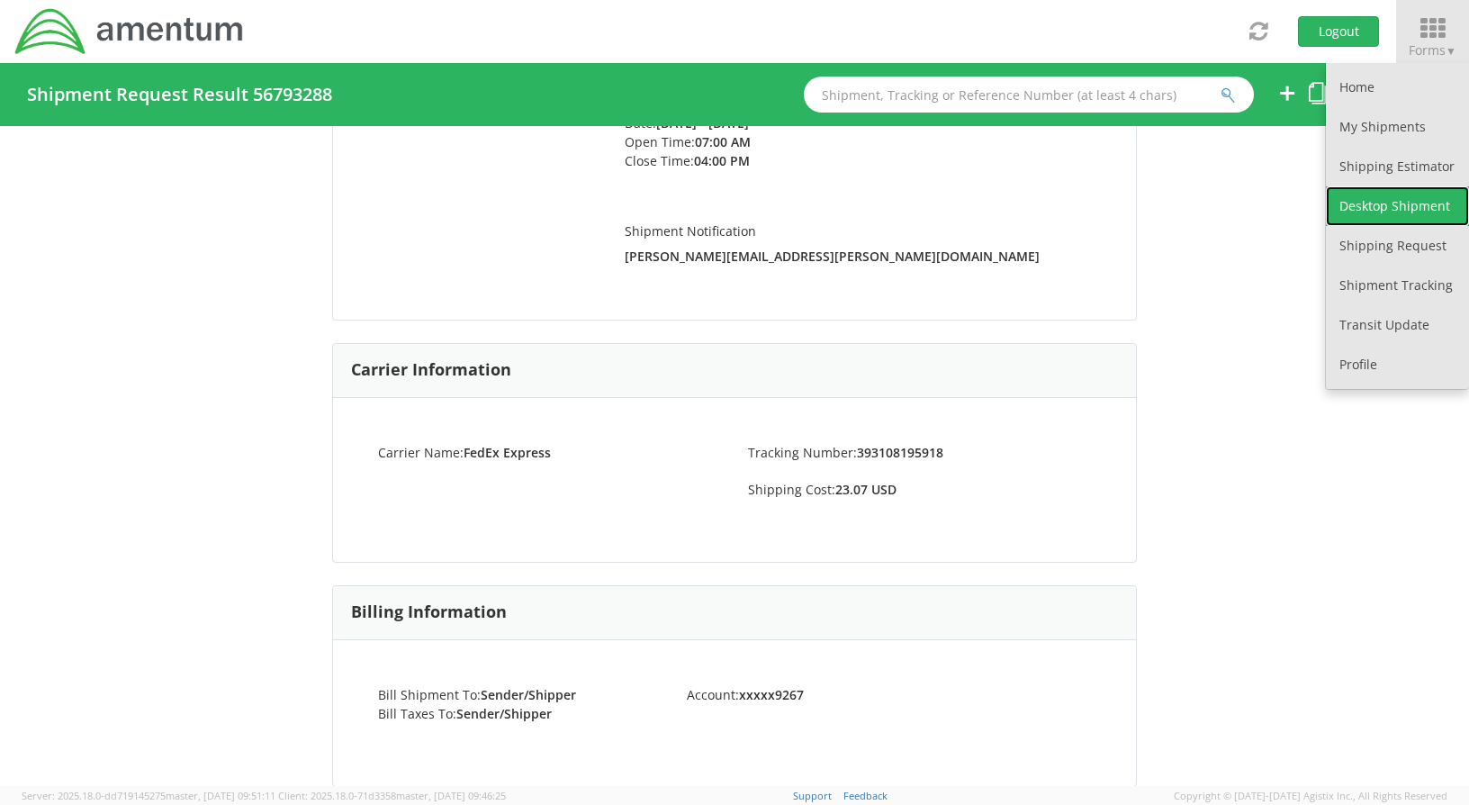
click at [1371, 203] on link "Desktop Shipment" at bounding box center [1397, 206] width 143 height 40
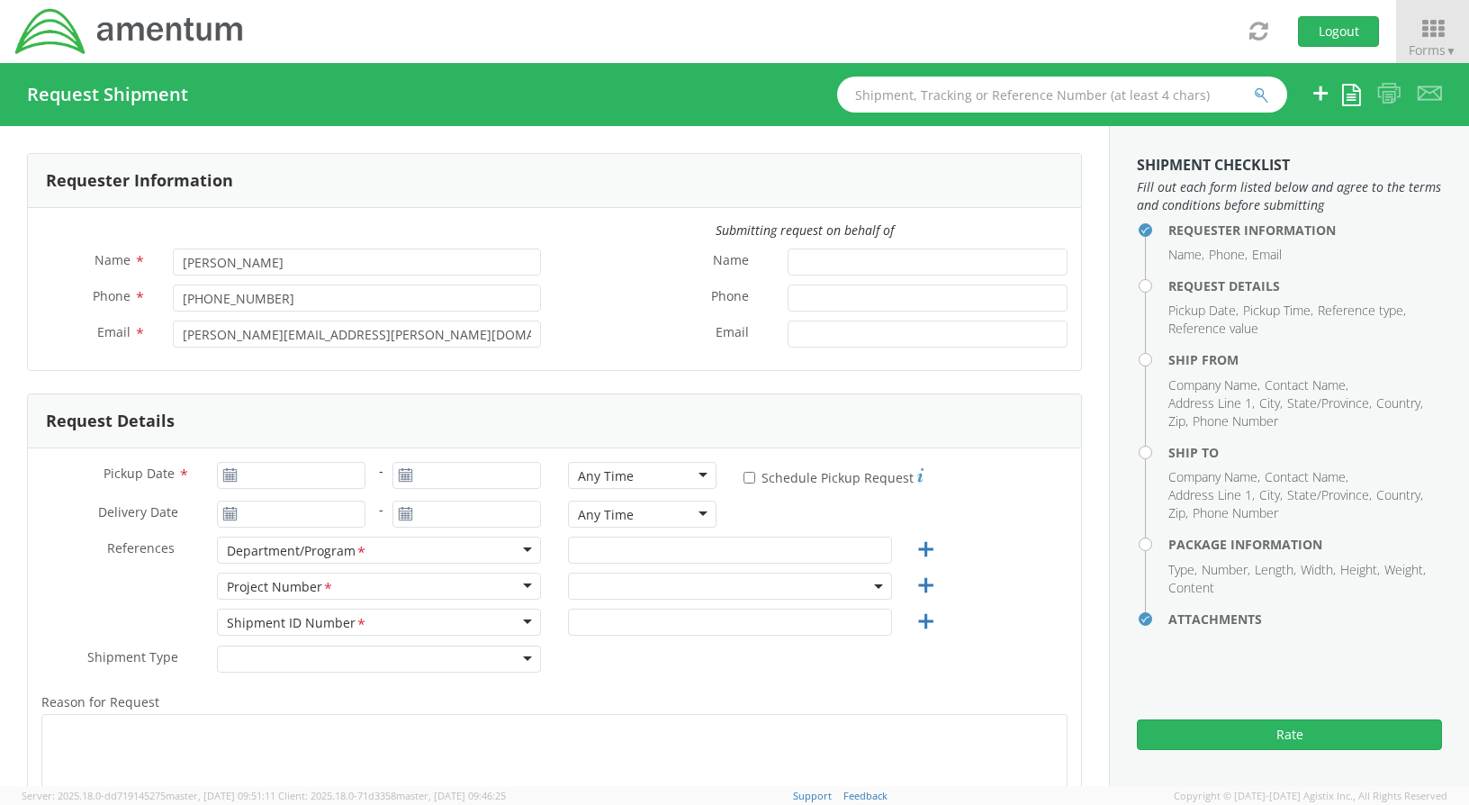
select select "ADMN.100038.00000"
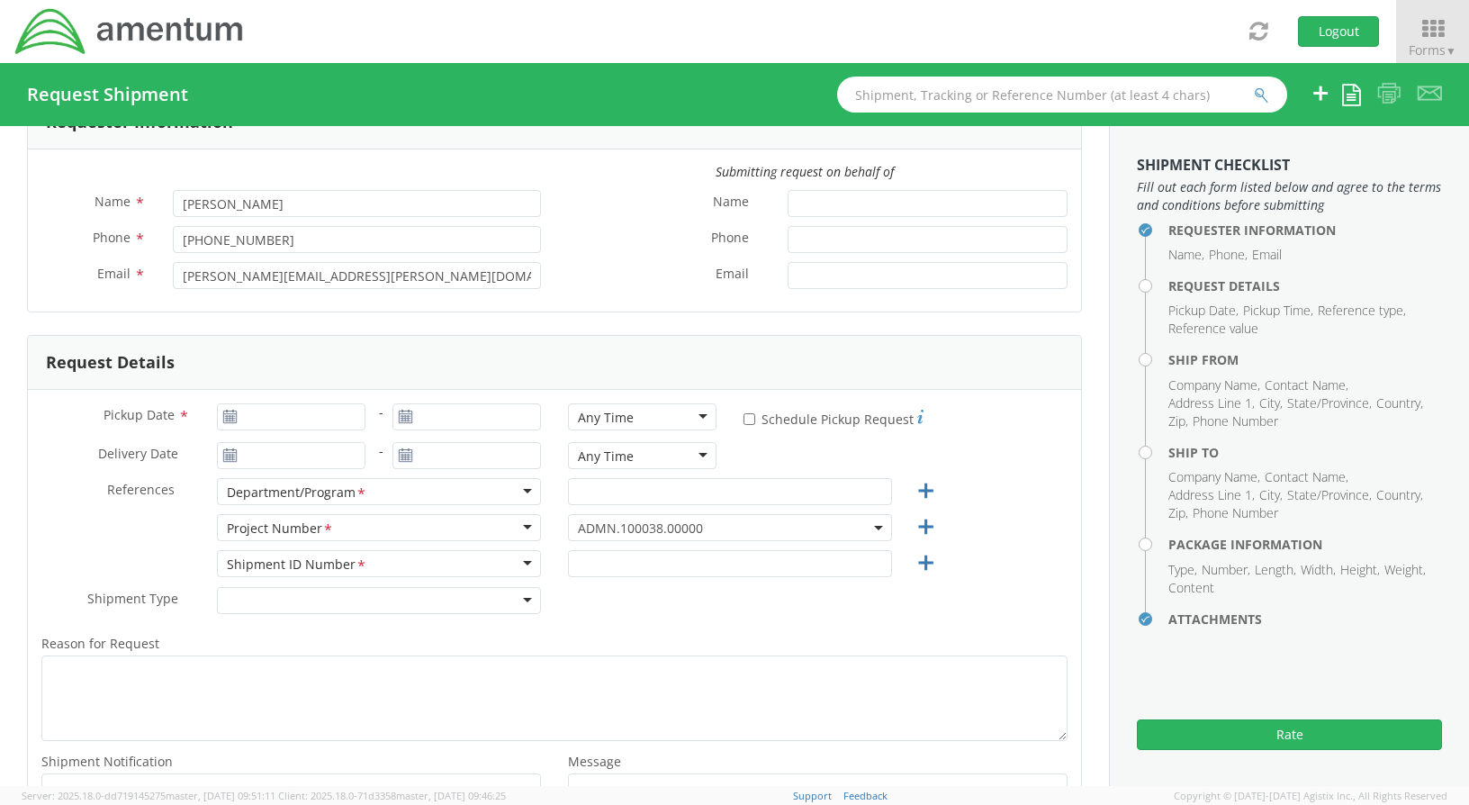
scroll to position [90, 0]
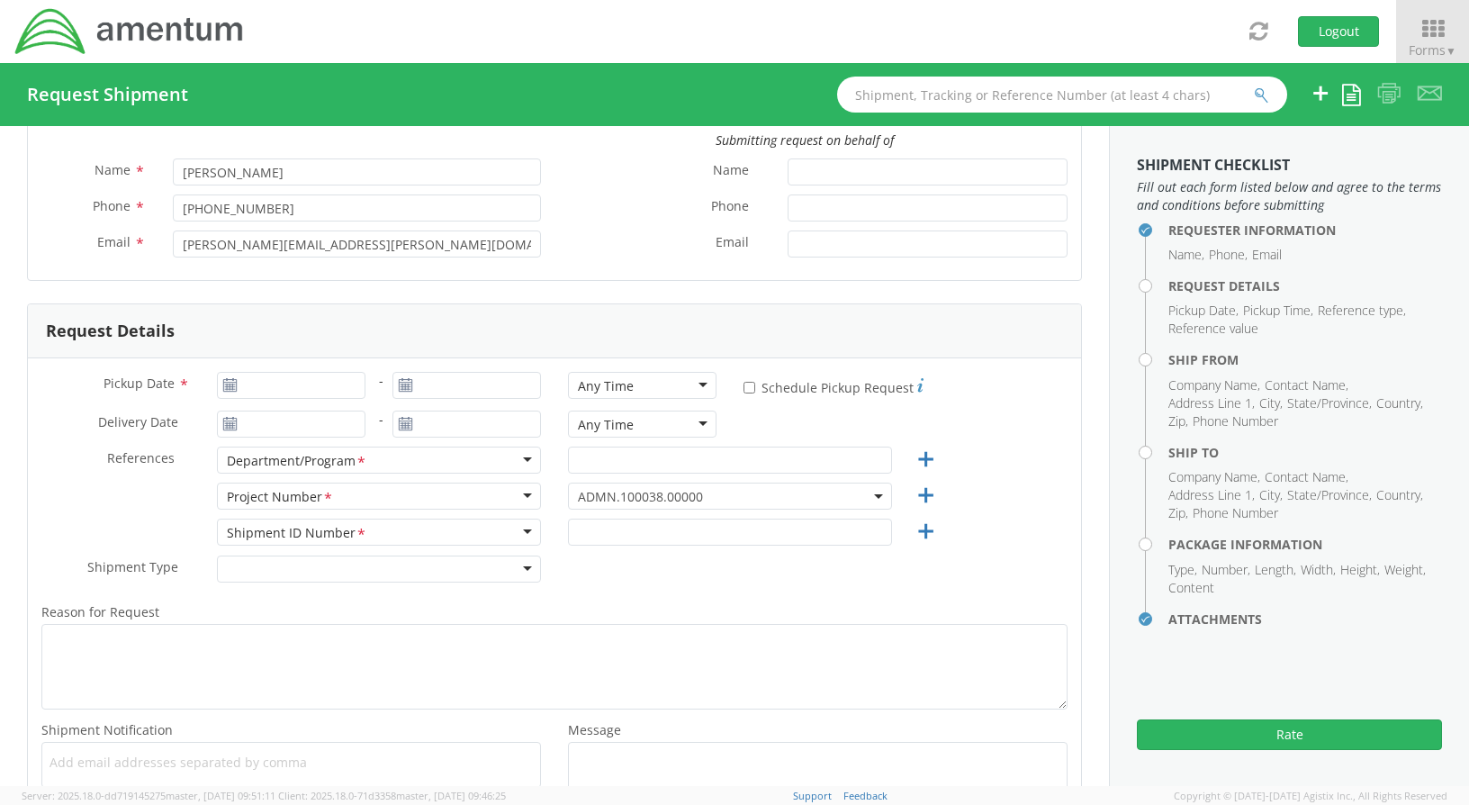
click at [373, 387] on div at bounding box center [291, 385] width 176 height 27
type input "[DATE]"
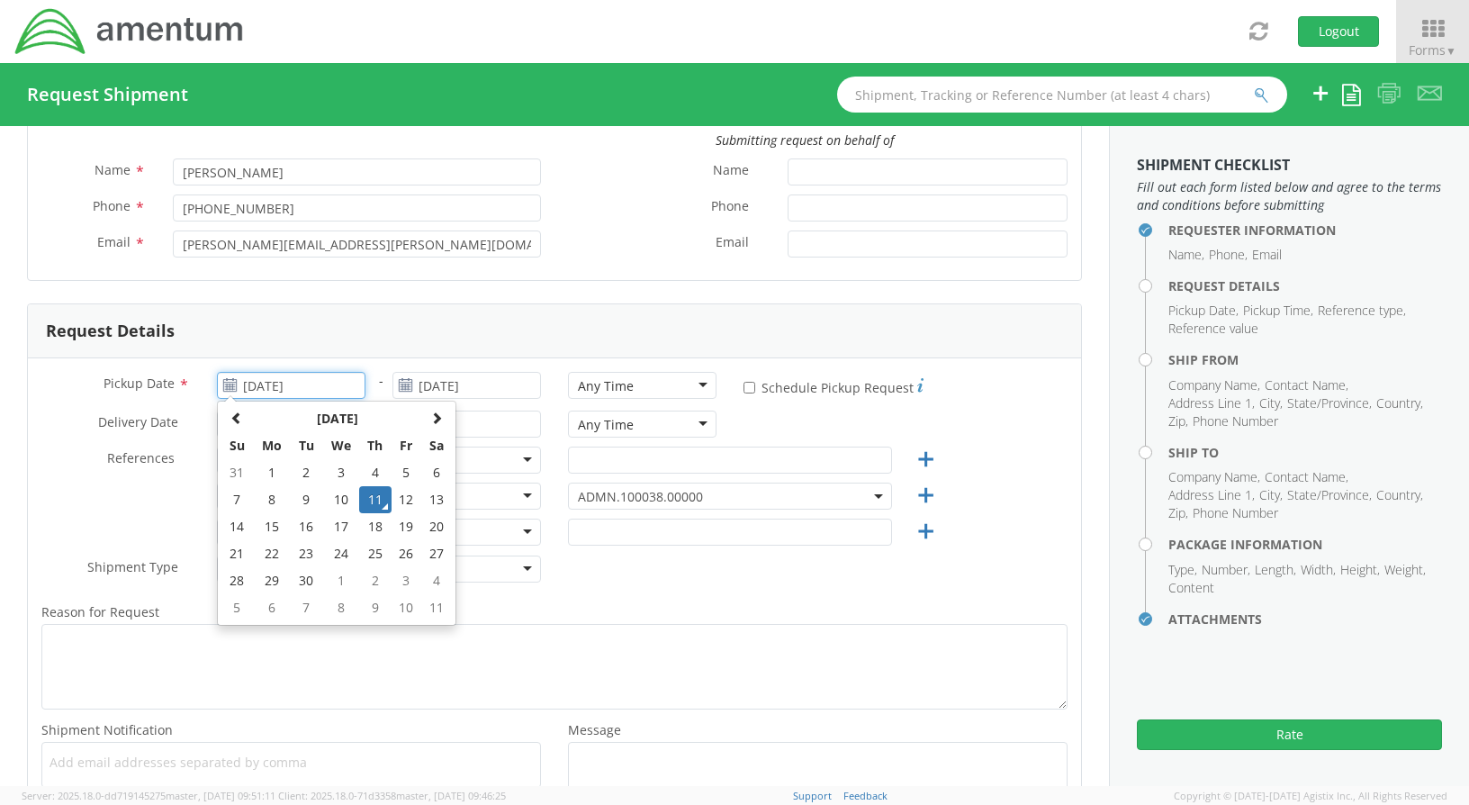
click at [335, 388] on input "[DATE]" at bounding box center [291, 385] width 149 height 27
click at [366, 497] on td "11" at bounding box center [375, 499] width 32 height 27
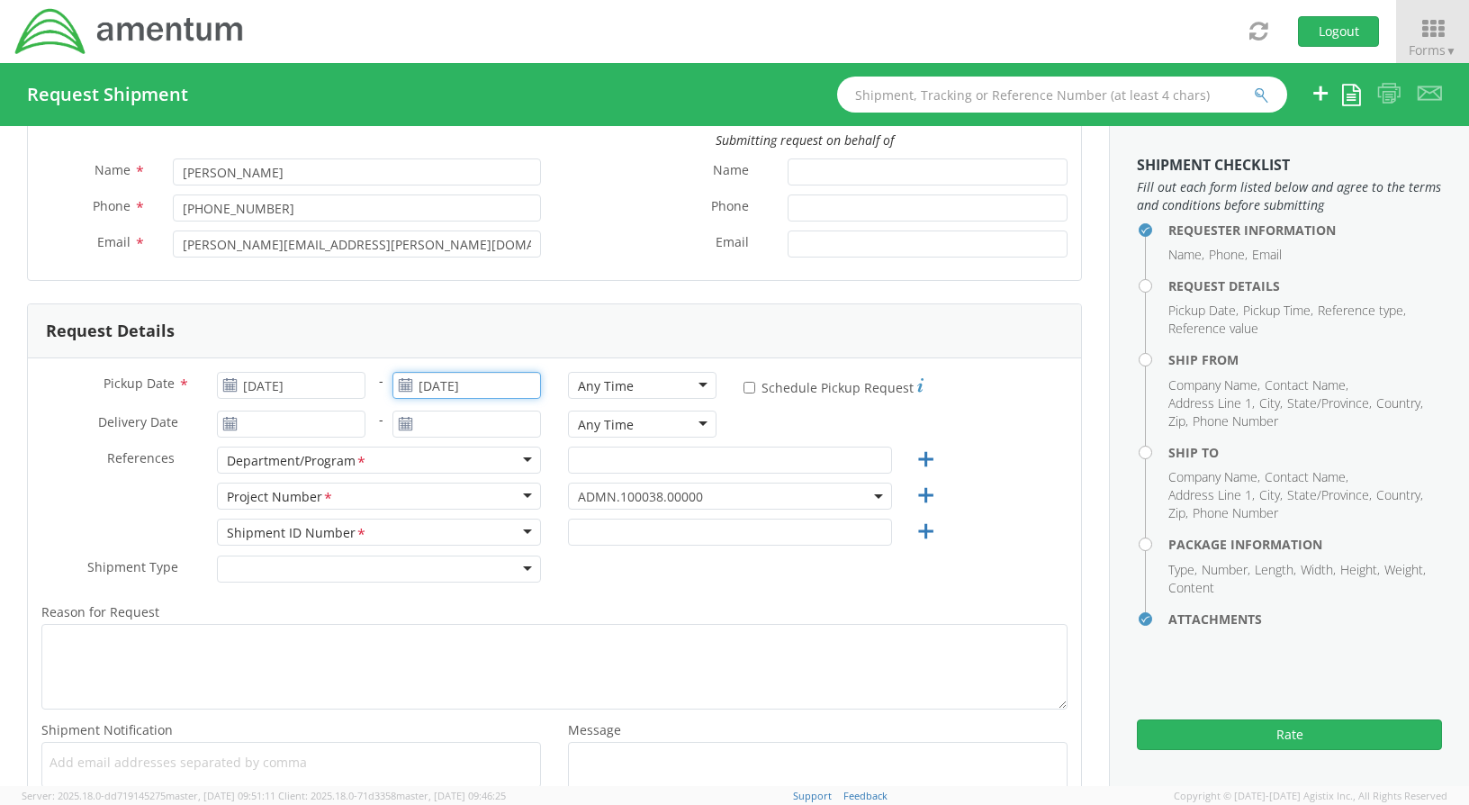
click at [484, 382] on input "[DATE]" at bounding box center [467, 385] width 149 height 27
click at [545, 491] on td "11" at bounding box center [551, 499] width 32 height 27
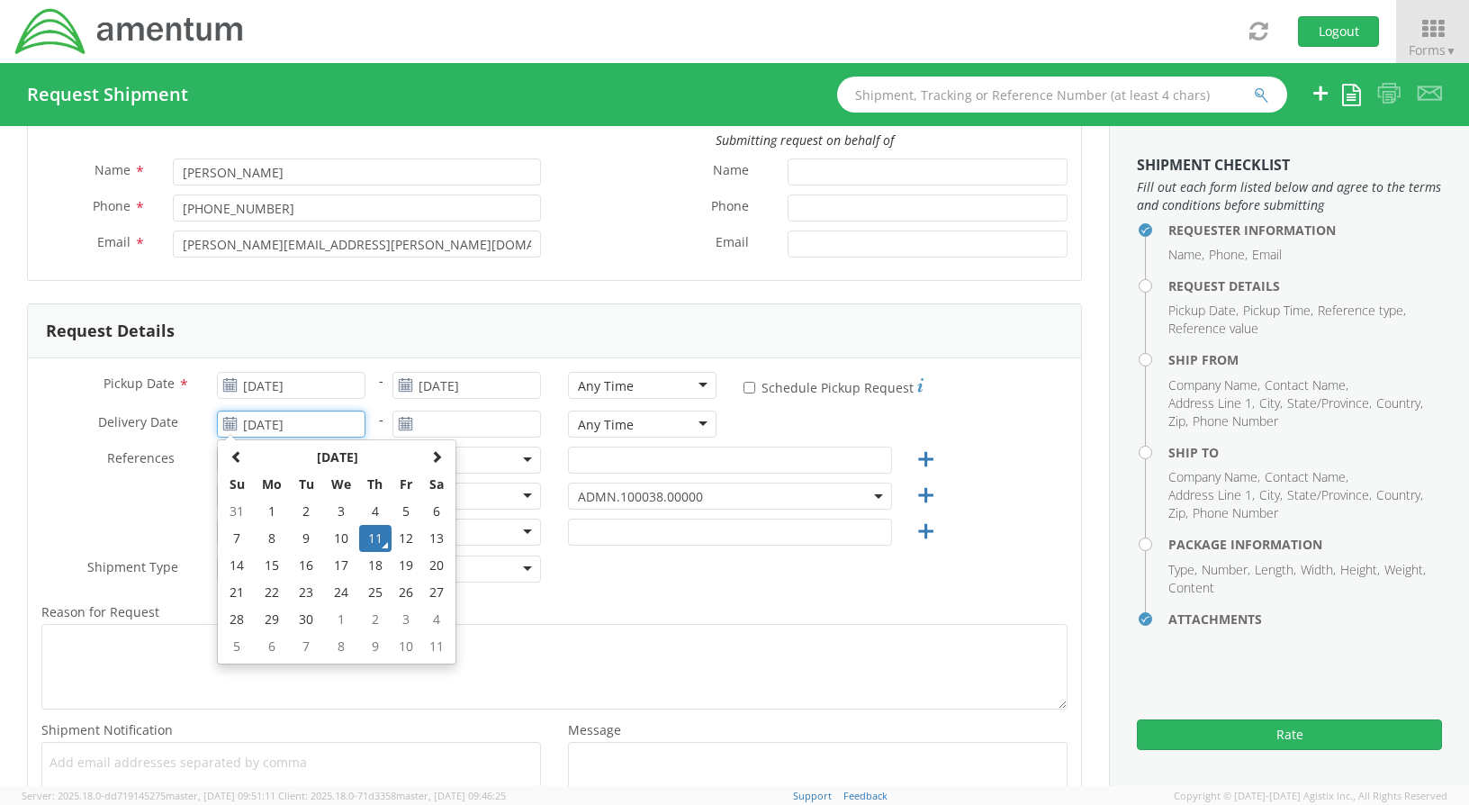
click at [332, 420] on input "[DATE]" at bounding box center [291, 424] width 149 height 27
click at [407, 533] on td "12" at bounding box center [407, 538] width 31 height 27
type input "[DATE]"
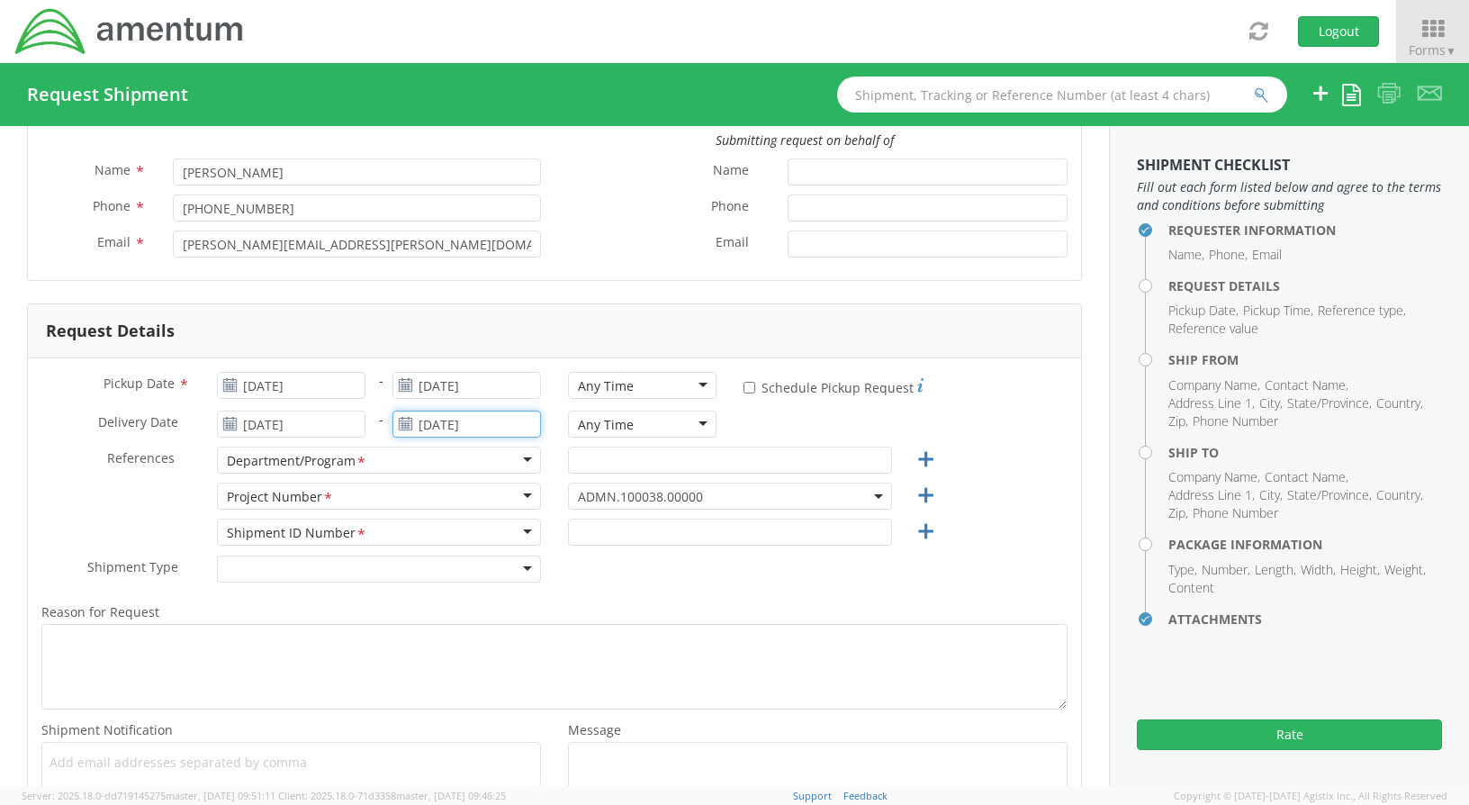
click at [509, 421] on input "[DATE]" at bounding box center [467, 424] width 149 height 27
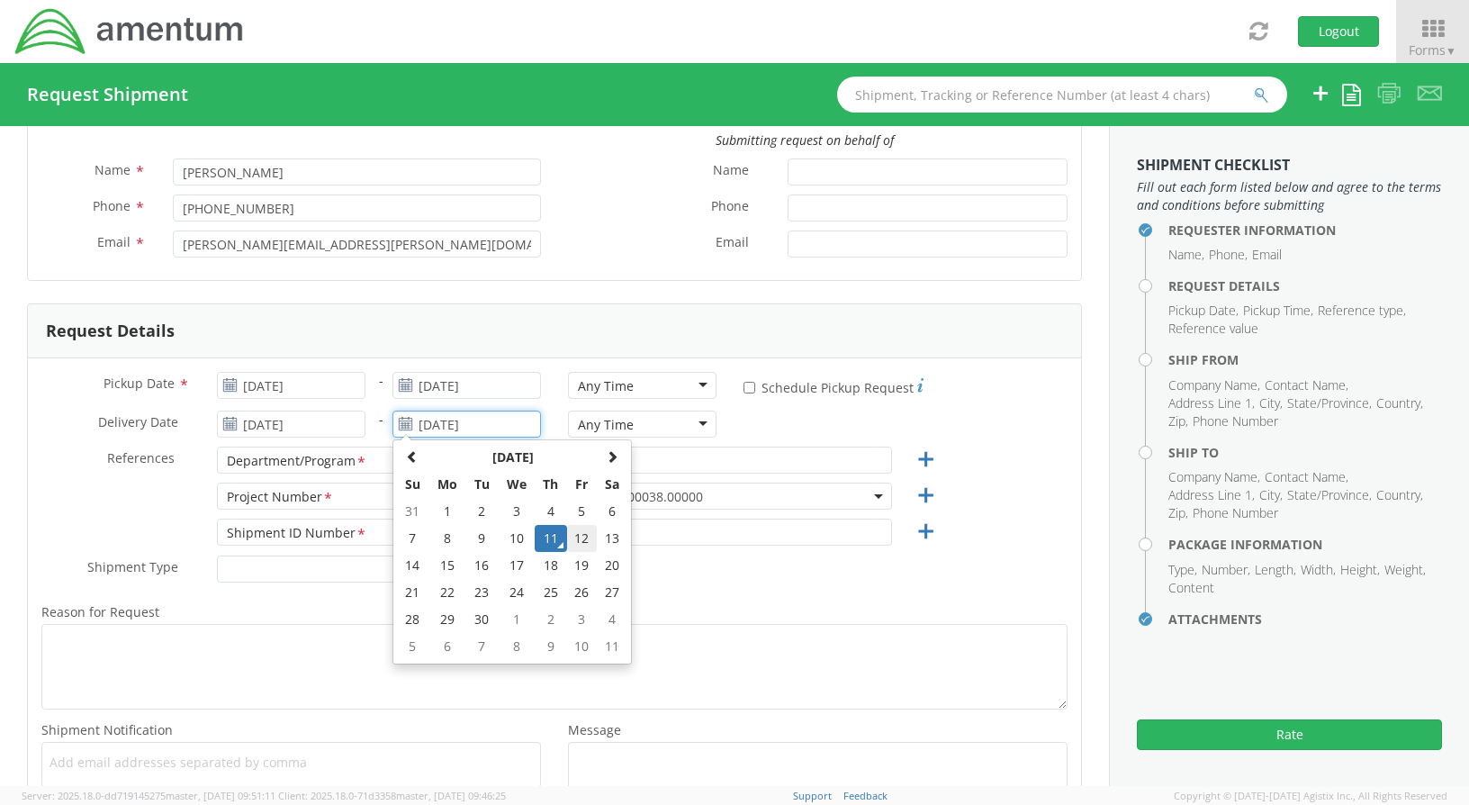
click at [572, 537] on td "12" at bounding box center [582, 538] width 31 height 27
type input "[DATE]"
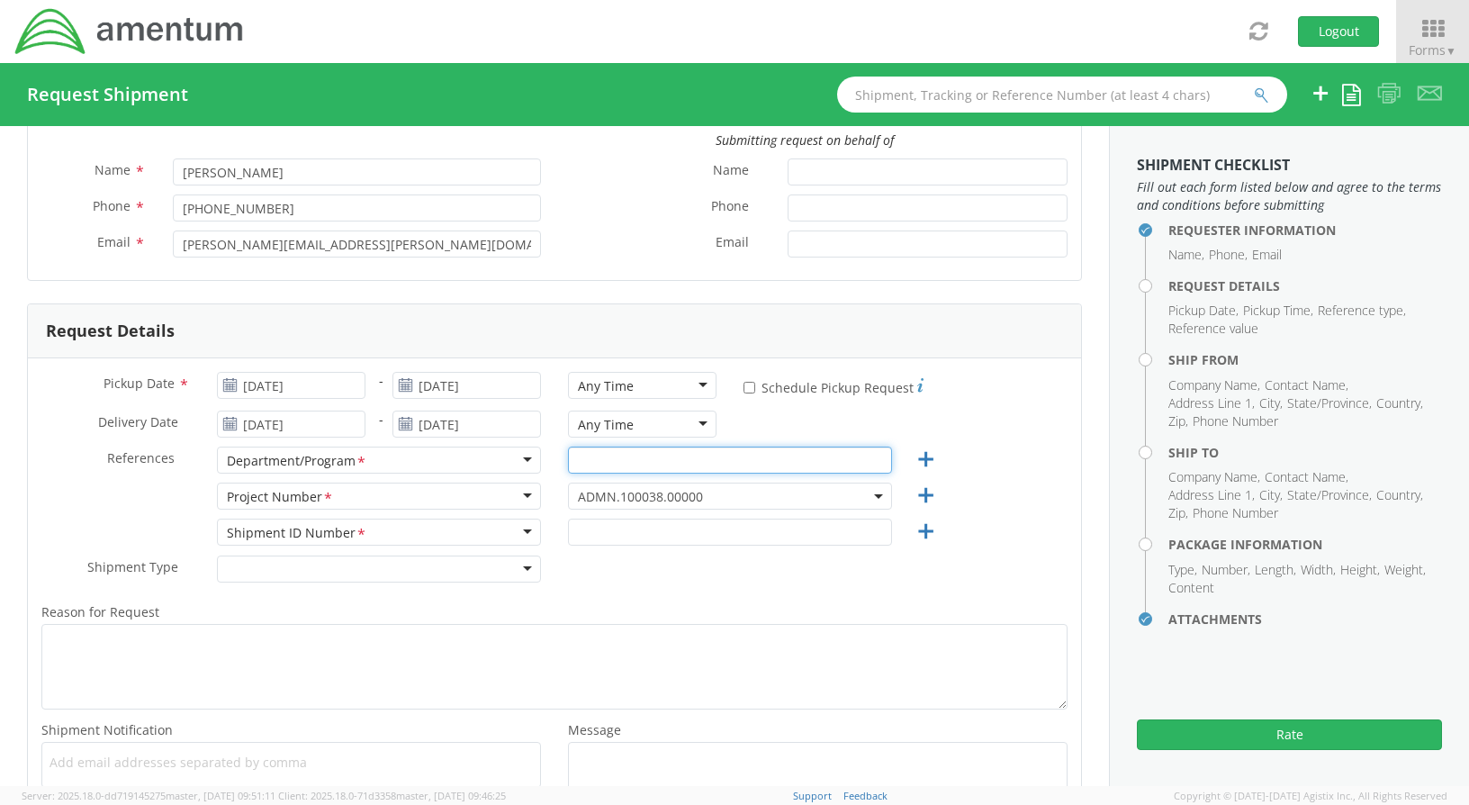
click at [593, 460] on input "text" at bounding box center [730, 460] width 324 height 27
type input "a"
type input "AP"
click at [712, 496] on span "ADMN.100038.00000" at bounding box center [730, 496] width 304 height 17
click at [697, 530] on input "search" at bounding box center [728, 525] width 311 height 27
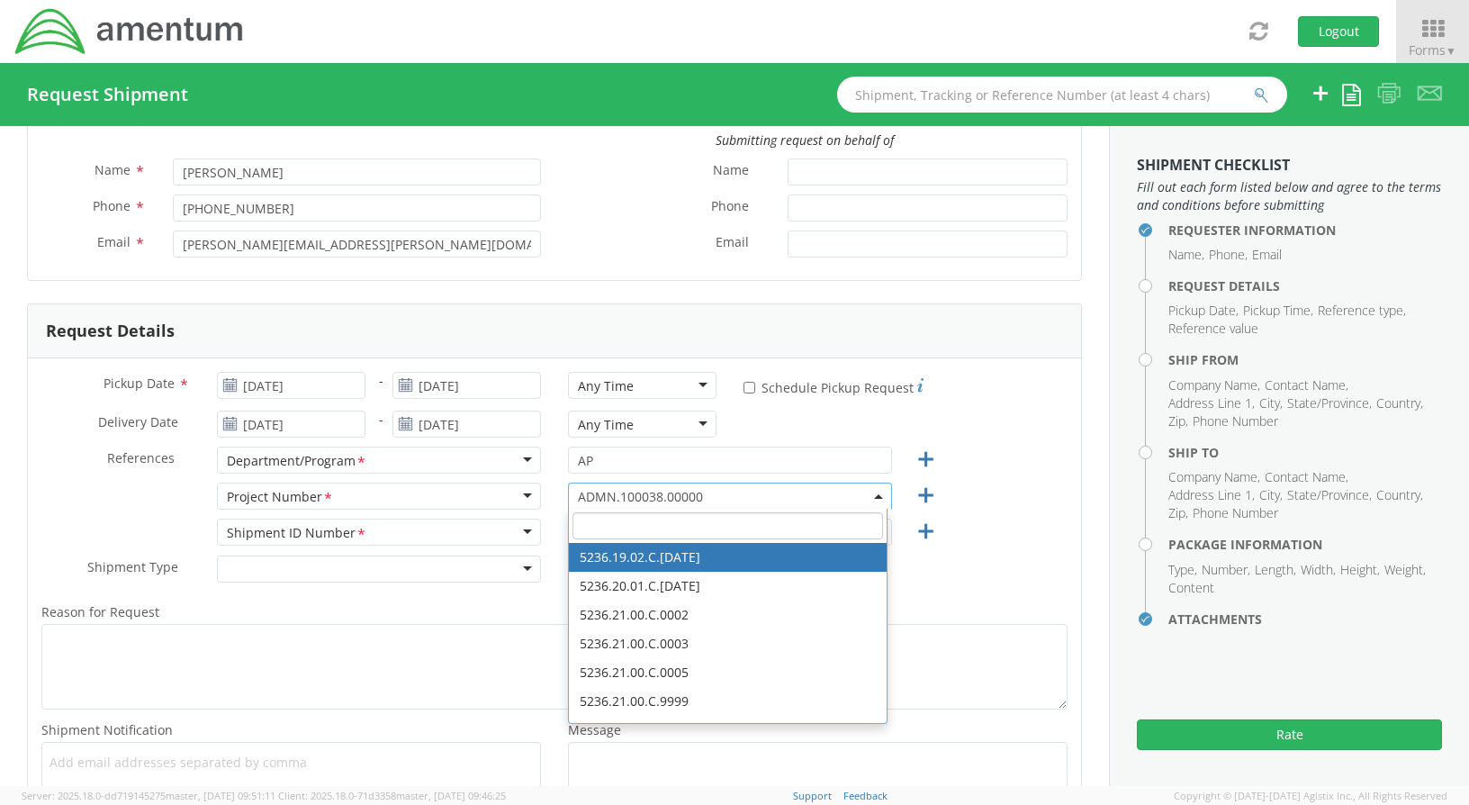
click at [704, 521] on input "search" at bounding box center [728, 525] width 311 height 27
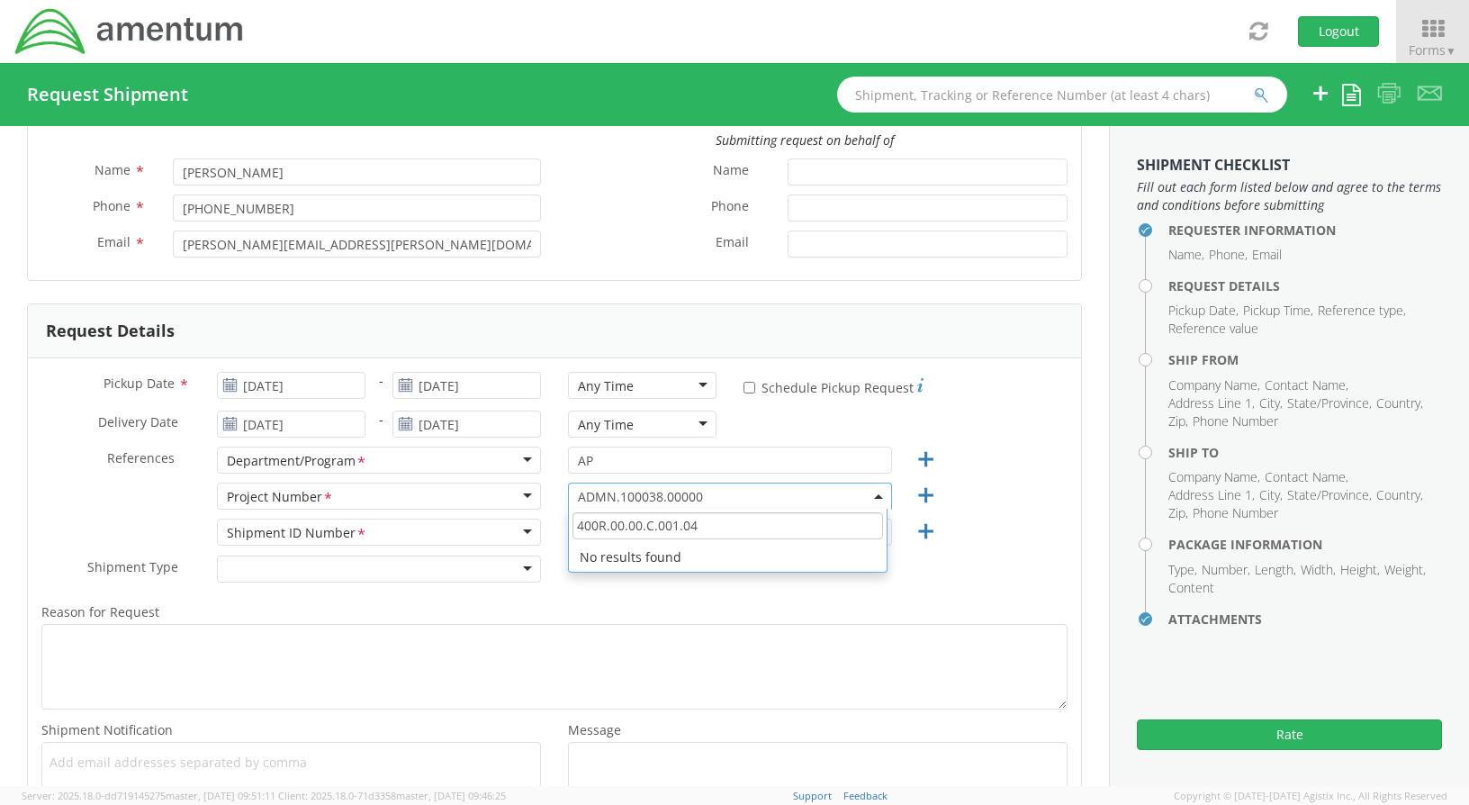
click at [705, 522] on input "400R.00.00.C.001.04" at bounding box center [728, 525] width 311 height 27
click at [688, 535] on input "400R.00.00.C.001.04" at bounding box center [728, 525] width 311 height 27
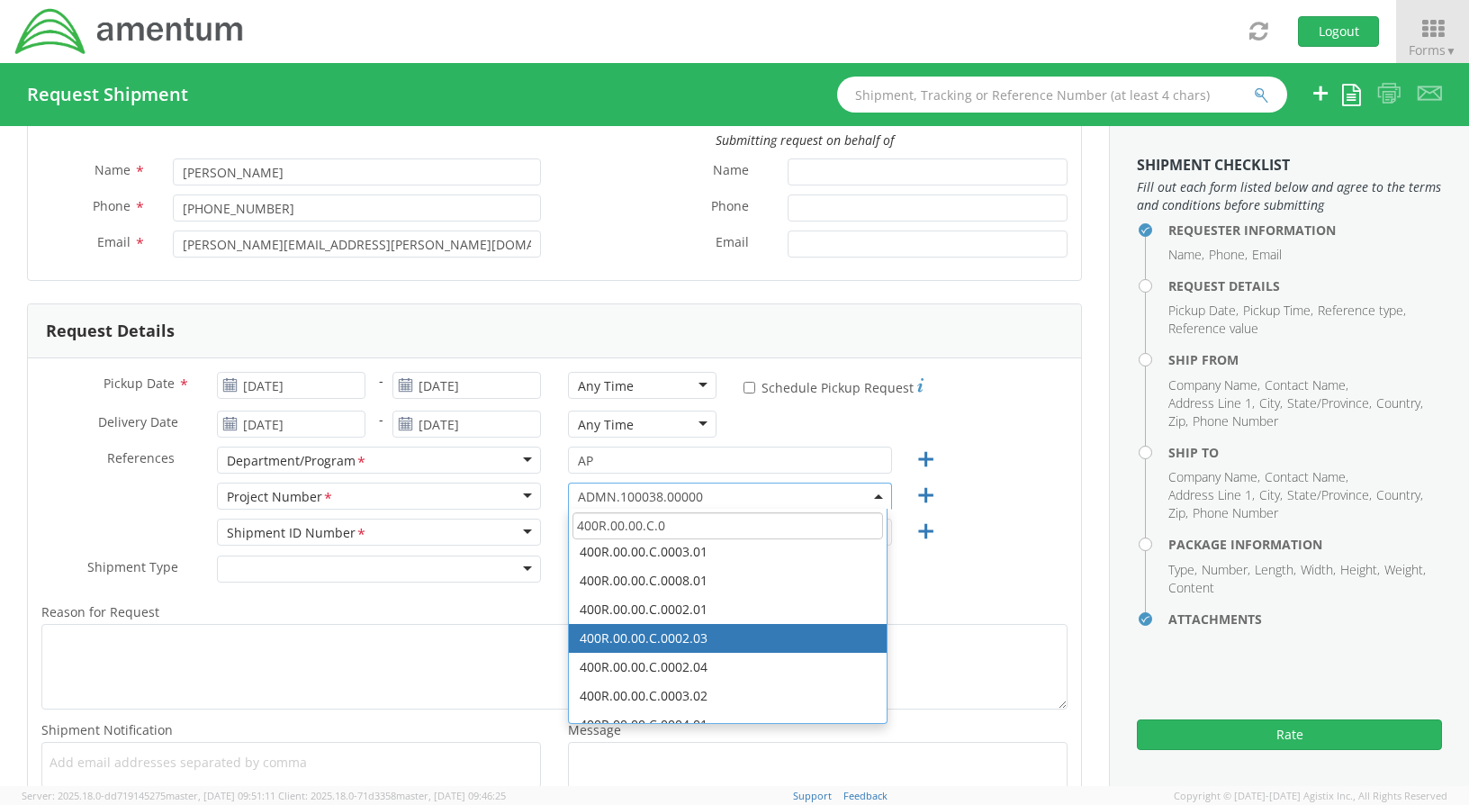
scroll to position [180, 0]
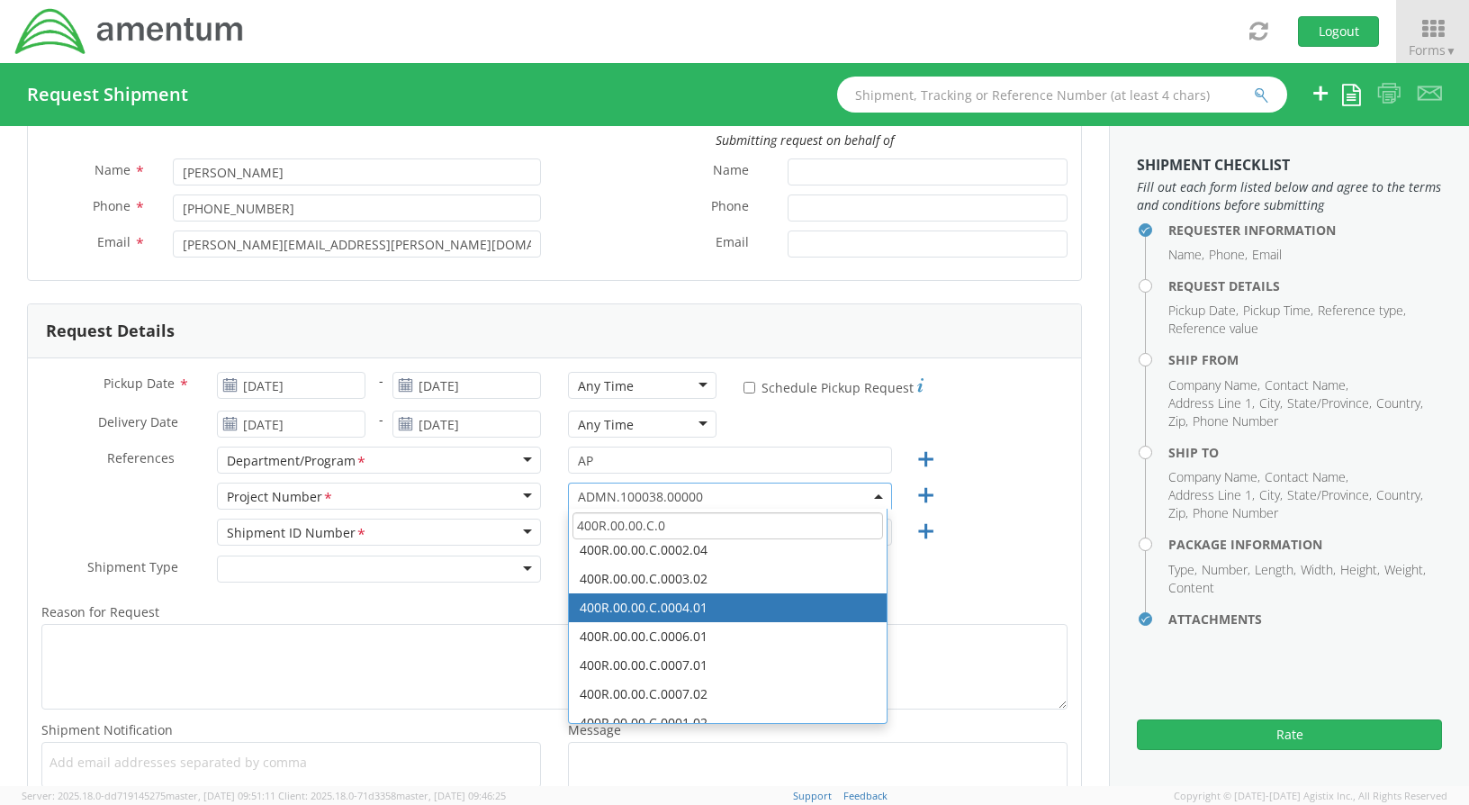
type input "400R.00.00.C.0"
select select "400R.00.00.C.0004.01"
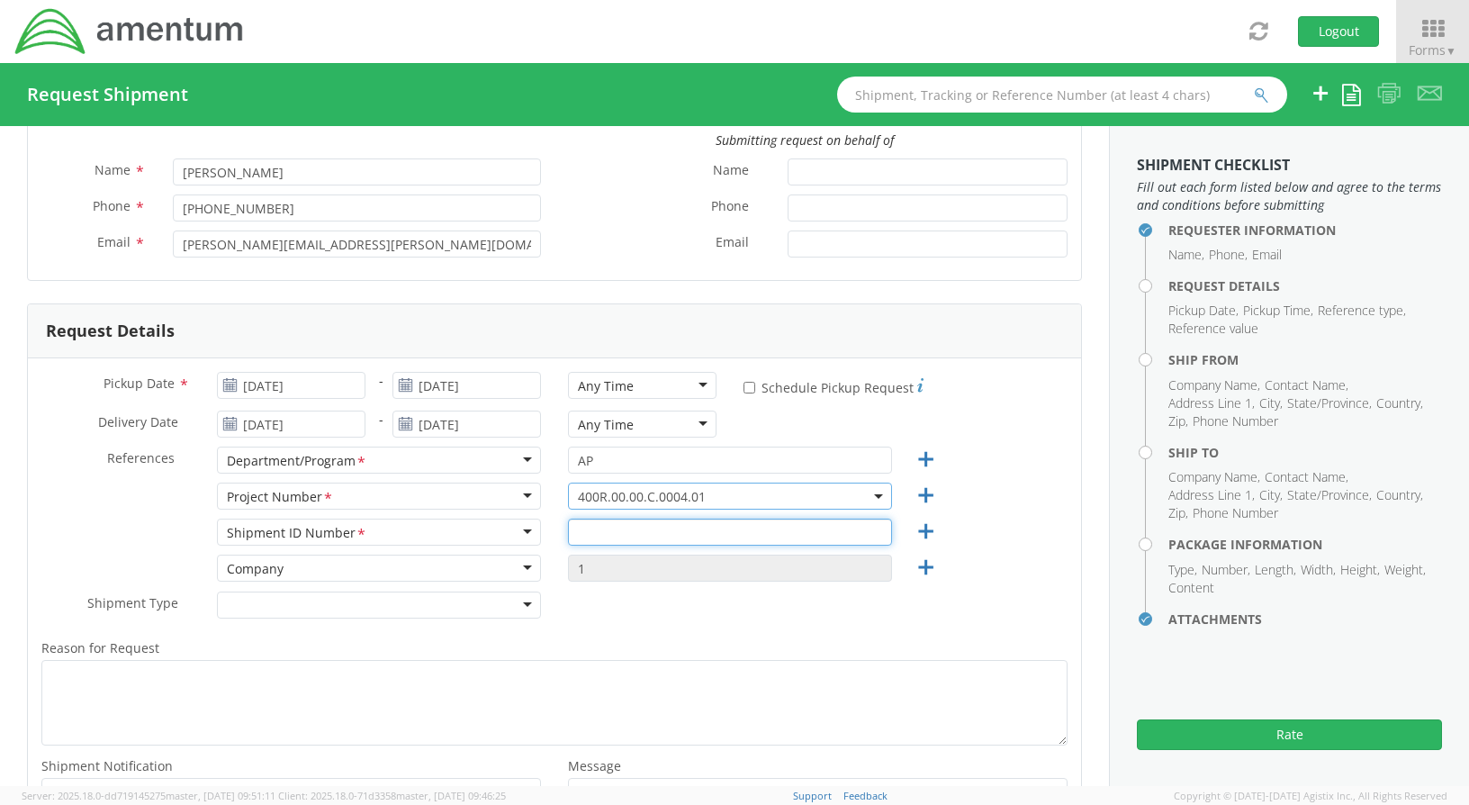
click at [594, 538] on input "text" at bounding box center [730, 532] width 324 height 27
type input "REGULAR"
click at [520, 606] on div at bounding box center [379, 604] width 324 height 27
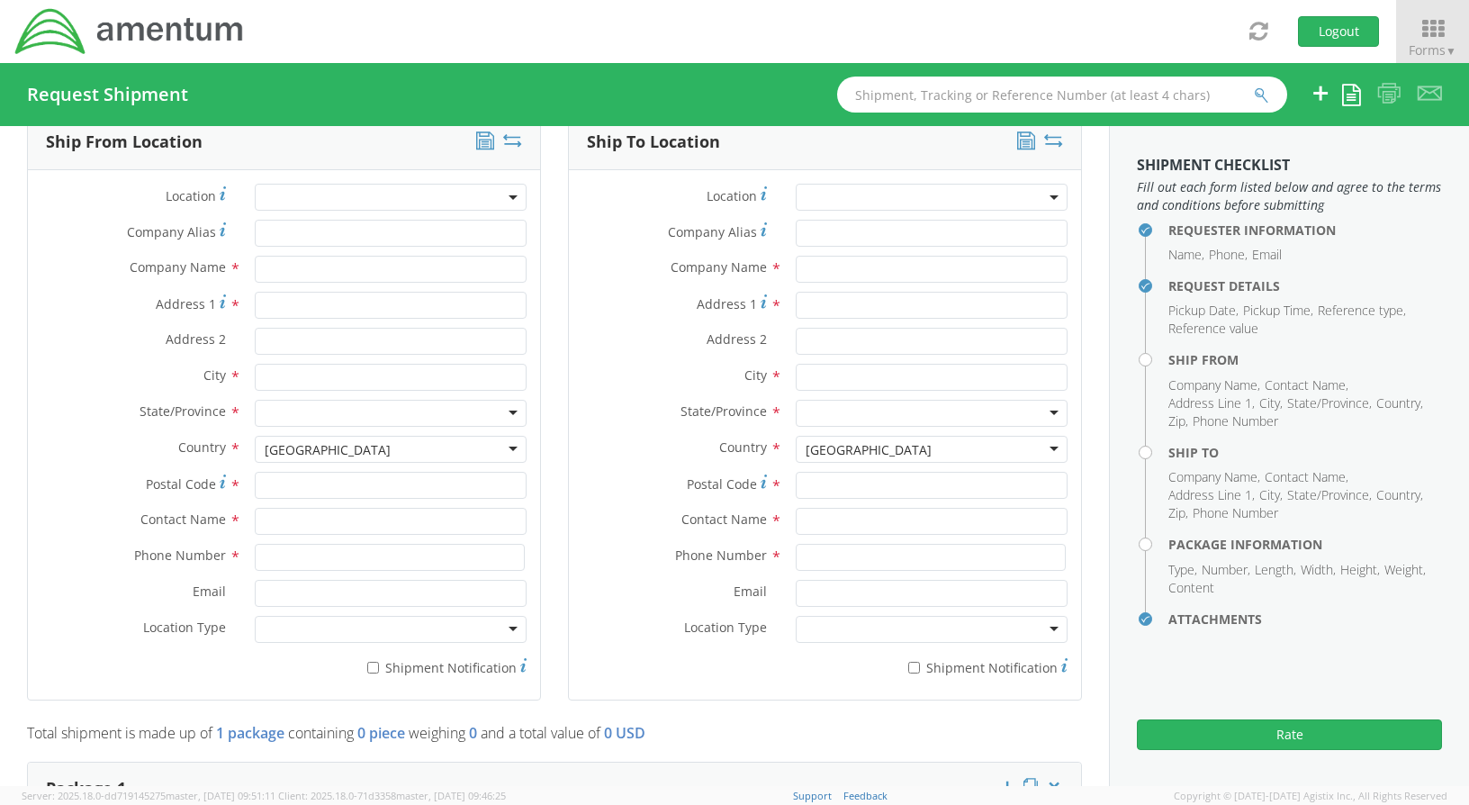
scroll to position [900, 0]
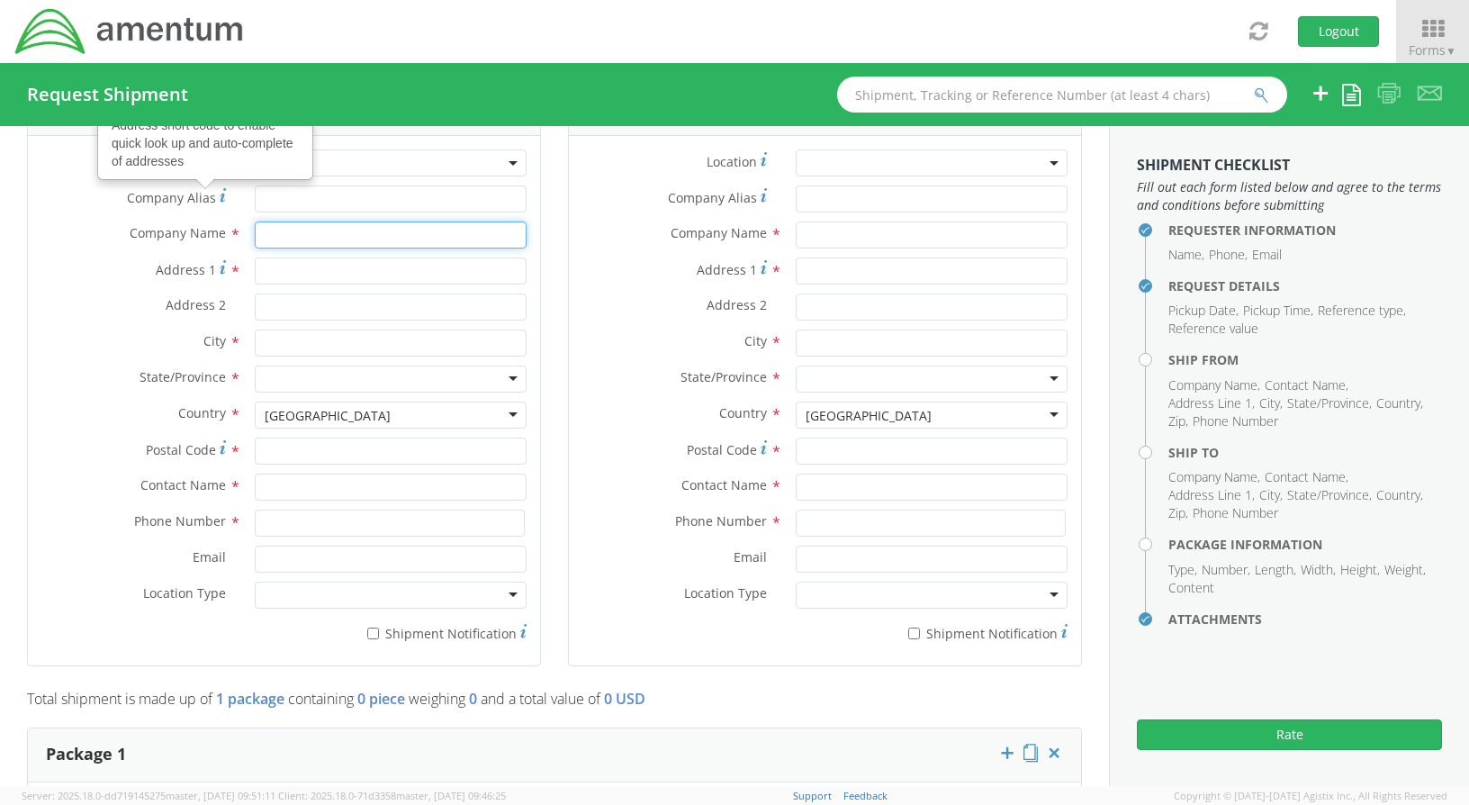
click at [264, 235] on input "text" at bounding box center [391, 234] width 272 height 27
type input "AMENTUM"
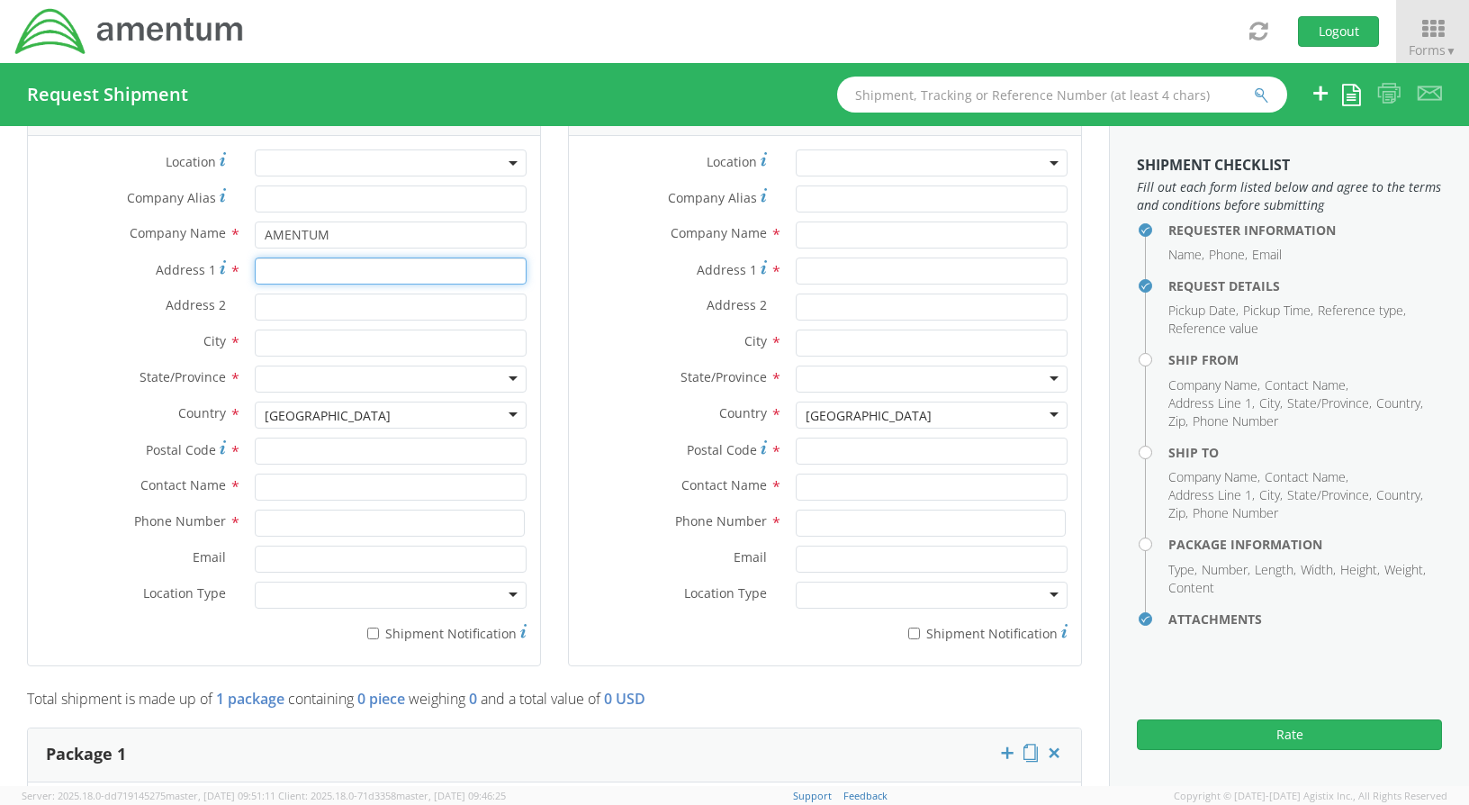
type input "[STREET_ADDRESS][PERSON_NAME]"
type input "SUITE 200"
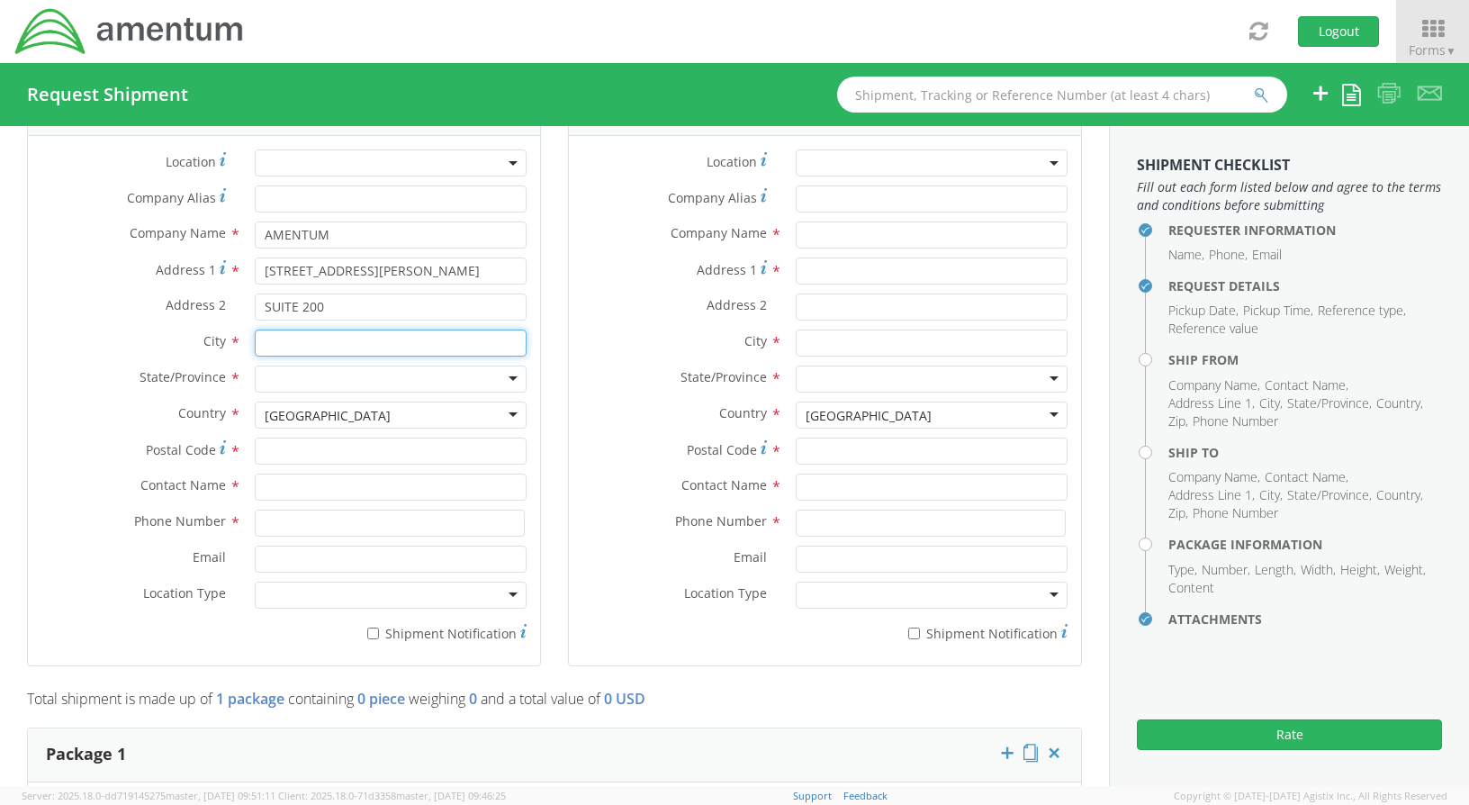
type input "[GEOGRAPHIC_DATA]"
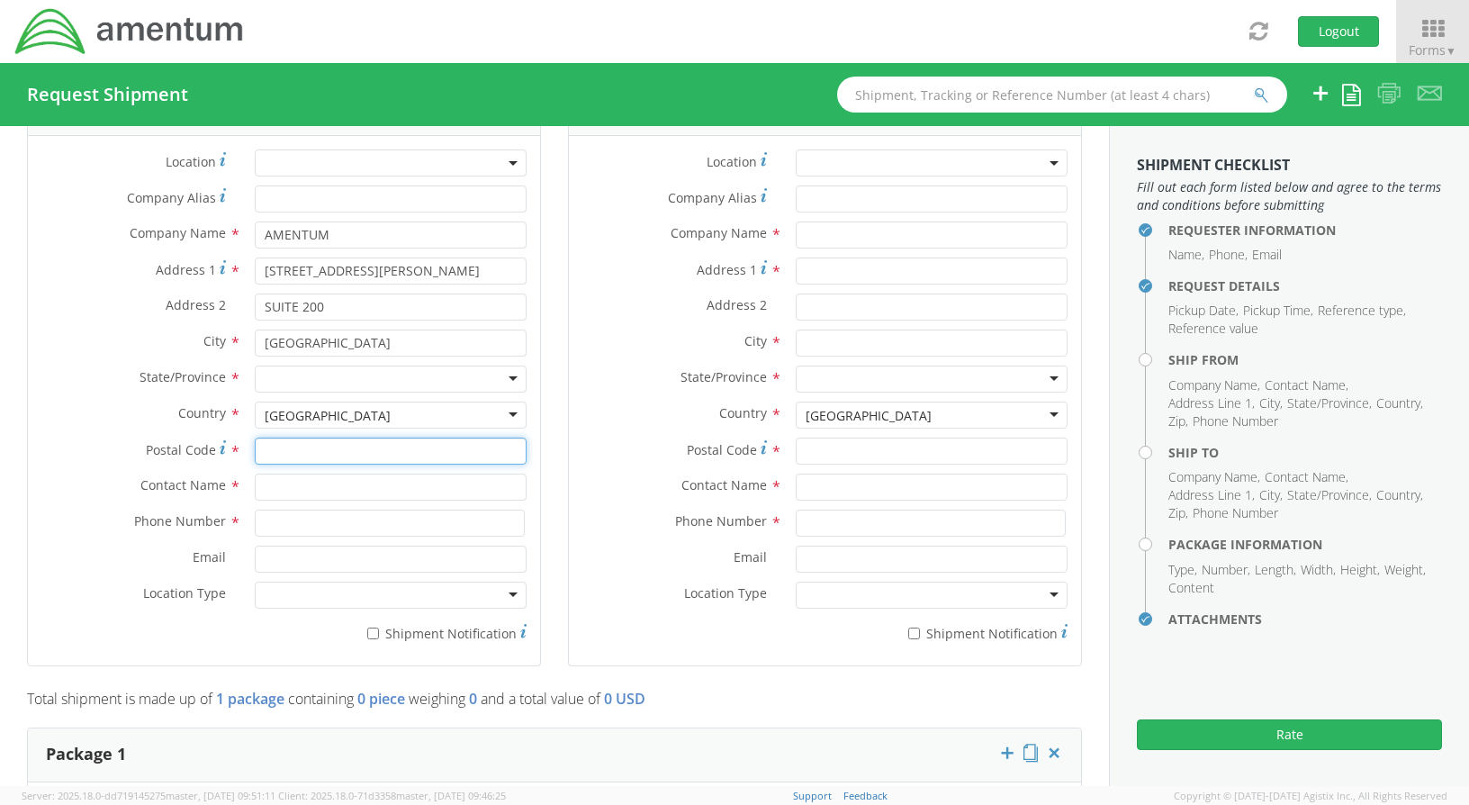
type input "20876"
type input "[PERSON_NAME]"
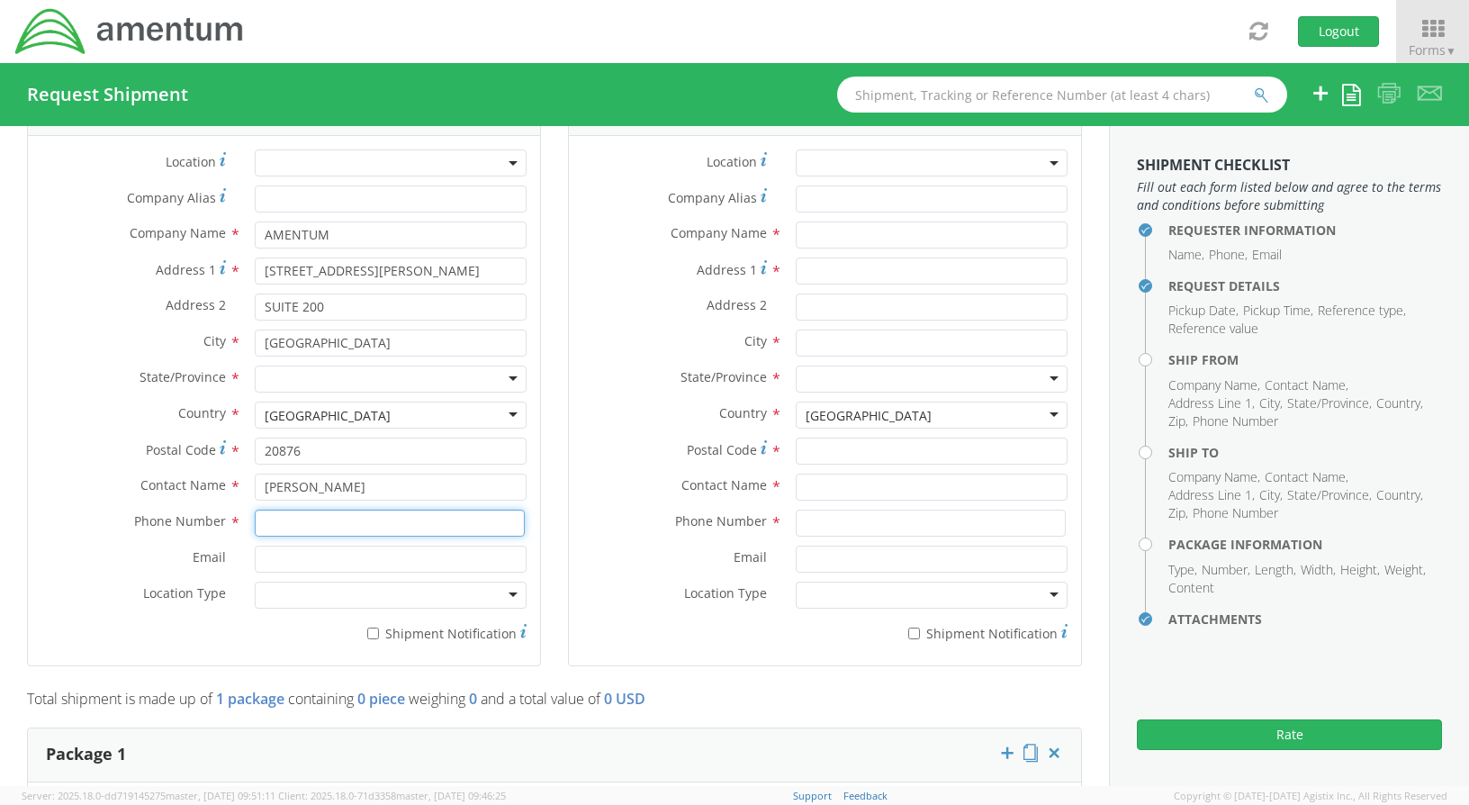
type input "[PHONE_NUMBER]"
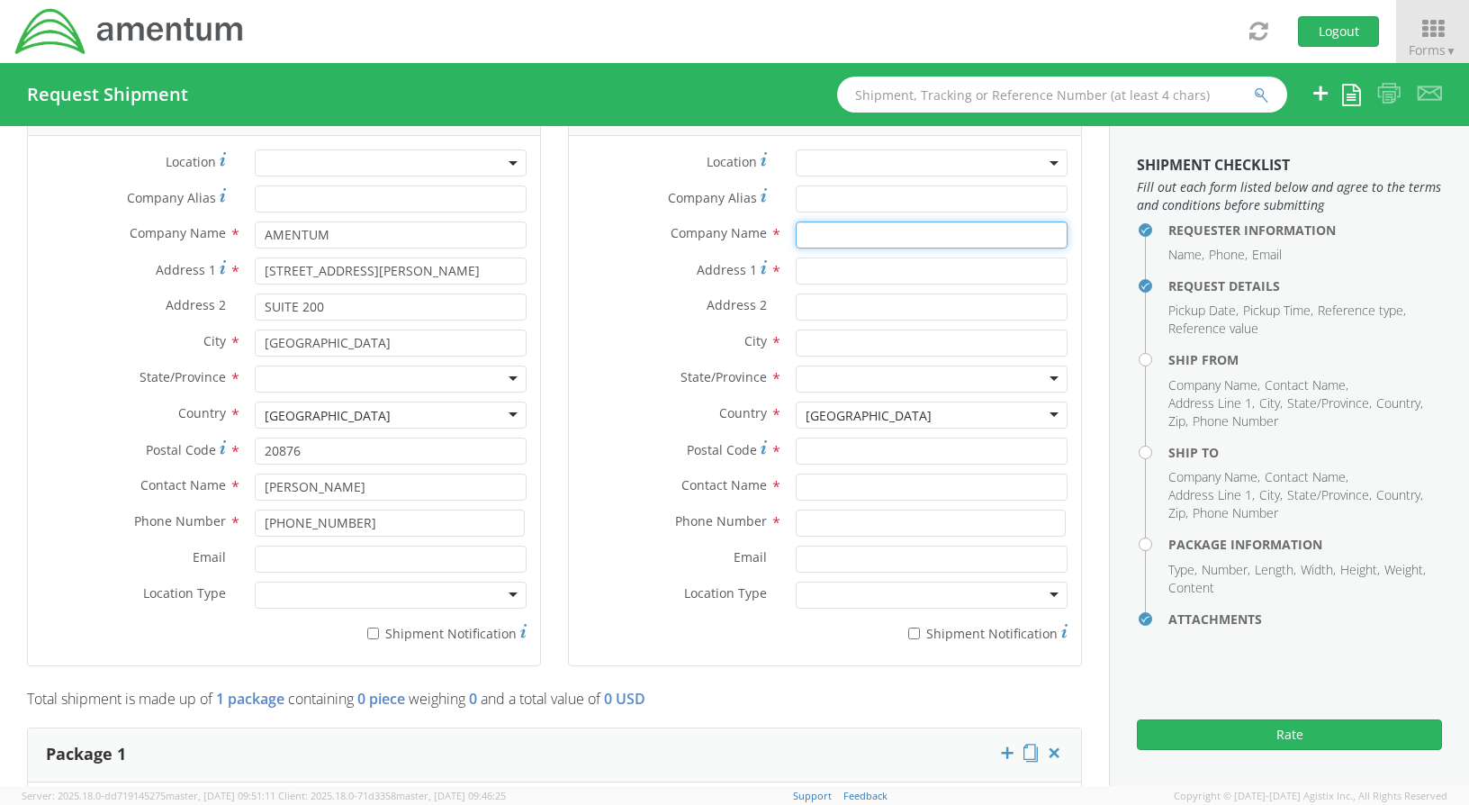
type input "U.S. DEPT OF TREASURY"
type input "[STREET_ADDRESS]"
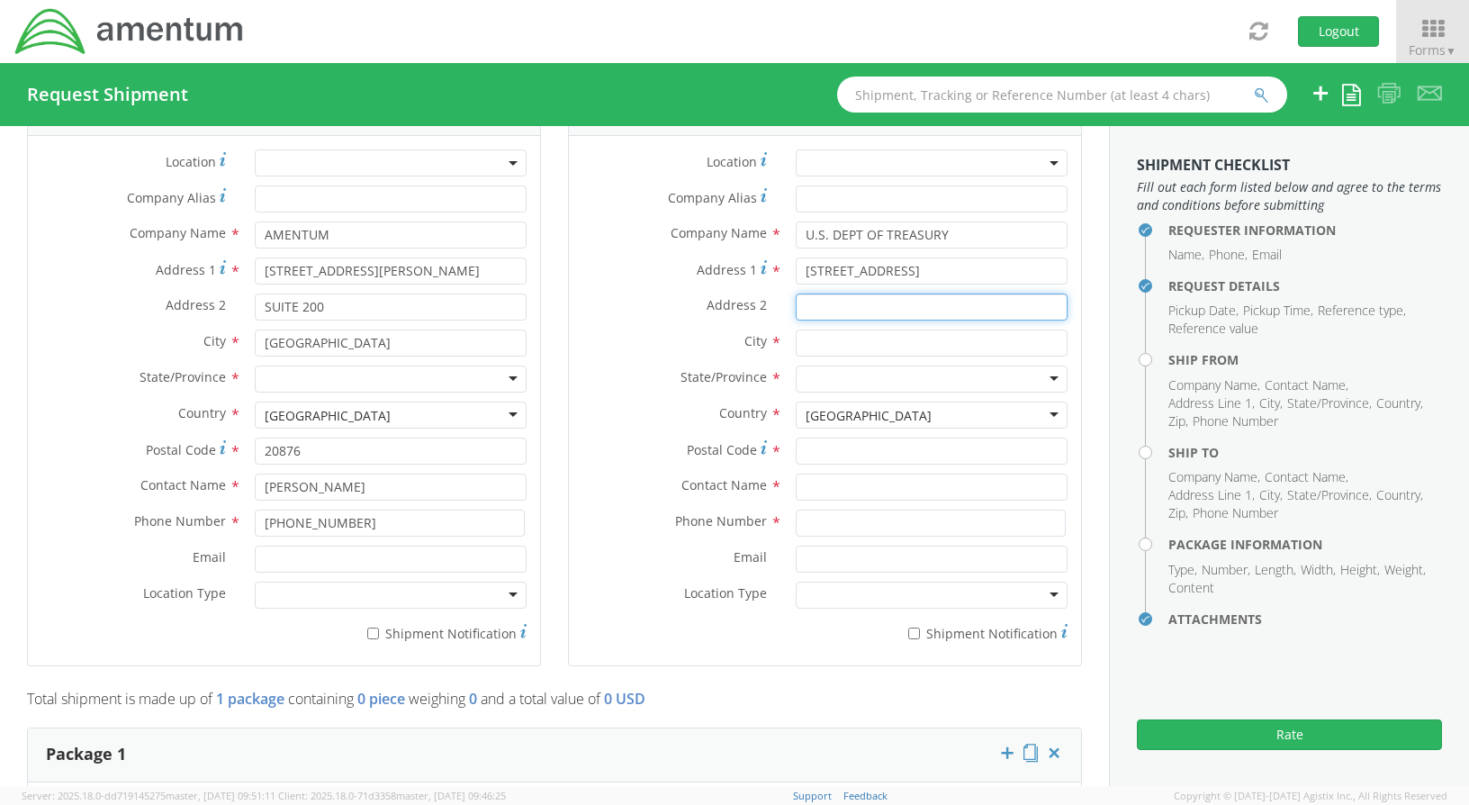
type input "PAY OFFICE HQ0490"
type input "[GEOGRAPHIC_DATA]"
type input "ATTN: W91CRB19F0248"
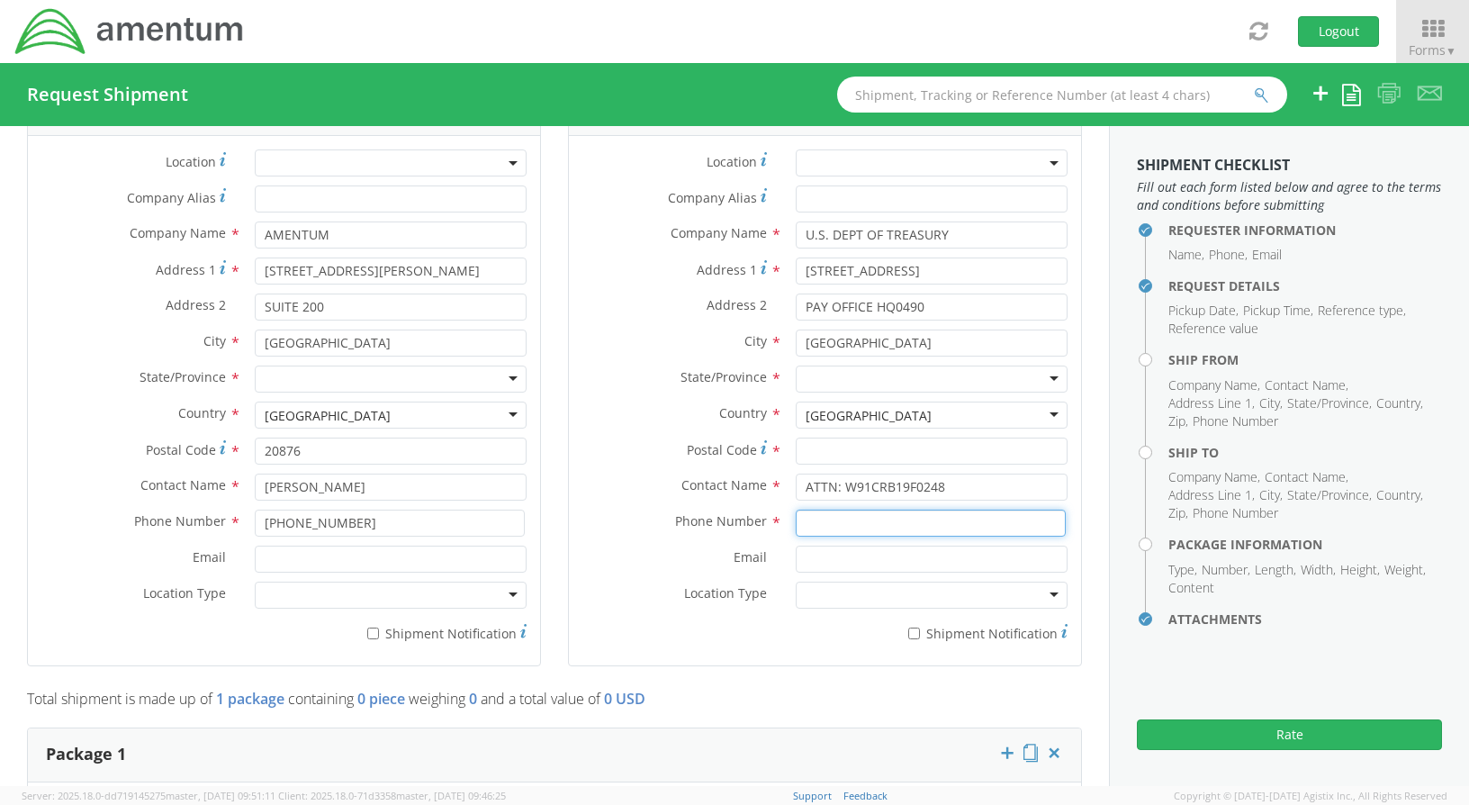
type input "[PHONE_NUMBER]"
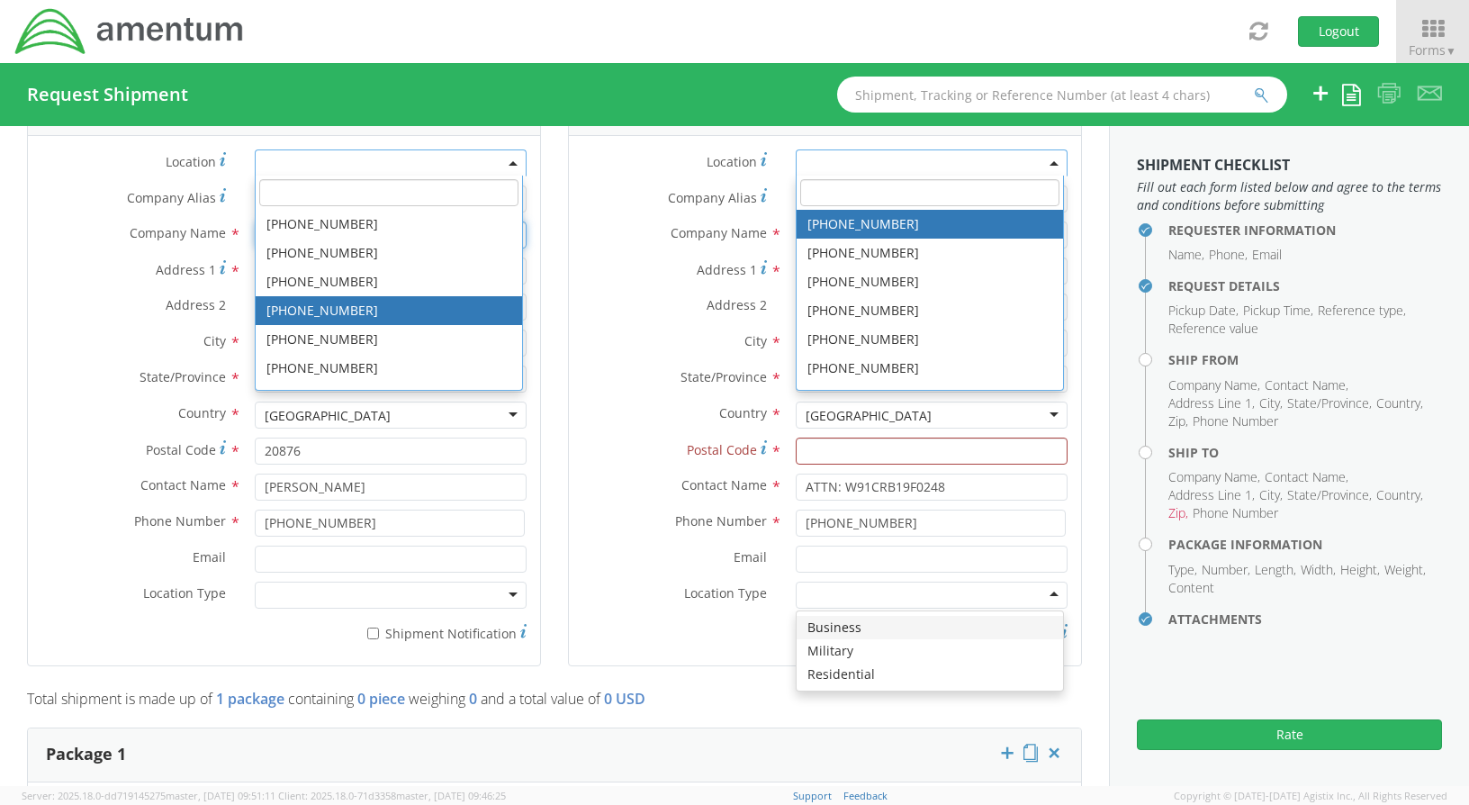
scroll to position [0, 0]
click at [555, 266] on div "Ship To Location Location * [PHONE_NUMBER] [PHONE_NUMBER] [PHONE_NUMBER] [PHONE…" at bounding box center [825, 385] width 541 height 608
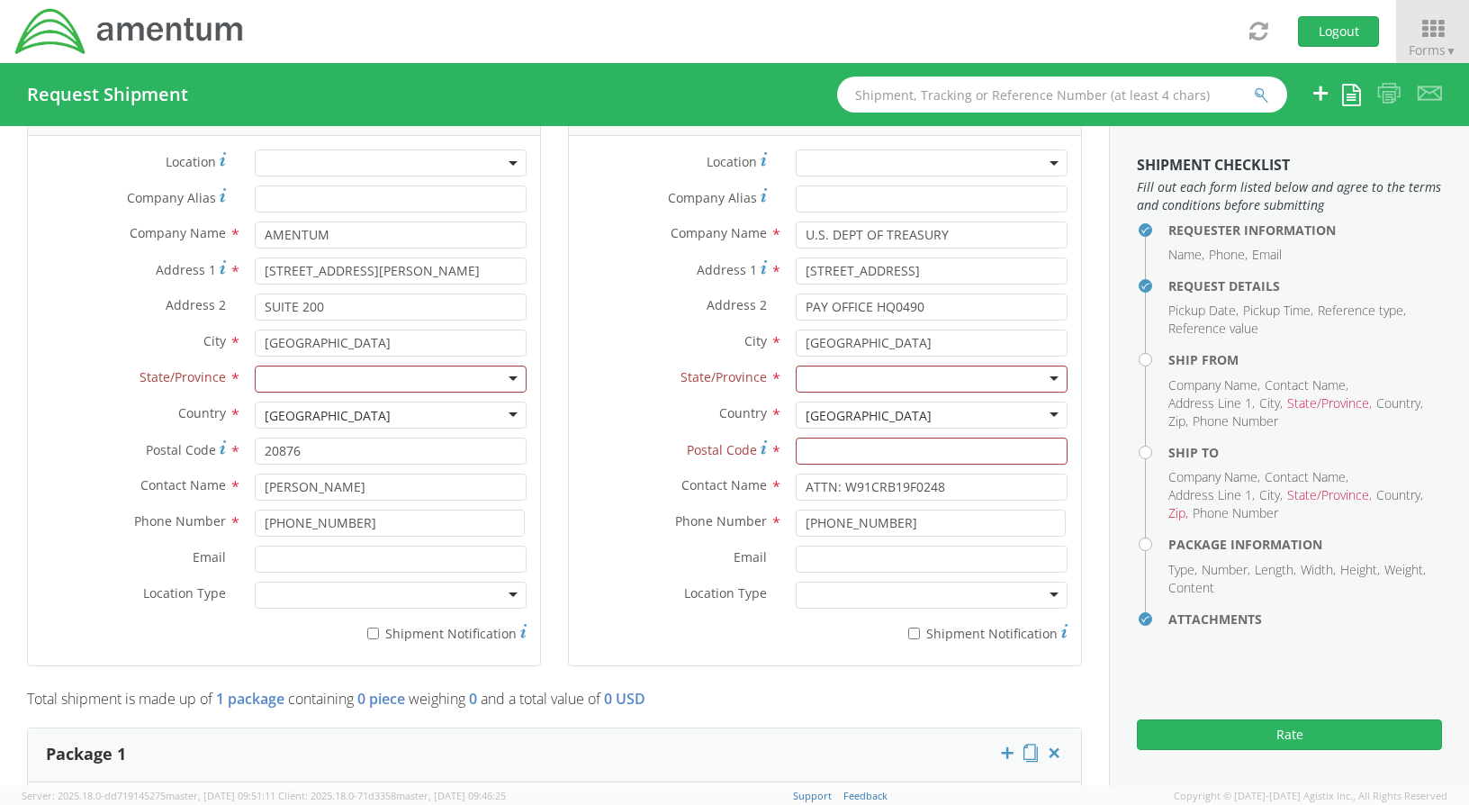
click at [386, 378] on div at bounding box center [391, 379] width 272 height 27
click at [592, 302] on label "Address 2 *" at bounding box center [675, 304] width 213 height 23
click at [796, 302] on input "PAY OFFICE HQ0490" at bounding box center [932, 306] width 272 height 27
drag, startPoint x: 982, startPoint y: 230, endPoint x: 704, endPoint y: 245, distance: 278.6
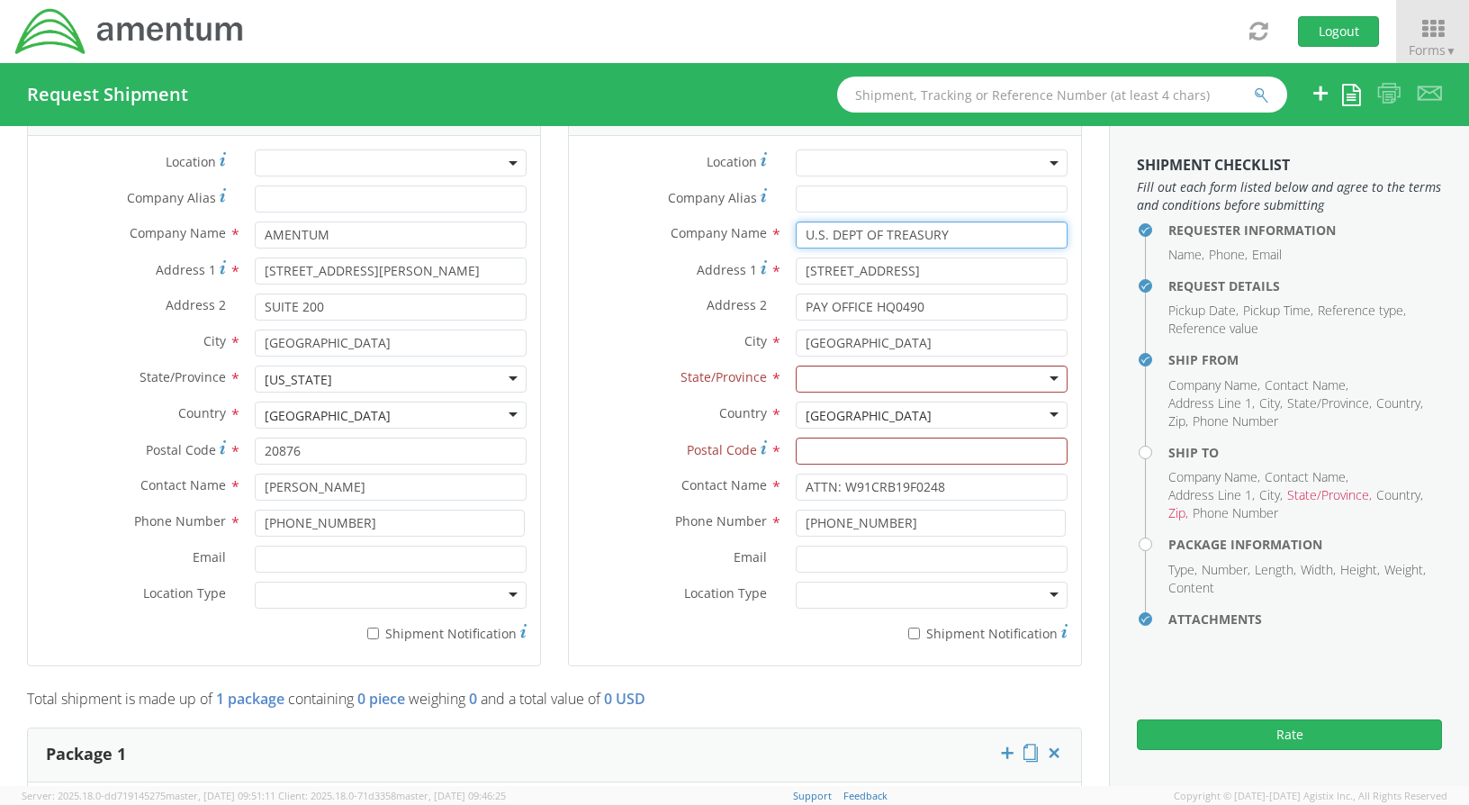
click at [704, 245] on div "Company Name * U.S. DEPT OF TREASURY searching..." at bounding box center [825, 234] width 512 height 27
drag, startPoint x: 936, startPoint y: 271, endPoint x: 1061, endPoint y: 266, distance: 124.4
click at [1061, 266] on div "[STREET_ADDRESS]" at bounding box center [931, 270] width 299 height 27
type input "[STREET_ADDRESS]"
drag, startPoint x: 881, startPoint y: 275, endPoint x: 848, endPoint y: 295, distance: 39.2
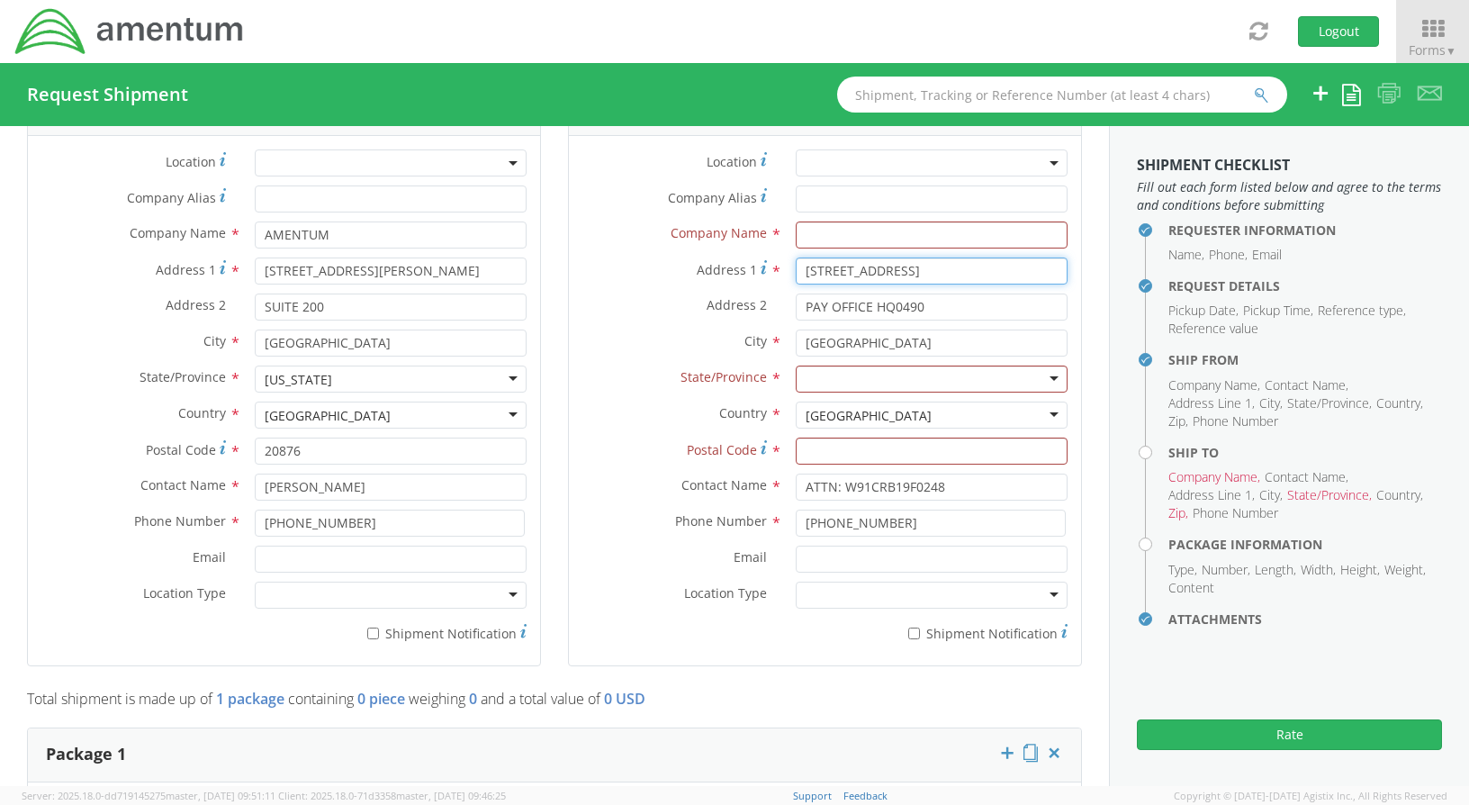
click at [753, 286] on div "Address [STREET_ADDRESS]" at bounding box center [825, 275] width 512 height 36
drag, startPoint x: 935, startPoint y: 307, endPoint x: 765, endPoint y: 309, distance: 170.2
click at [765, 309] on div "Address 2 * PAY OFFICE HQ0490" at bounding box center [825, 306] width 512 height 27
drag, startPoint x: 904, startPoint y: 340, endPoint x: 756, endPoint y: 343, distance: 147.7
click at [756, 343] on div "City * [GEOGRAPHIC_DATA] searching..." at bounding box center [825, 343] width 512 height 27
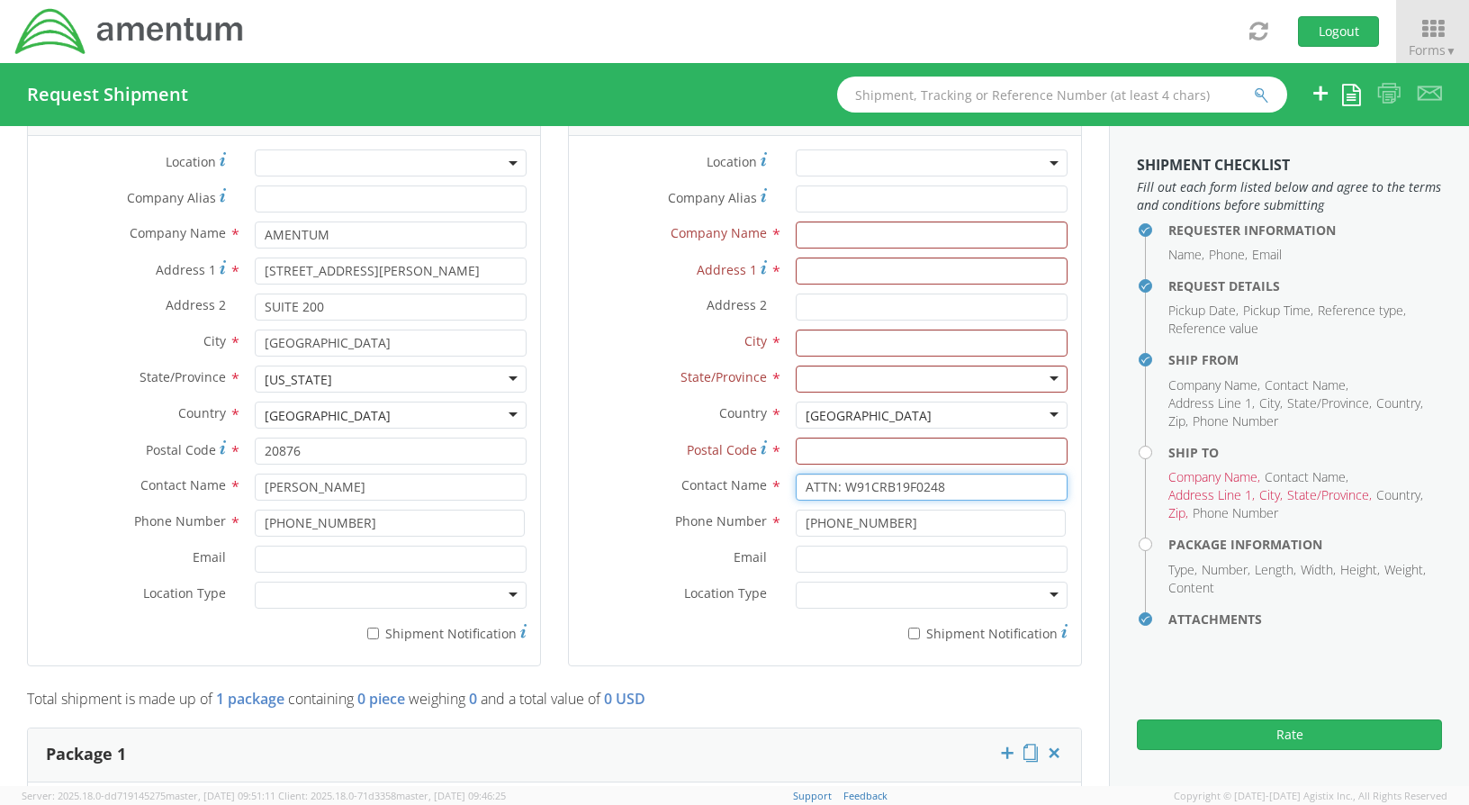
drag, startPoint x: 944, startPoint y: 489, endPoint x: 763, endPoint y: 494, distance: 181.0
click at [763, 493] on div "Contact Name * ATTN: W91CRB19F0248" at bounding box center [825, 487] width 512 height 27
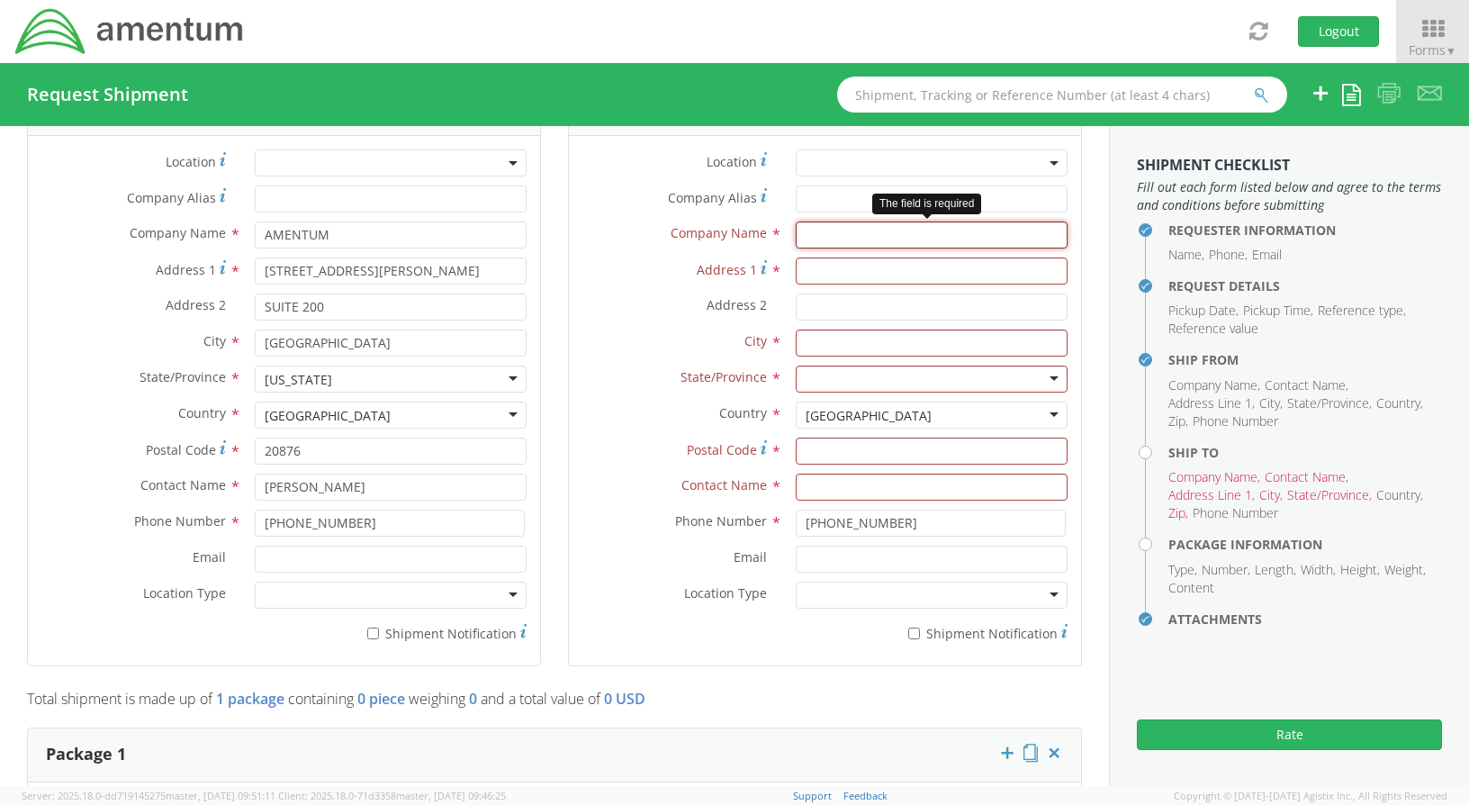
click at [813, 238] on input "text" at bounding box center [932, 234] width 272 height 27
type input "HOME DEPOT"
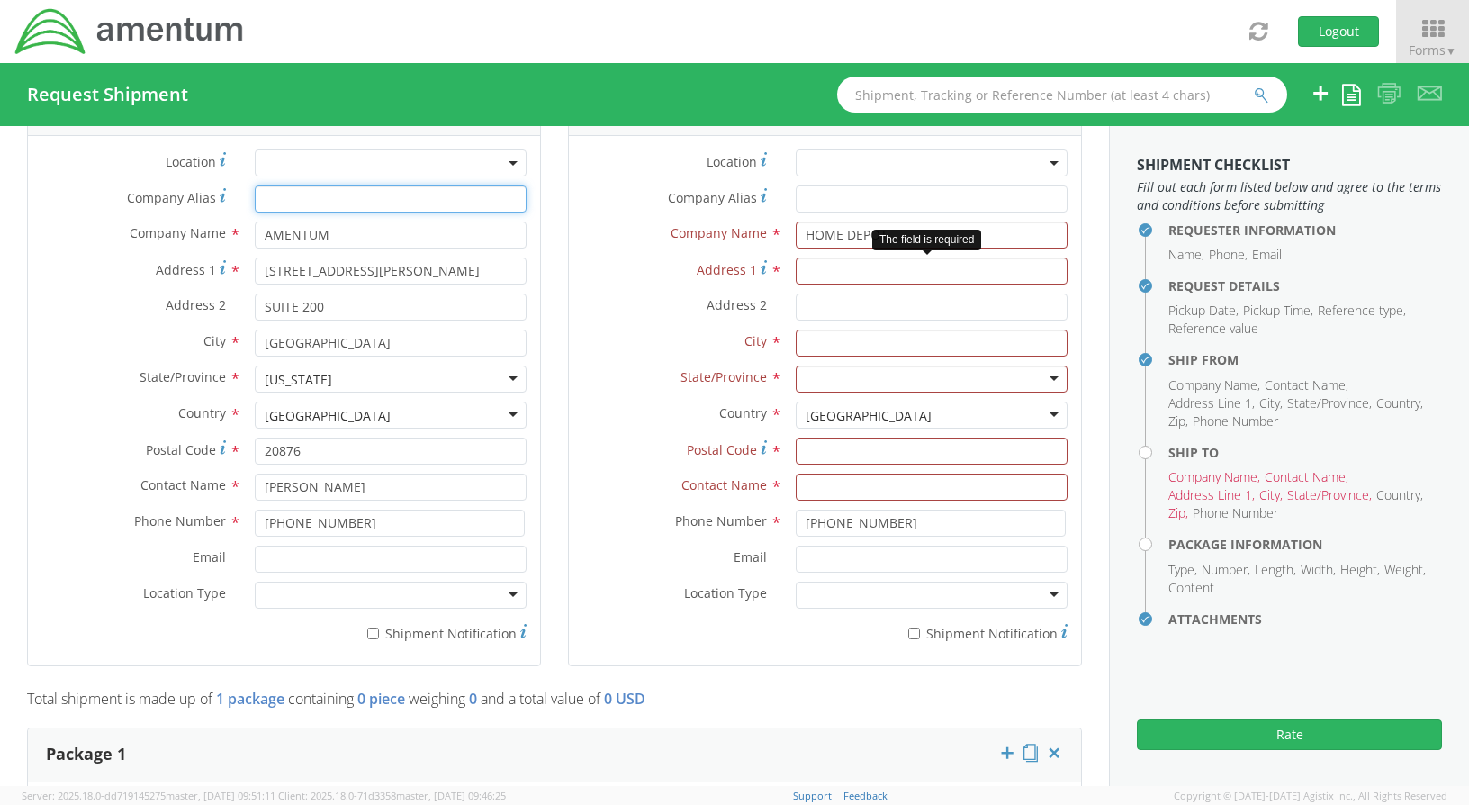
type input "HOME DEPOT"
type input "[STREET_ADDRESS]"
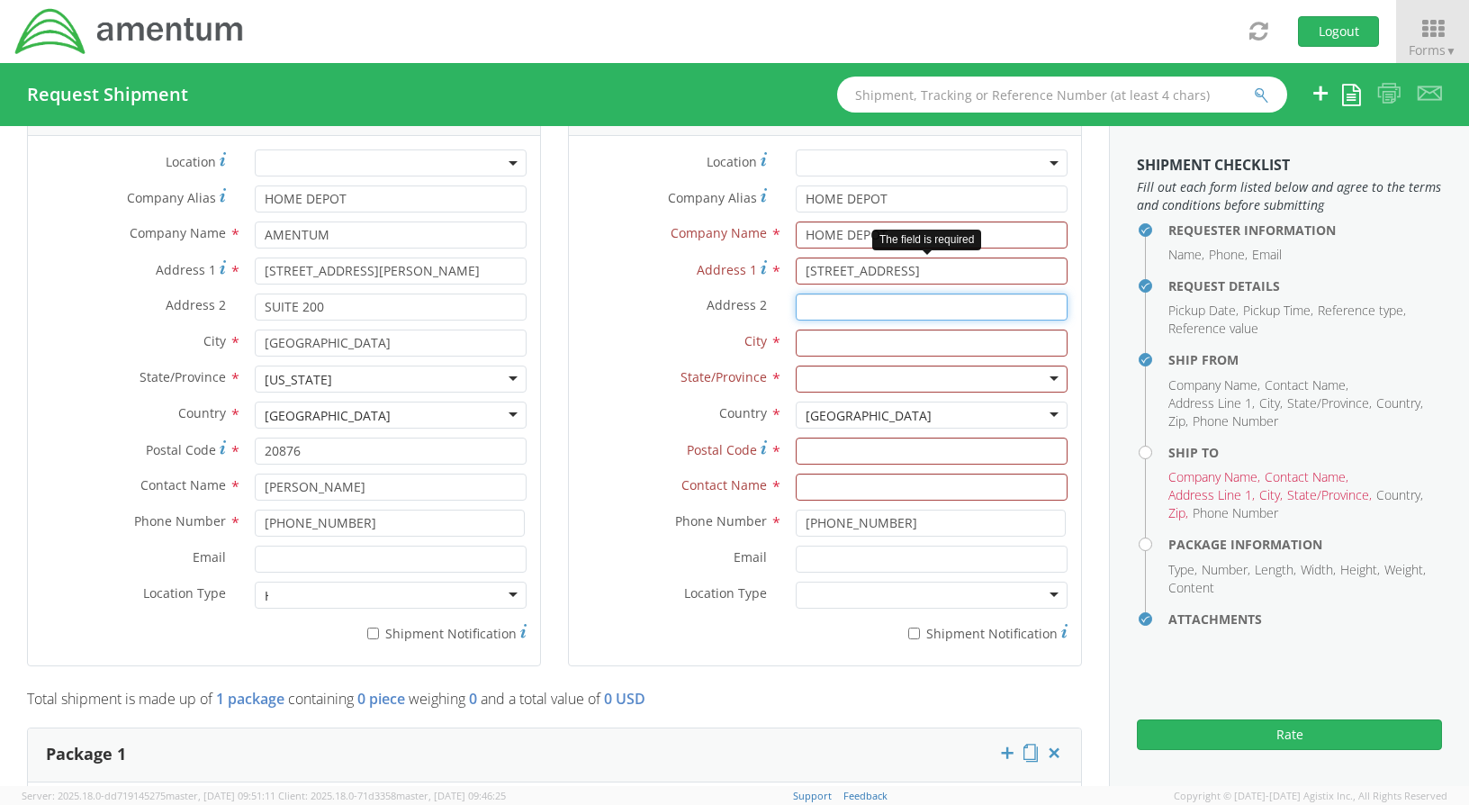
type input "BLDG 9 SUITE910"
type input "[GEOGRAPHIC_DATA]"
type input "40213"
type input "ATTN: THD Commercial Payment"
type input "HOME DEPOT"
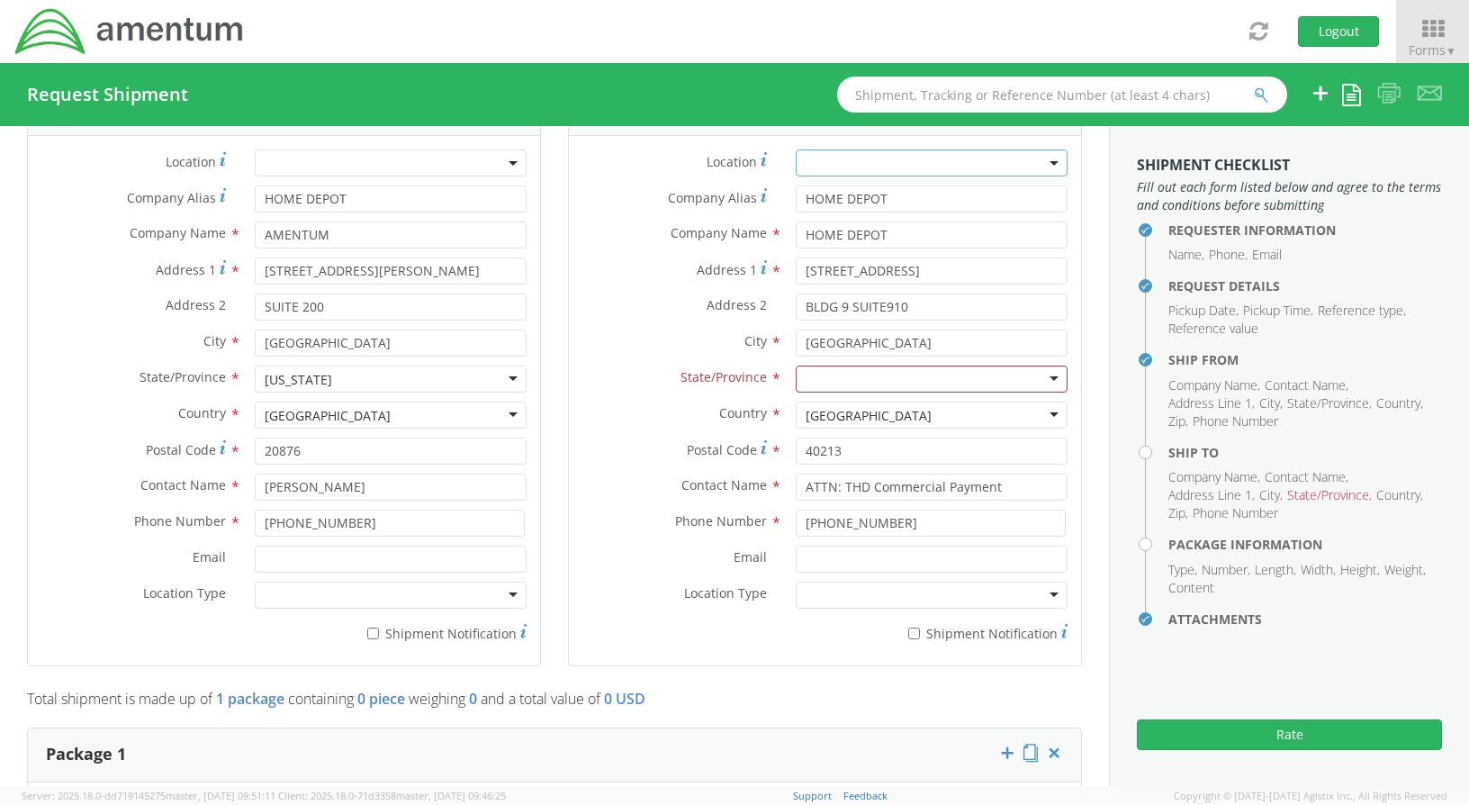
click at [609, 170] on label "Location *" at bounding box center [675, 161] width 213 height 24
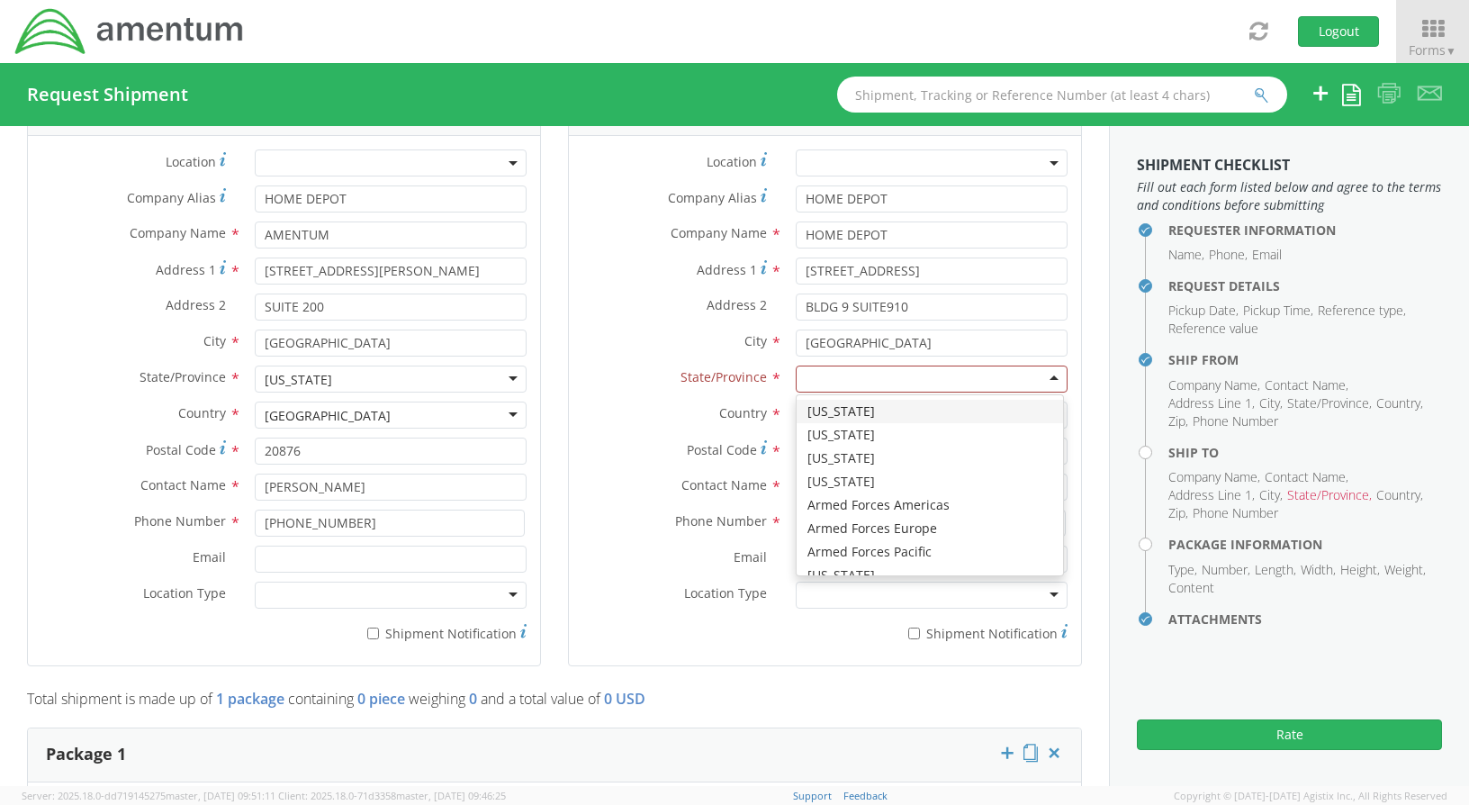
click at [1041, 376] on div at bounding box center [932, 379] width 272 height 27
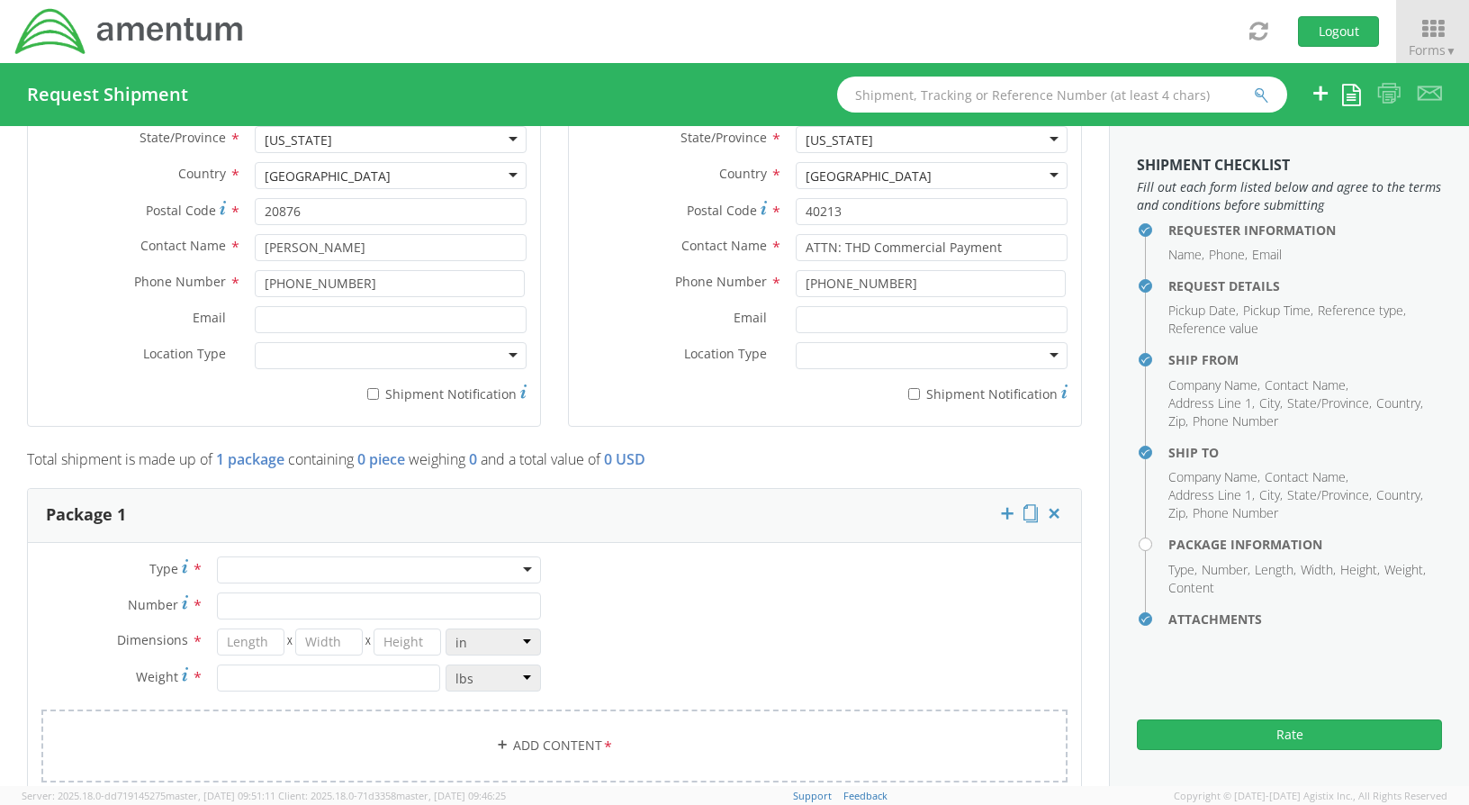
scroll to position [1170, 0]
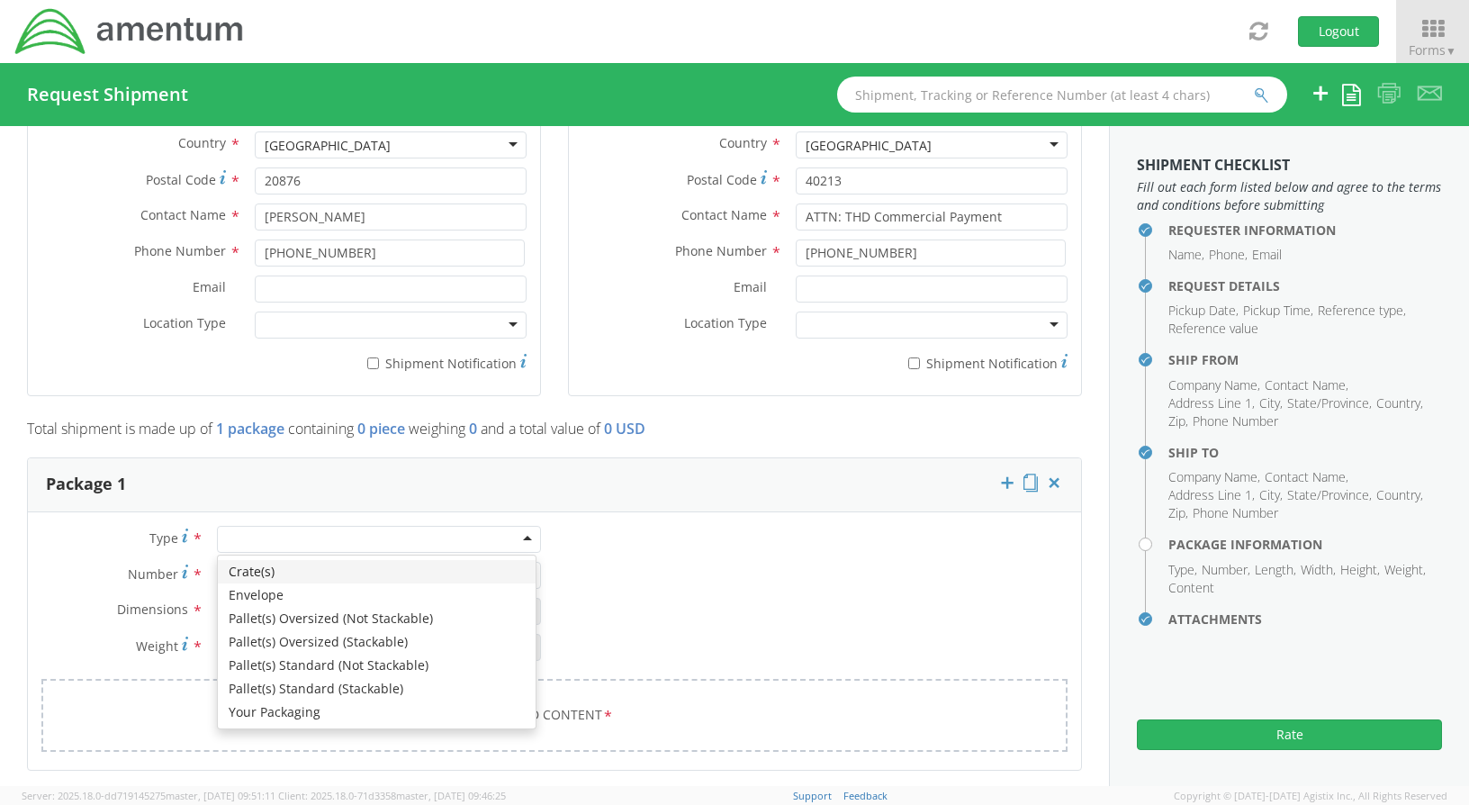
click at [527, 534] on div at bounding box center [379, 539] width 324 height 27
type input "1"
type input "9.5"
type input "12.5"
type input "0.25"
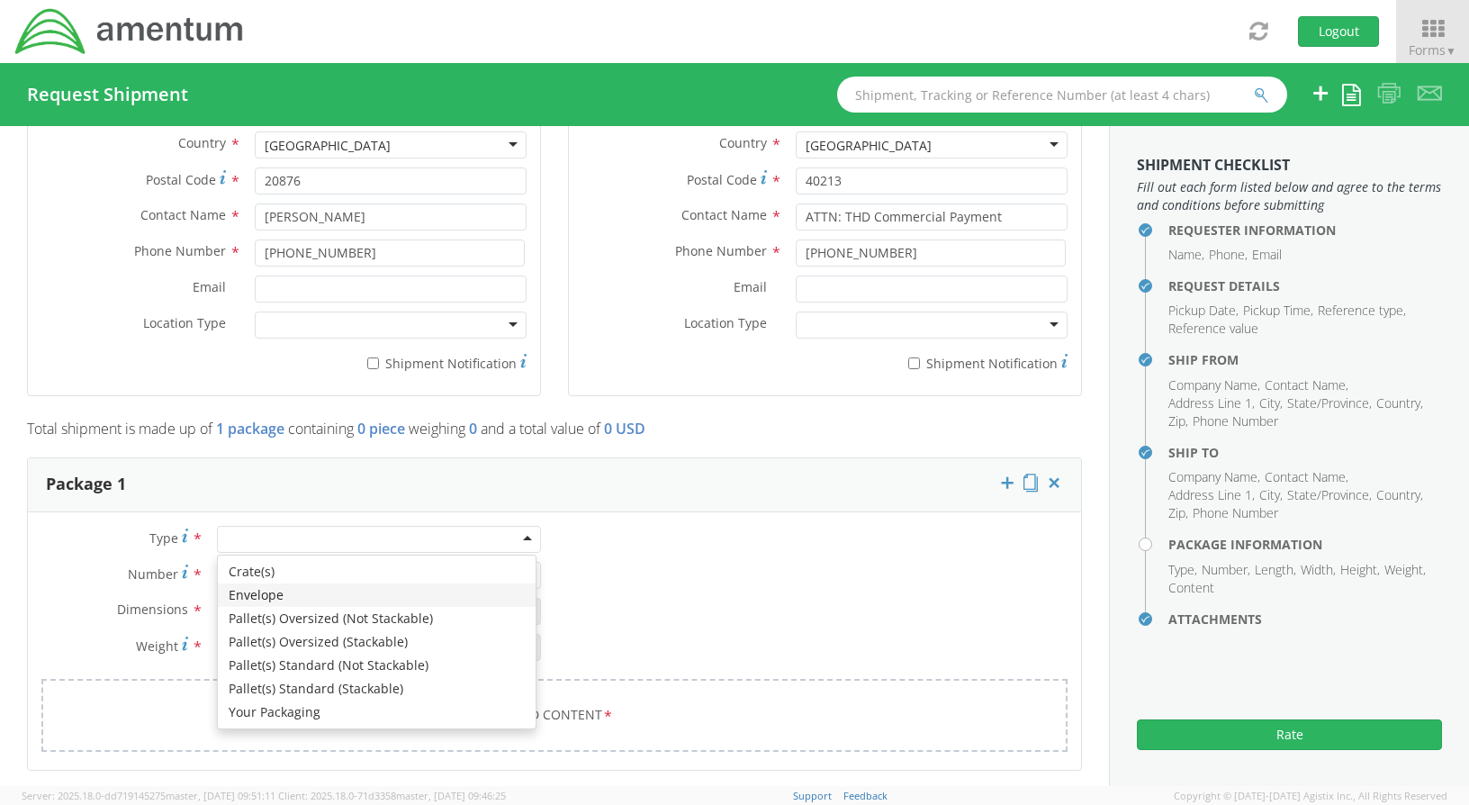
type input "1"
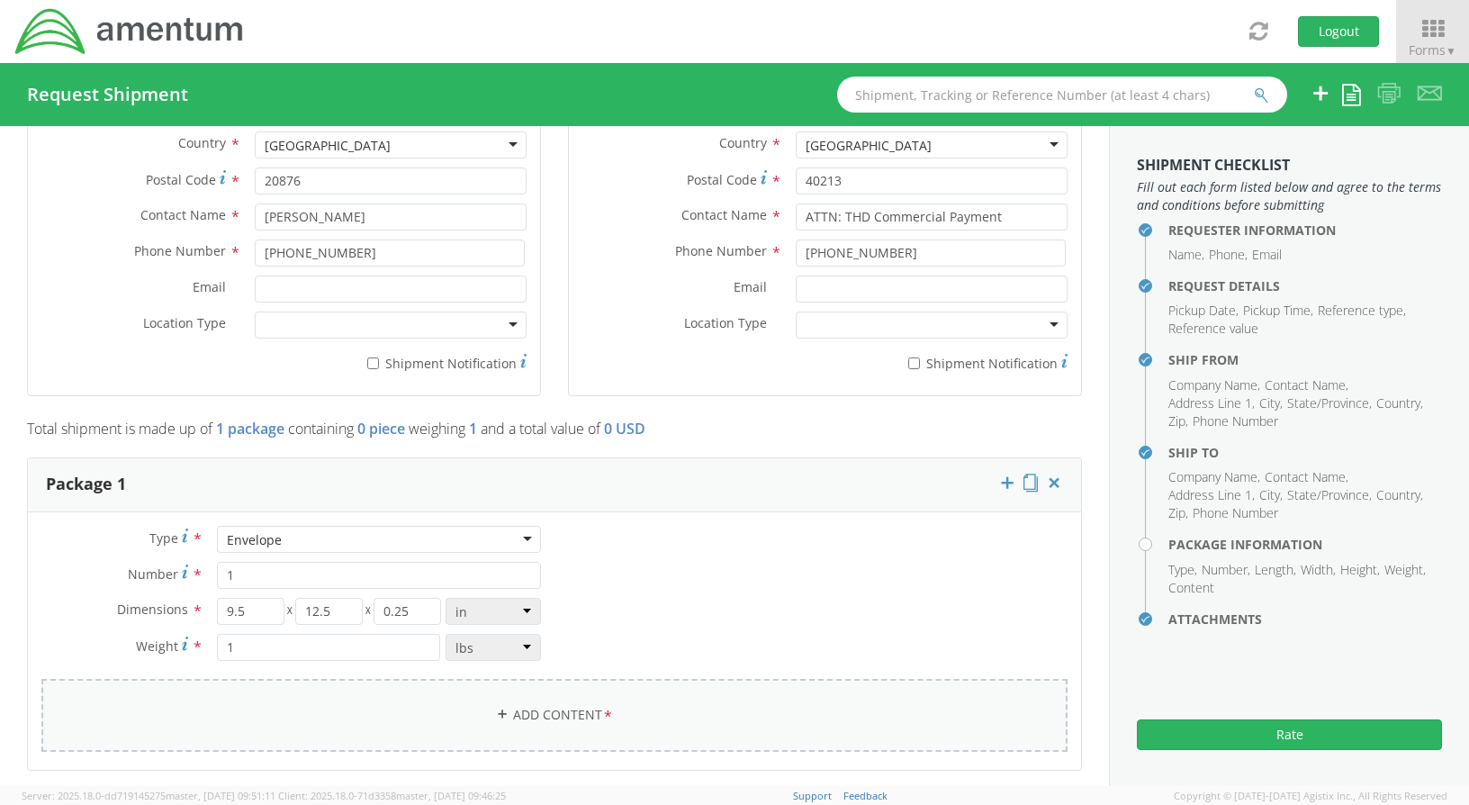
click at [545, 708] on link "Add Content *" at bounding box center [554, 715] width 1026 height 73
select select
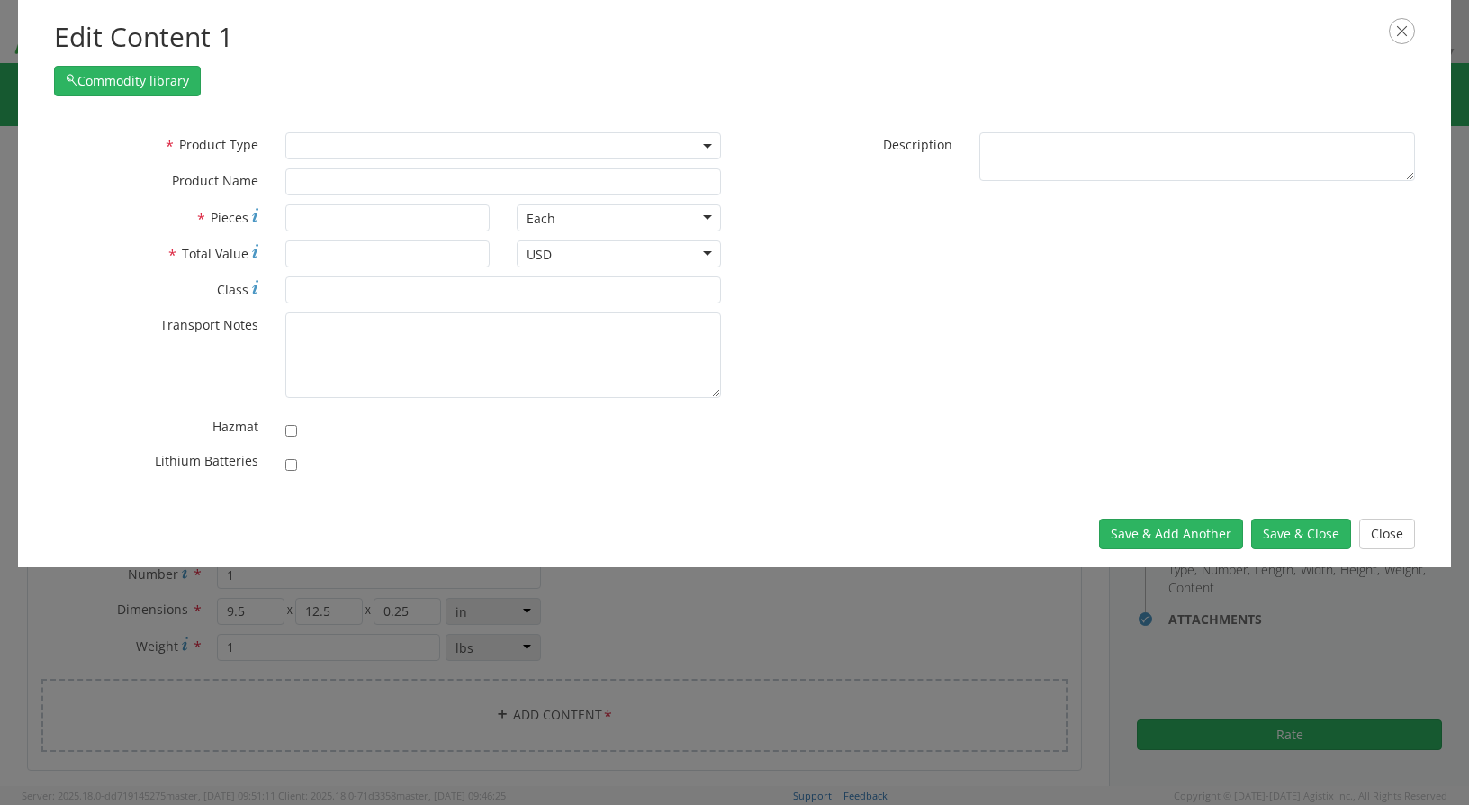
click at [706, 146] on b at bounding box center [707, 146] width 9 height 5
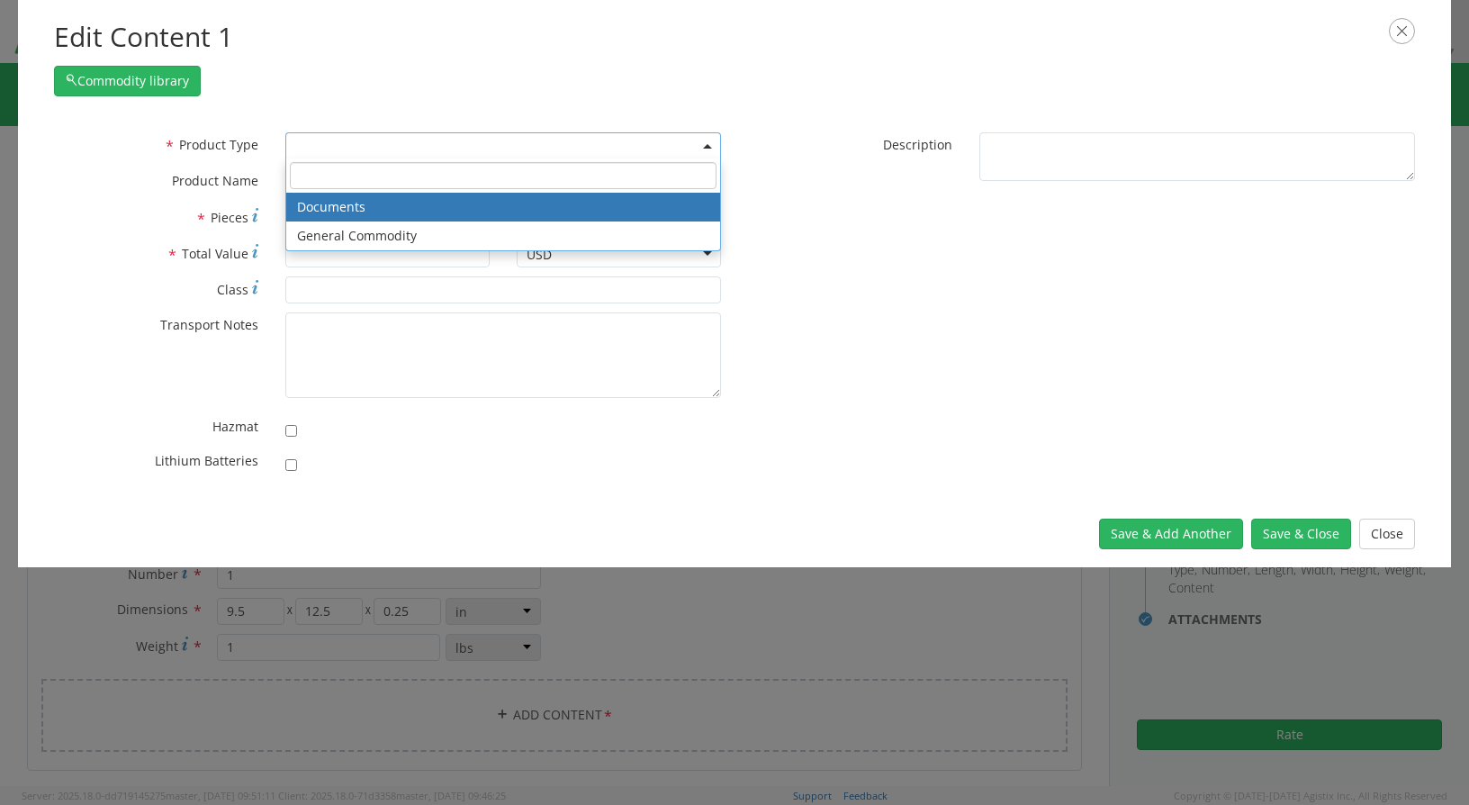
select select "DOCUMENT"
type input "Documents"
type input "1"
type textarea "Documents"
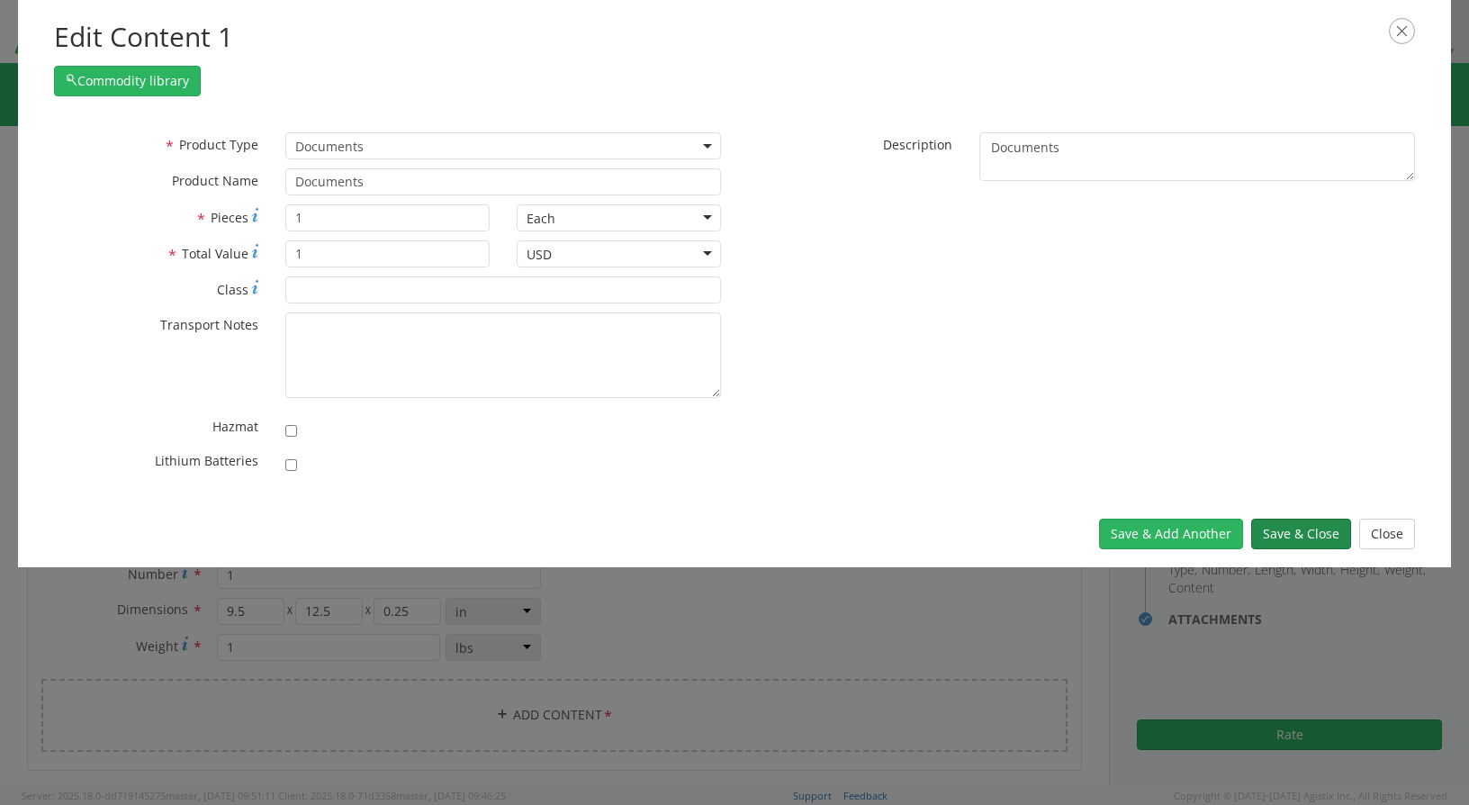
click at [1295, 528] on button "Save & Close" at bounding box center [1301, 534] width 100 height 31
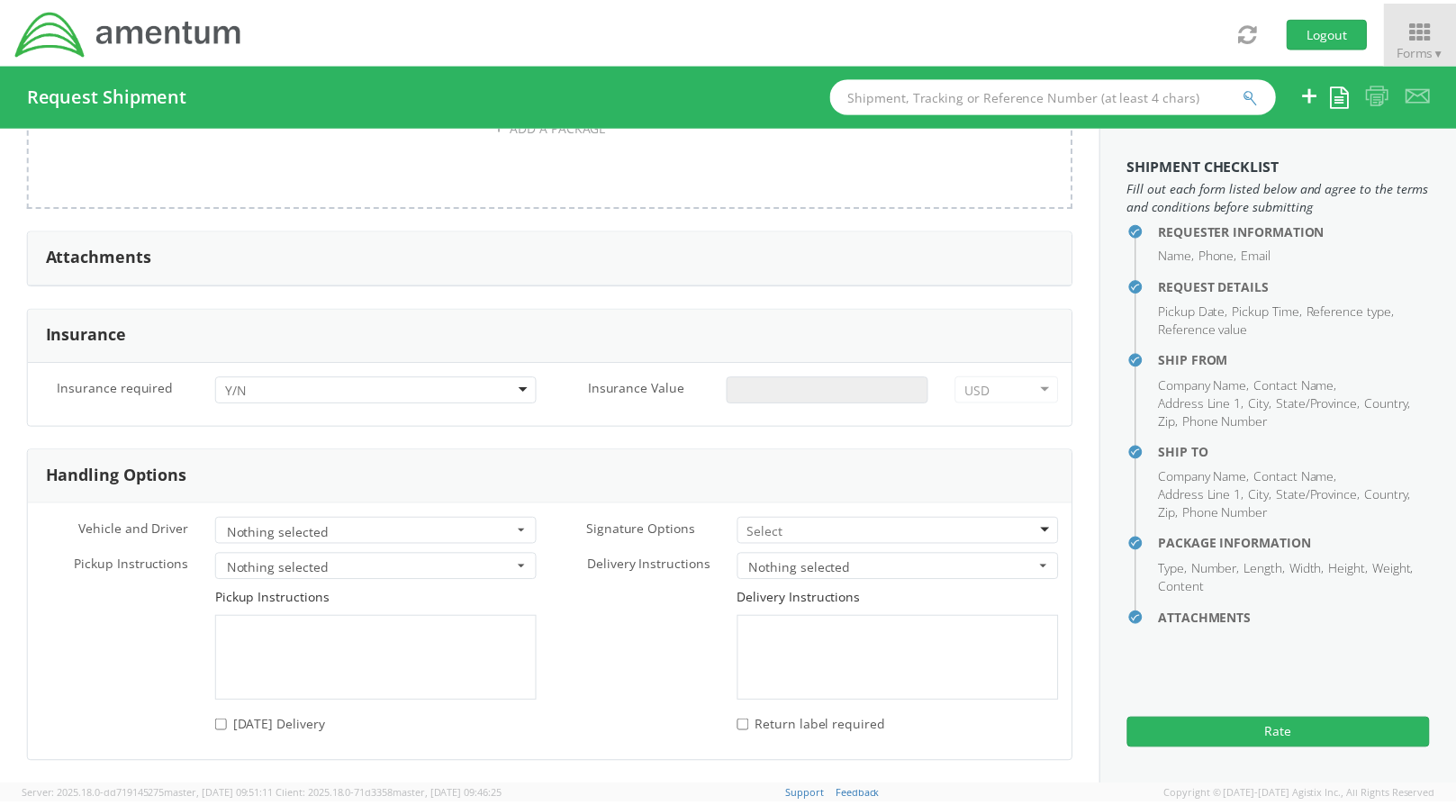
scroll to position [2239, 0]
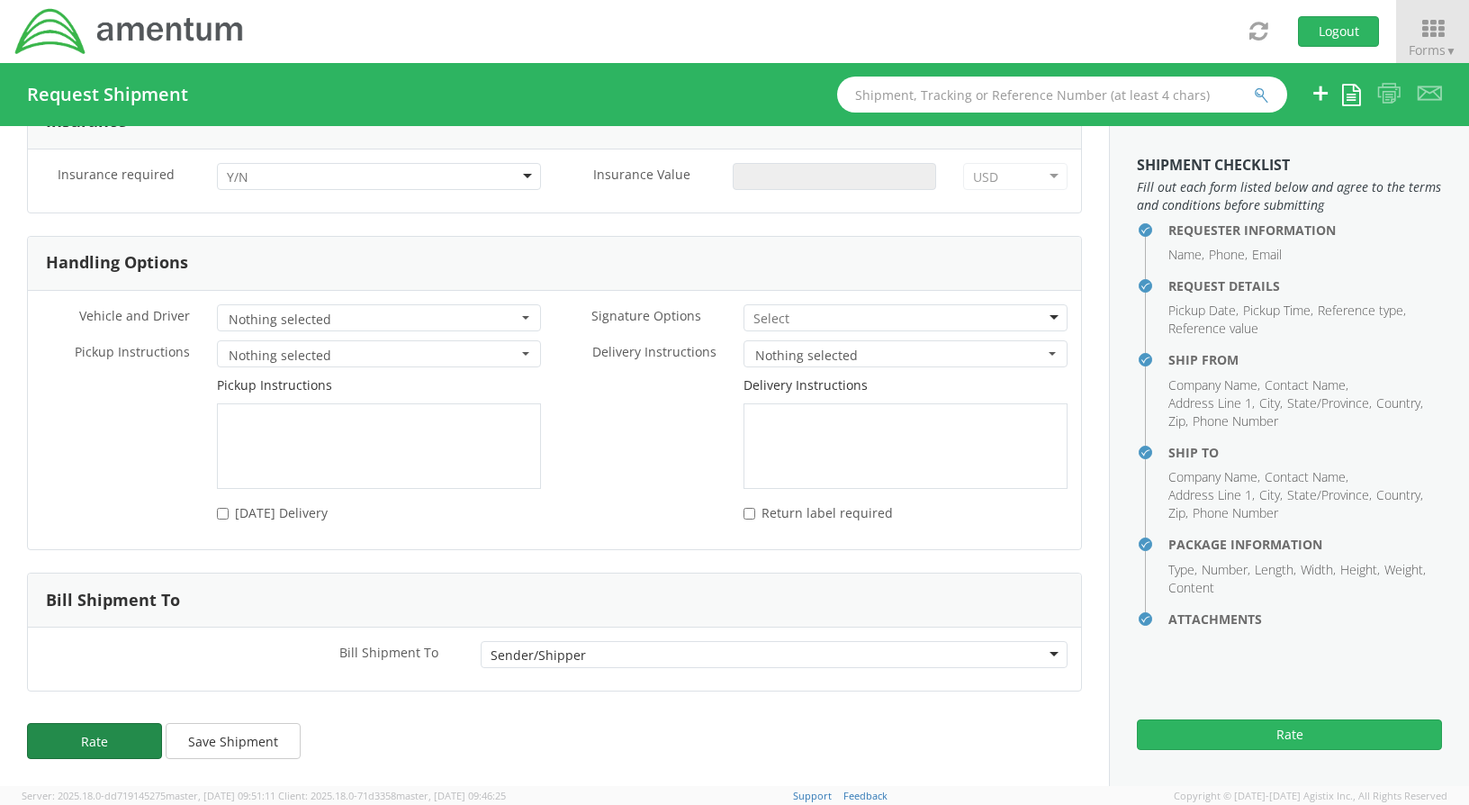
click at [87, 735] on button "Rate" at bounding box center [94, 741] width 135 height 36
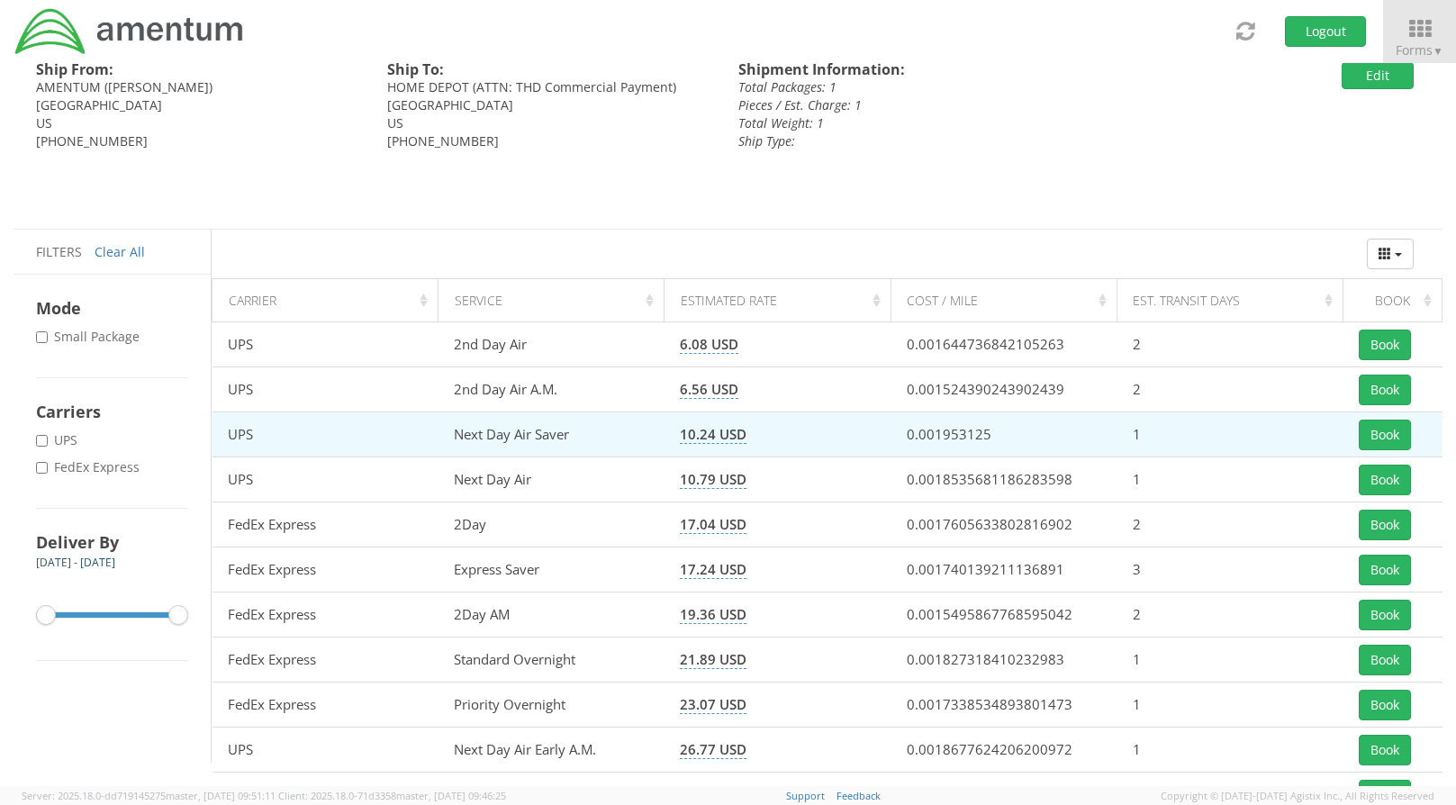
scroll to position [36, 0]
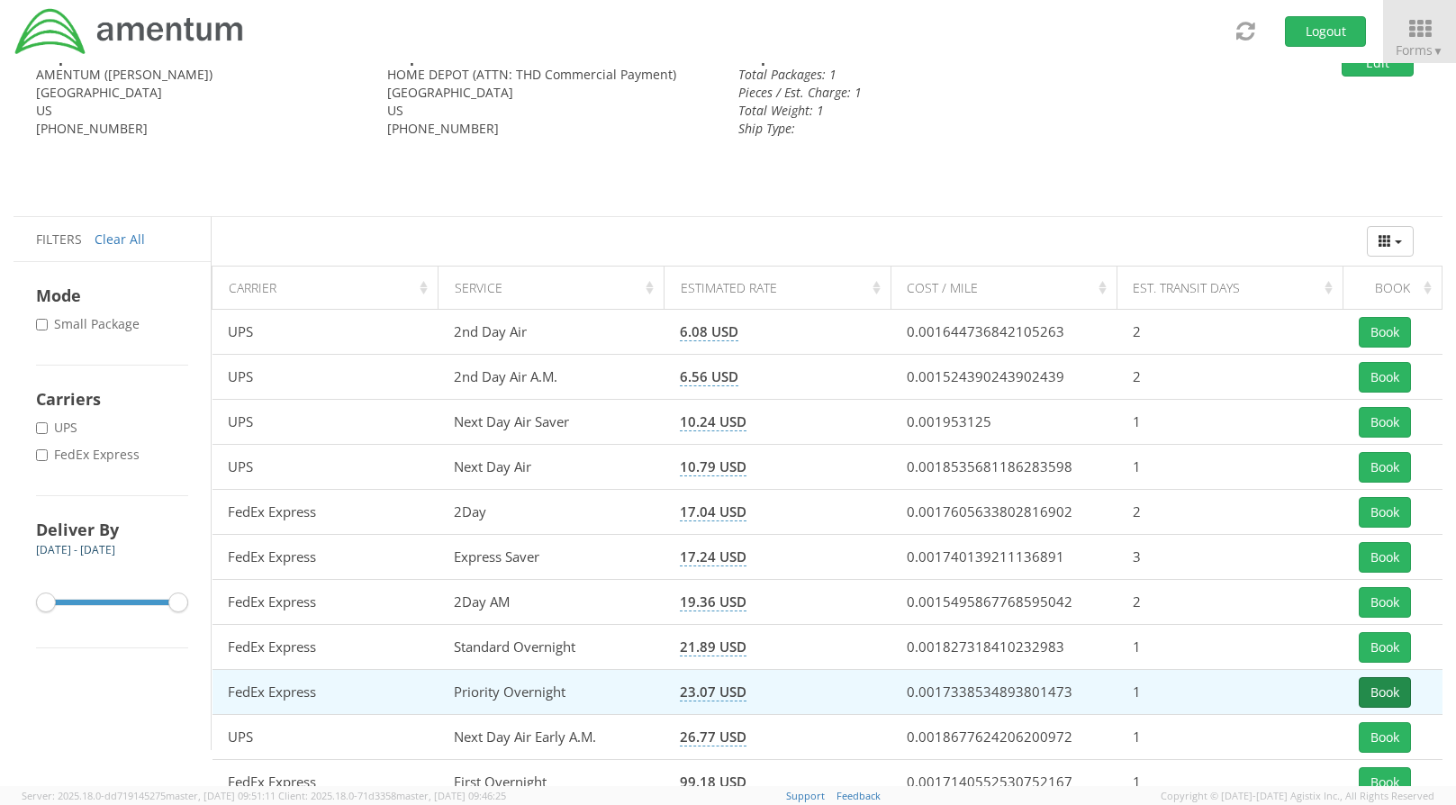
click at [1370, 686] on button "Book" at bounding box center [1385, 692] width 52 height 31
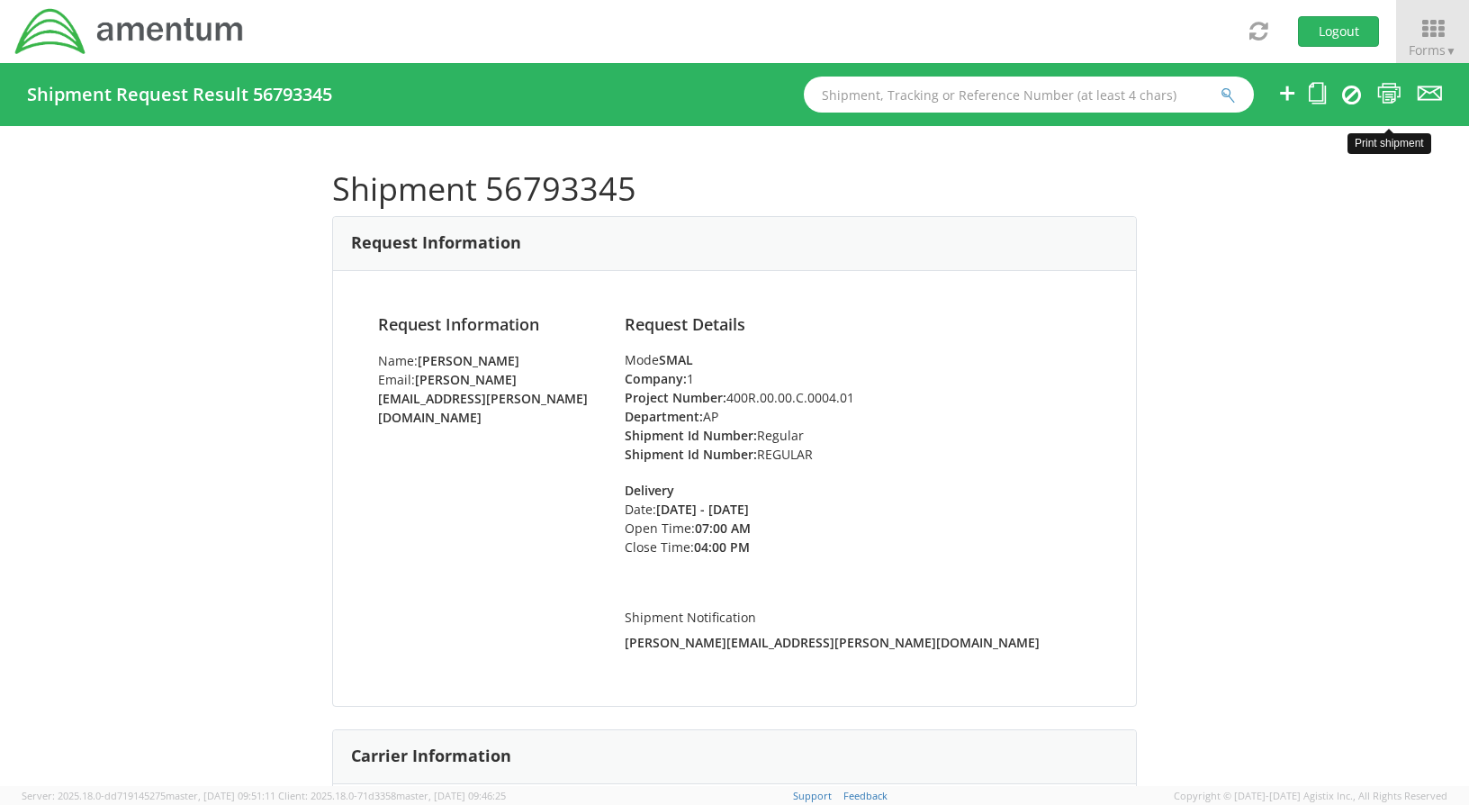
click at [1395, 92] on icon at bounding box center [1389, 93] width 24 height 23
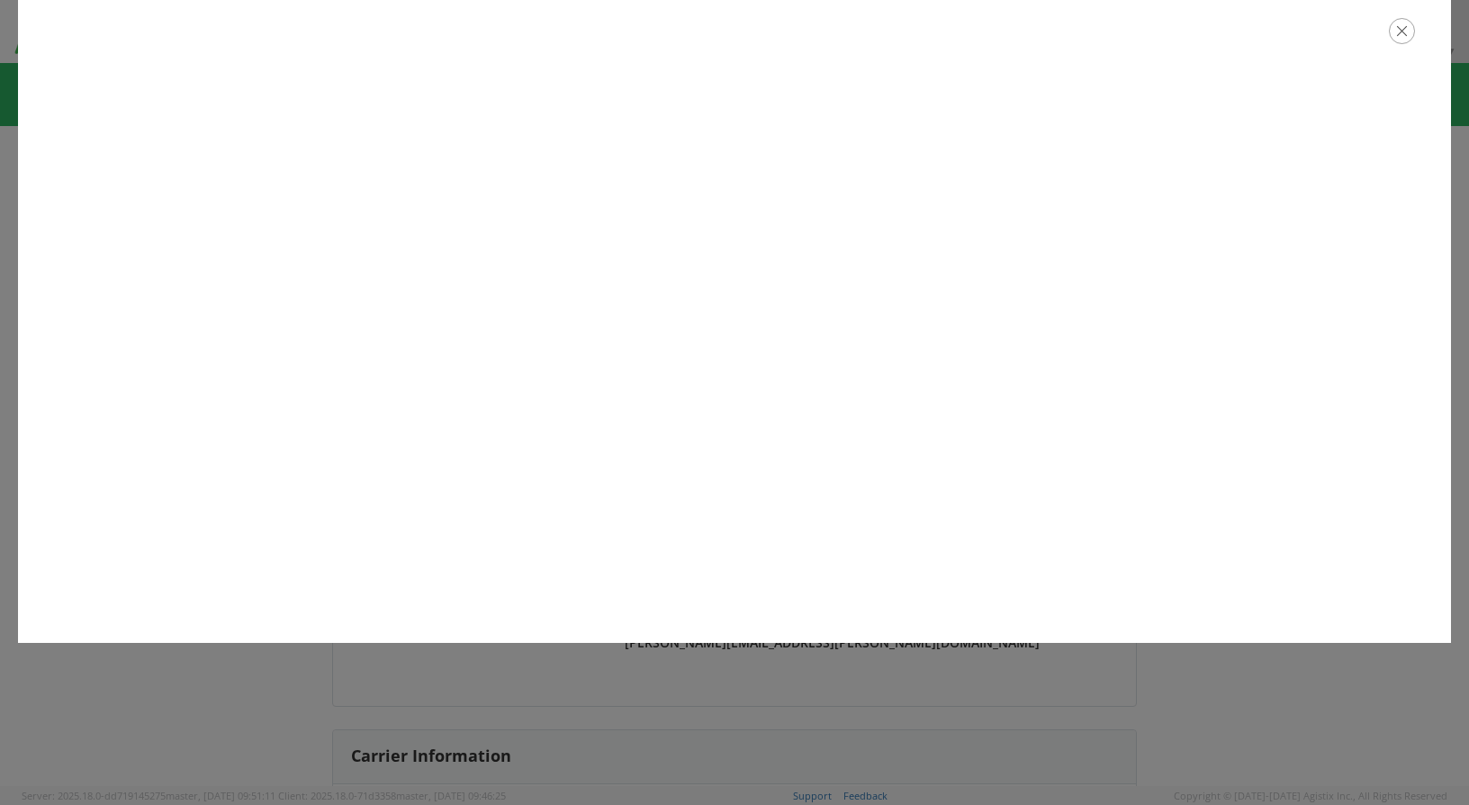
click at [1408, 32] on icon "button" at bounding box center [1402, 31] width 26 height 26
